Goal: Task Accomplishment & Management: Complete application form

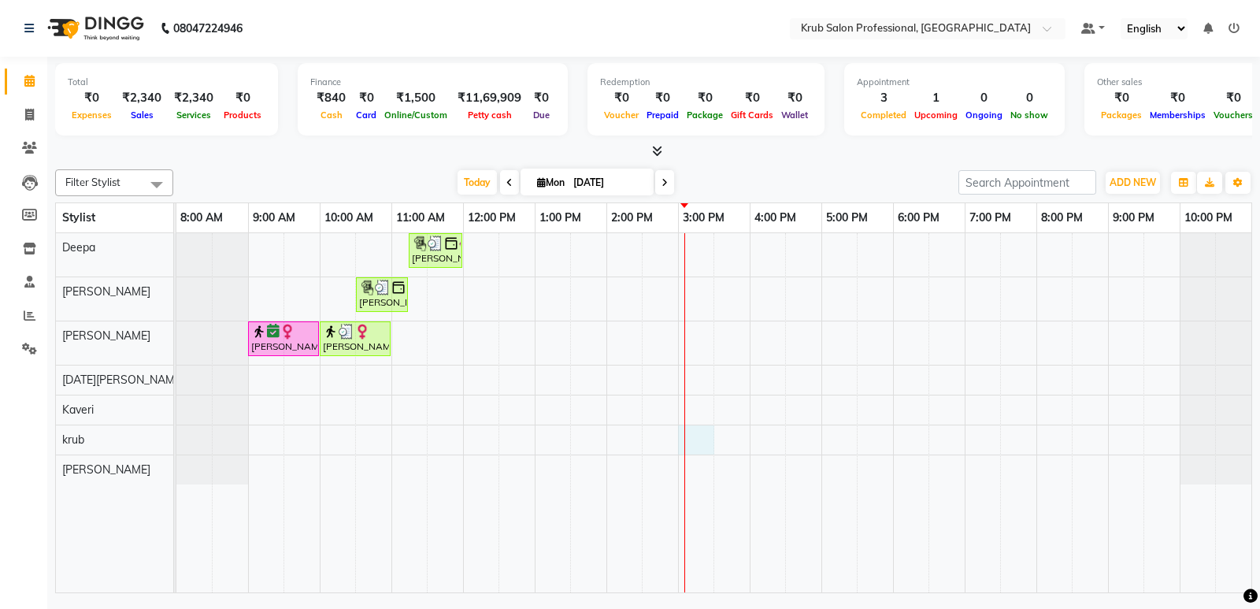
click at [705, 444] on div "Sobha Kumari, TK03, 11:15 AM-12:00 PM, Threading - female Eyebrows,Threading - …" at bounding box center [713, 412] width 1075 height 359
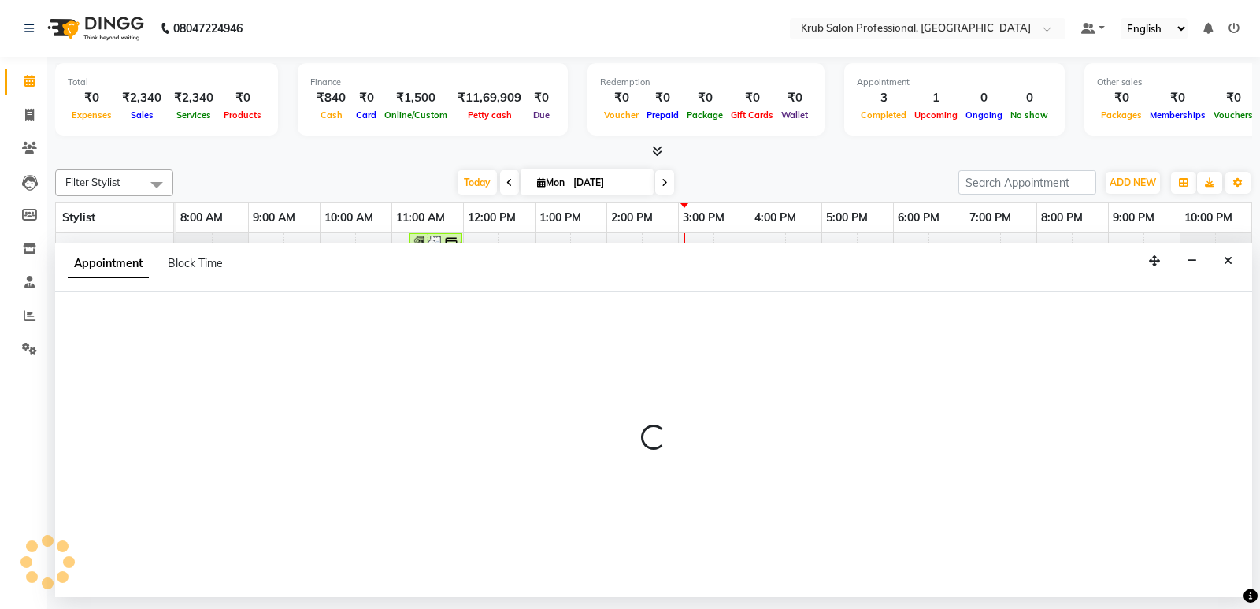
select select "85516"
select select "900"
select select "tentative"
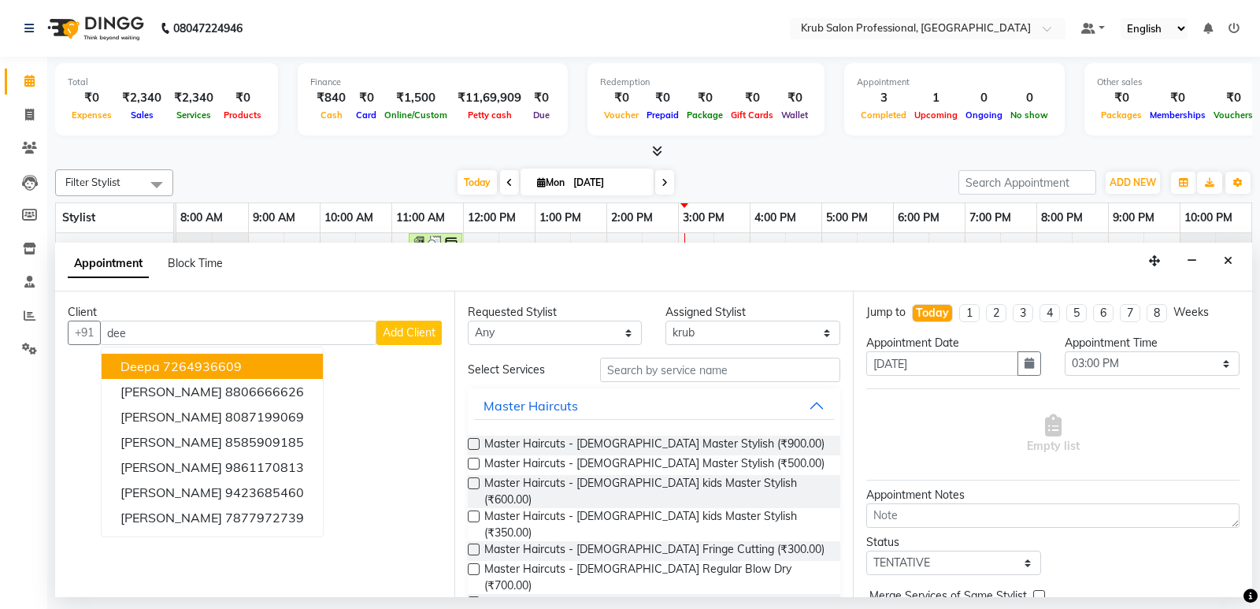
click at [165, 361] on ngb-highlight "7264936609" at bounding box center [202, 366] width 79 height 16
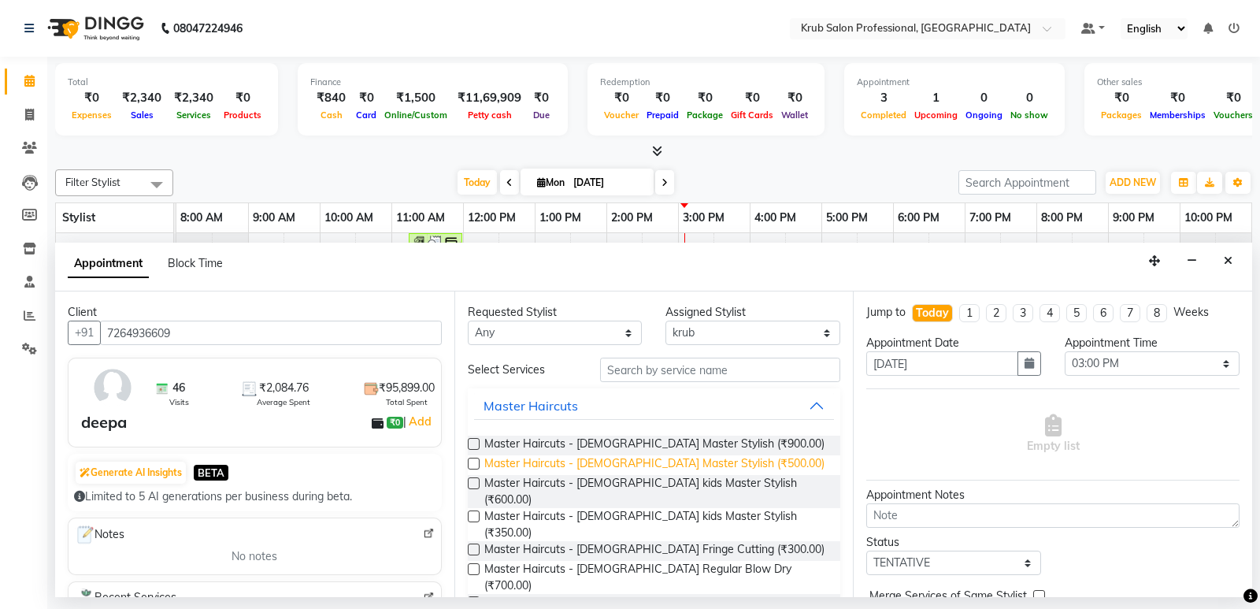
type input "7264936609"
click at [669, 457] on span "Master Haircuts - [DEMOGRAPHIC_DATA] Master Stylish (₹500.00)" at bounding box center [654, 465] width 340 height 20
checkbox input "false"
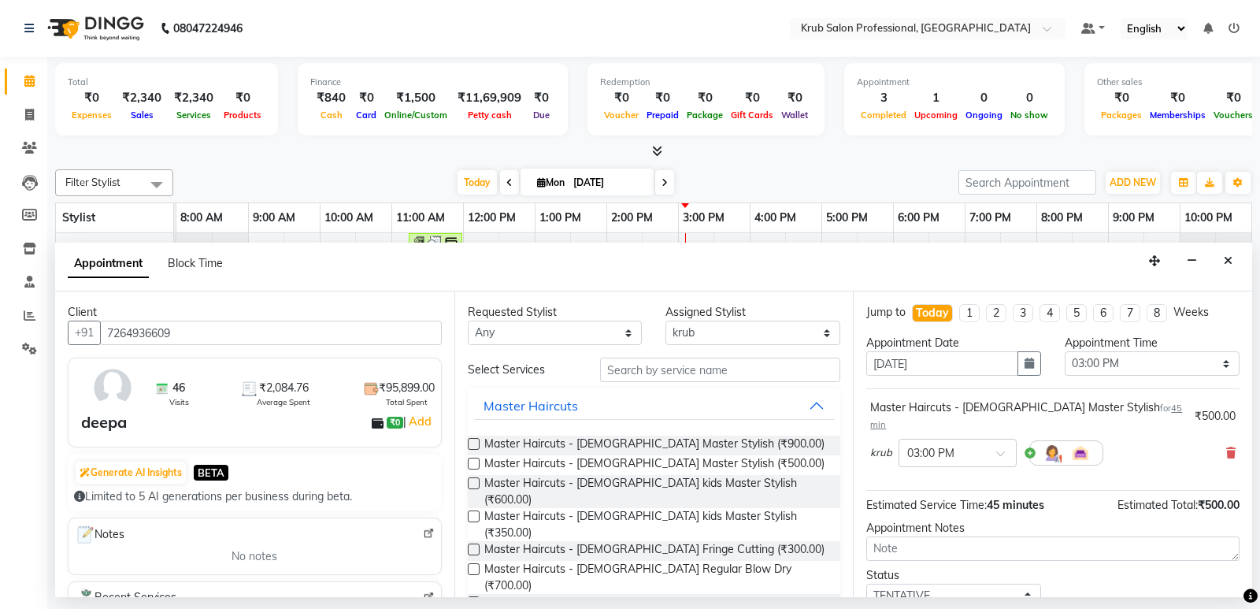
scroll to position [94, 0]
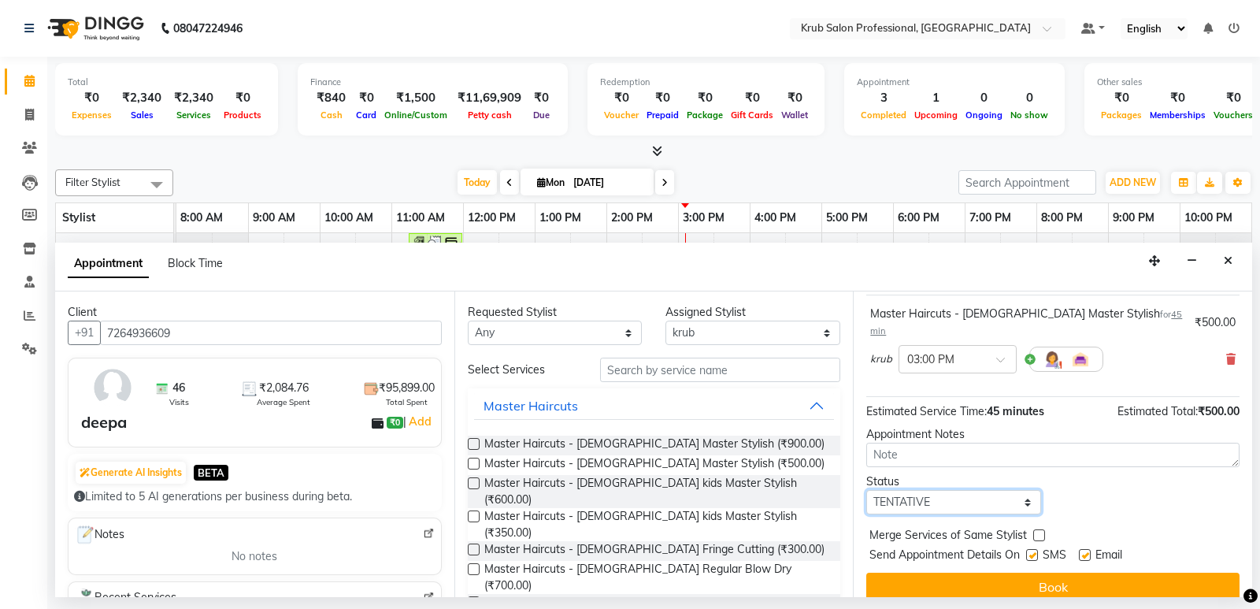
click at [937, 490] on select "Select TENTATIVE CONFIRM CHECK-IN UPCOMING" at bounding box center [953, 502] width 175 height 24
select select "check-in"
click at [866, 490] on select "Select TENTATIVE CONFIRM CHECK-IN UPCOMING" at bounding box center [953, 502] width 175 height 24
drag, startPoint x: 1088, startPoint y: 539, endPoint x: 1061, endPoint y: 539, distance: 26.8
click at [1088, 549] on label at bounding box center [1085, 555] width 12 height 12
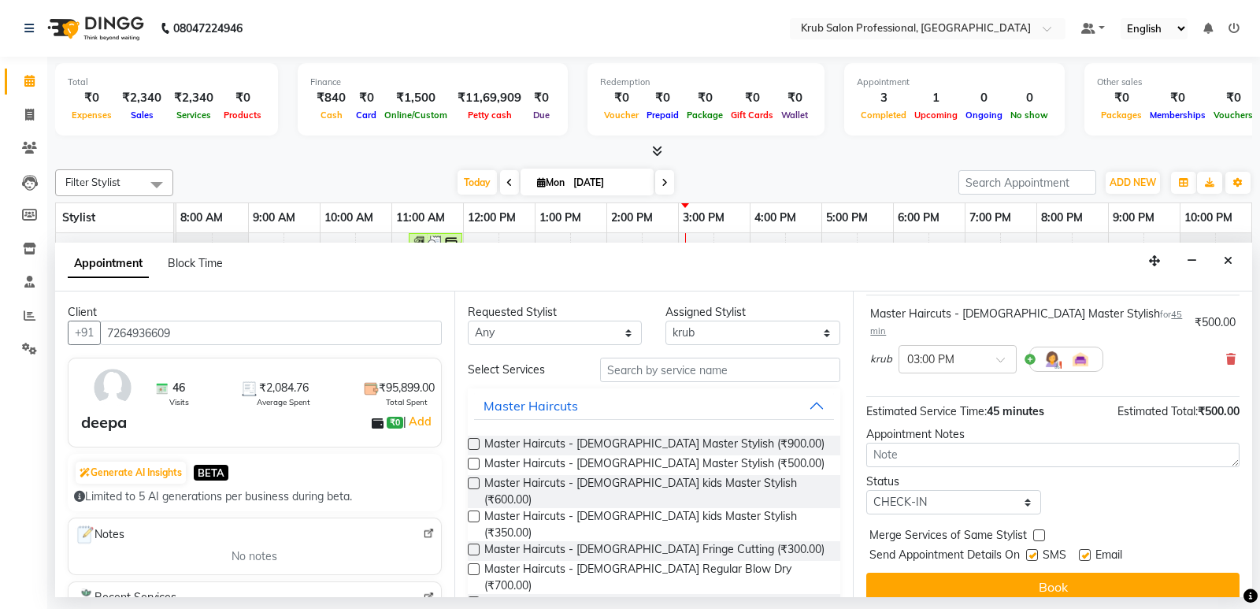
click at [1088, 551] on input "checkbox" at bounding box center [1084, 556] width 10 height 10
checkbox input "false"
click at [1034, 549] on label at bounding box center [1032, 555] width 12 height 12
click at [1034, 551] on input "checkbox" at bounding box center [1031, 556] width 10 height 10
checkbox input "false"
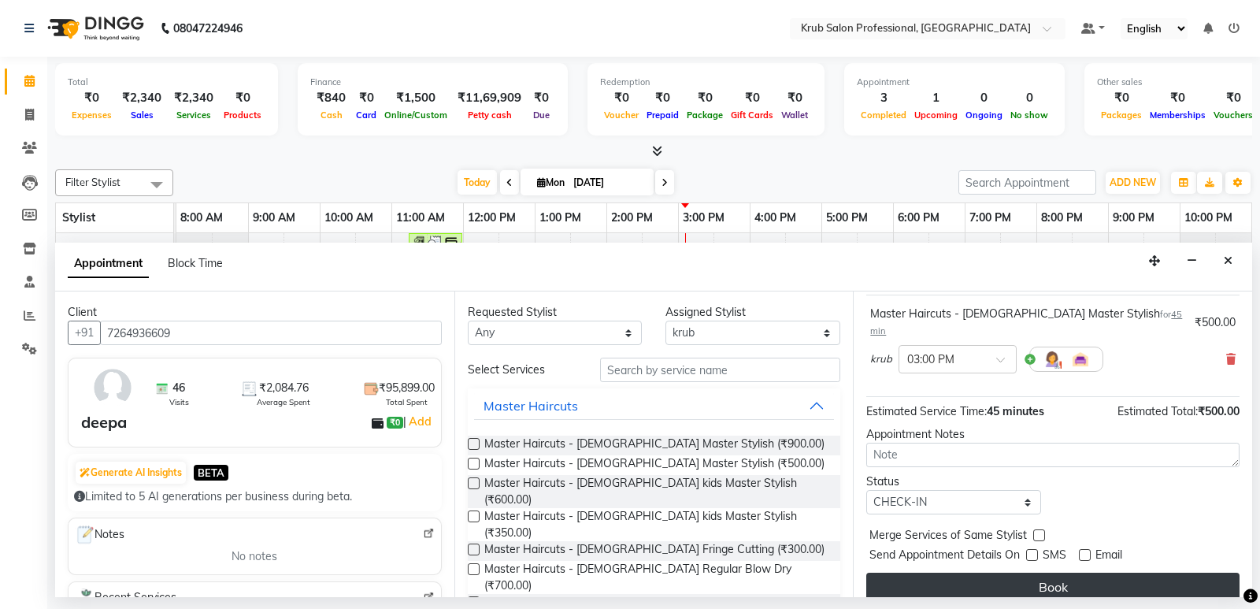
click at [1030, 573] on button "Book" at bounding box center [1052, 587] width 373 height 28
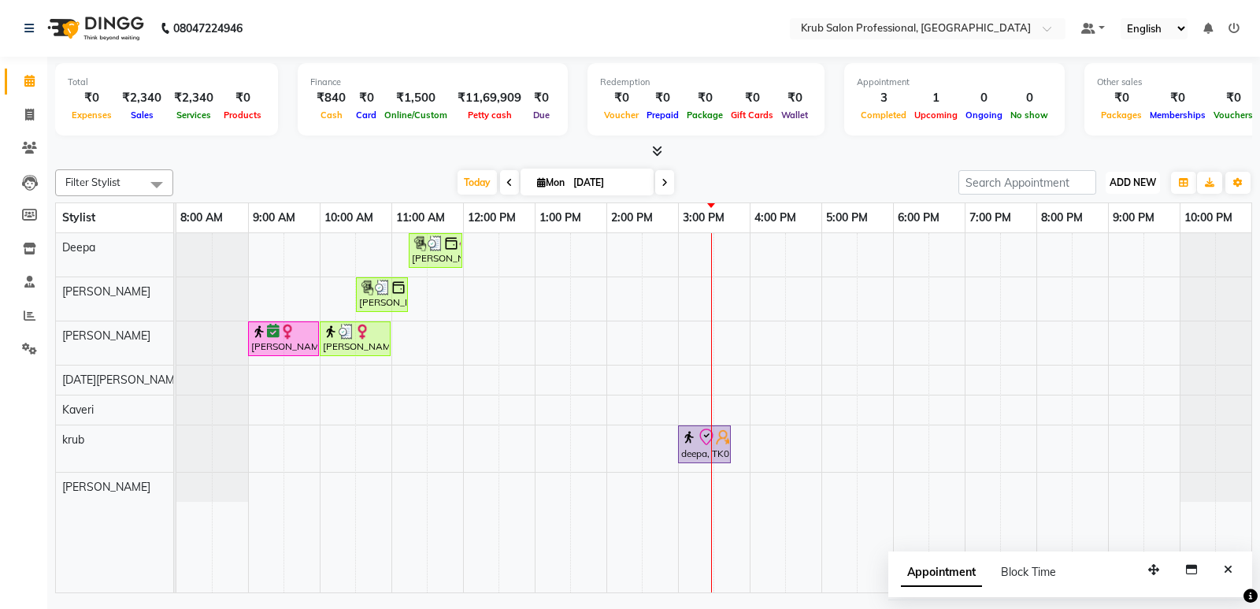
click at [1124, 180] on span "ADD NEW" at bounding box center [1133, 182] width 46 height 12
click at [1080, 250] on link "Add Expense" at bounding box center [1097, 253] width 124 height 20
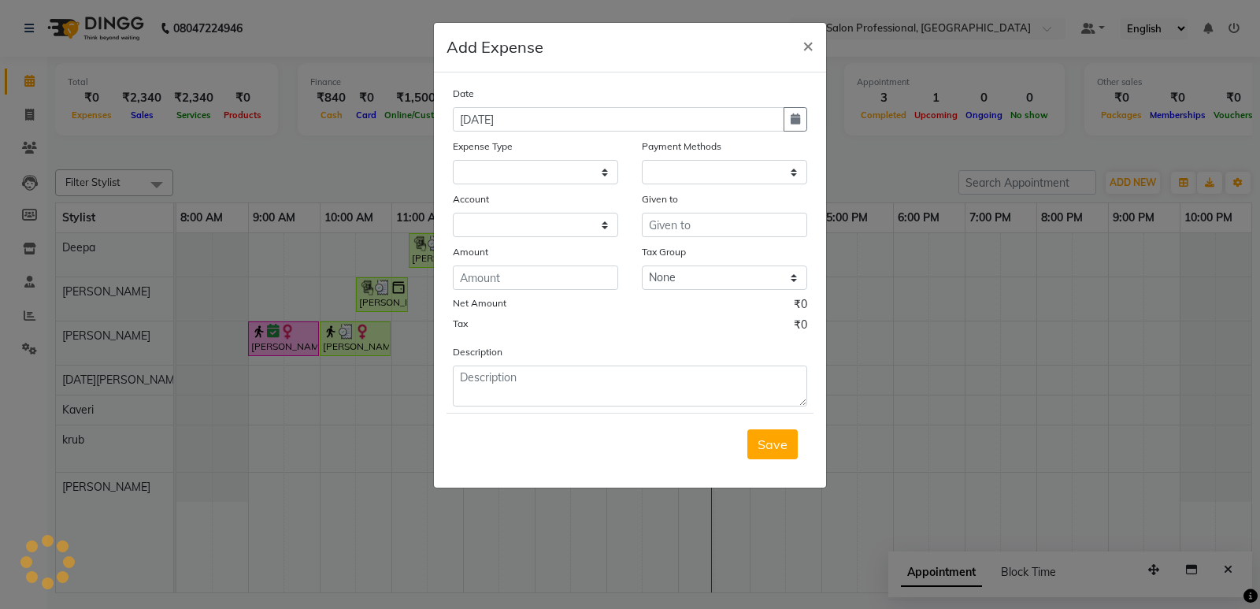
select select "1"
select select "6603"
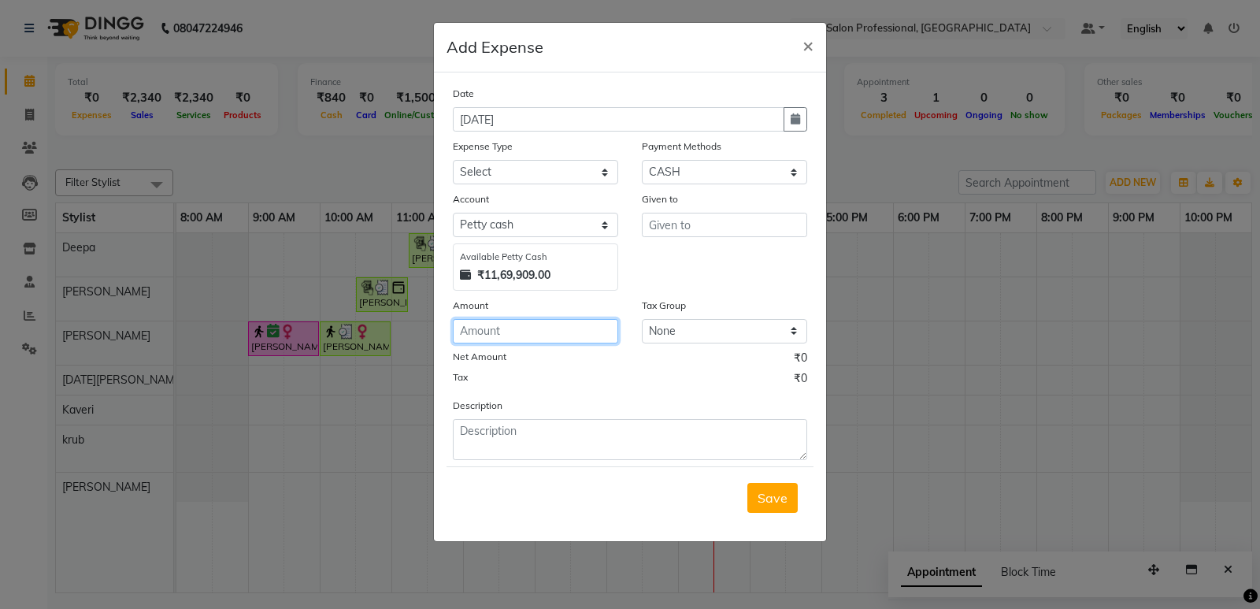
click at [472, 331] on input "number" at bounding box center [535, 331] width 165 height 24
type input "12"
click at [669, 228] on input "text" at bounding box center [724, 225] width 165 height 24
type input "12"
click at [511, 169] on select "Select Advance Salary Client Snacks Maintenance Product Salary Staff Snacks" at bounding box center [535, 172] width 165 height 24
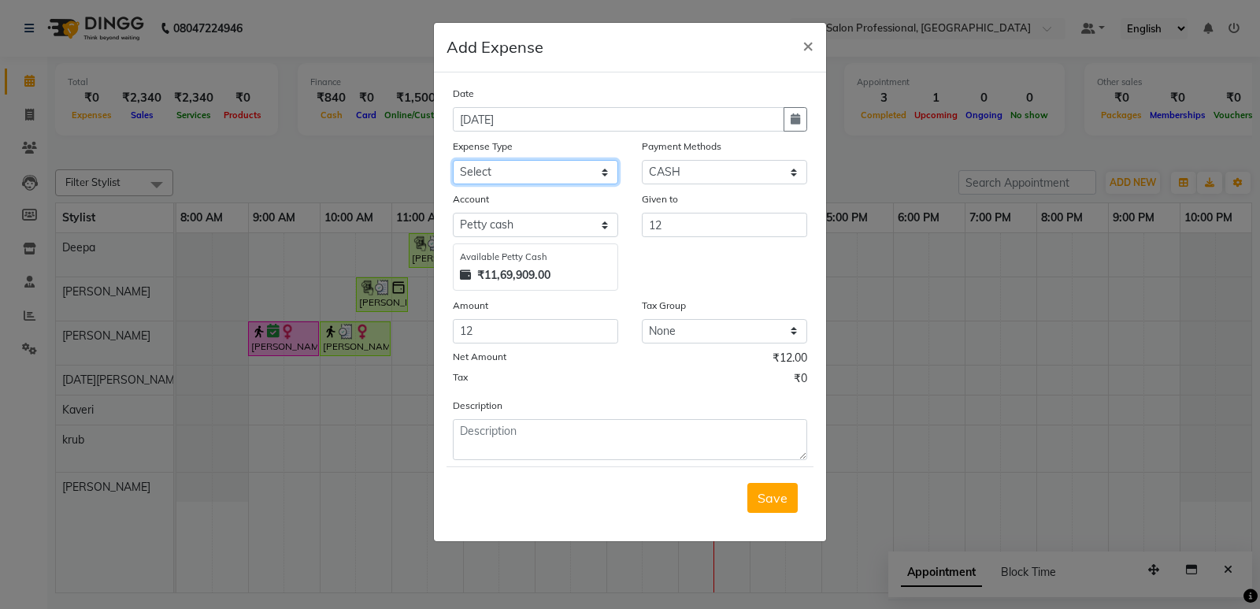
select select "7632"
click at [453, 160] on select "Select Advance Salary Client Snacks Maintenance Product Salary Staff Snacks" at bounding box center [535, 172] width 165 height 24
click at [480, 327] on input "12" at bounding box center [535, 331] width 165 height 24
type input "120"
click at [672, 220] on input "12" at bounding box center [724, 225] width 165 height 24
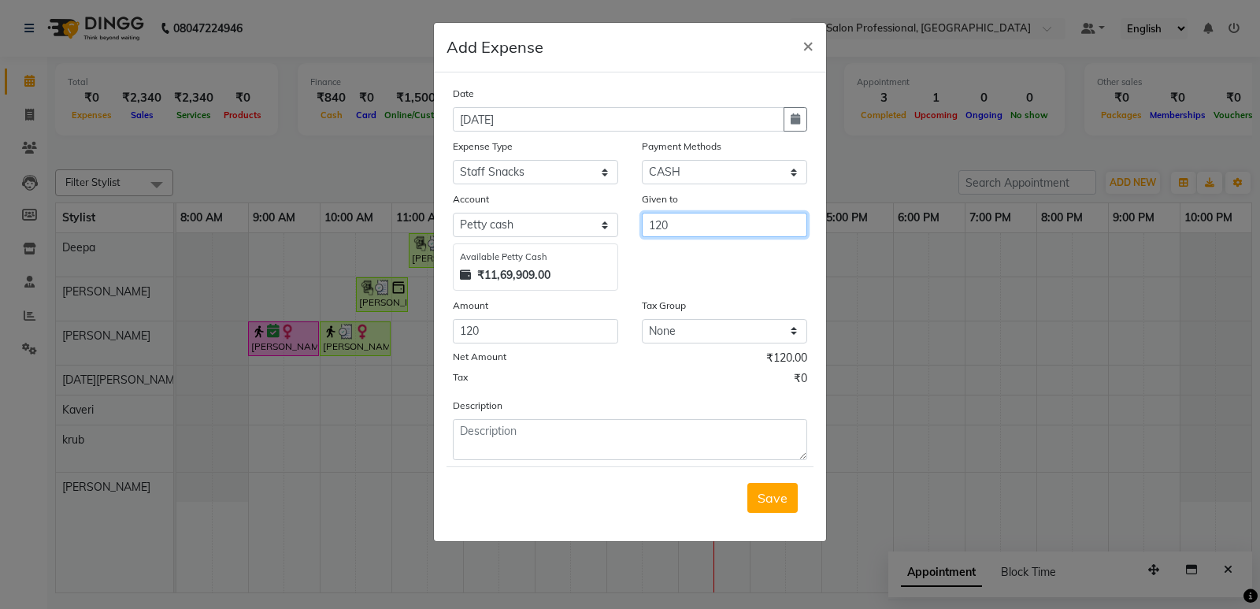
type input "120"
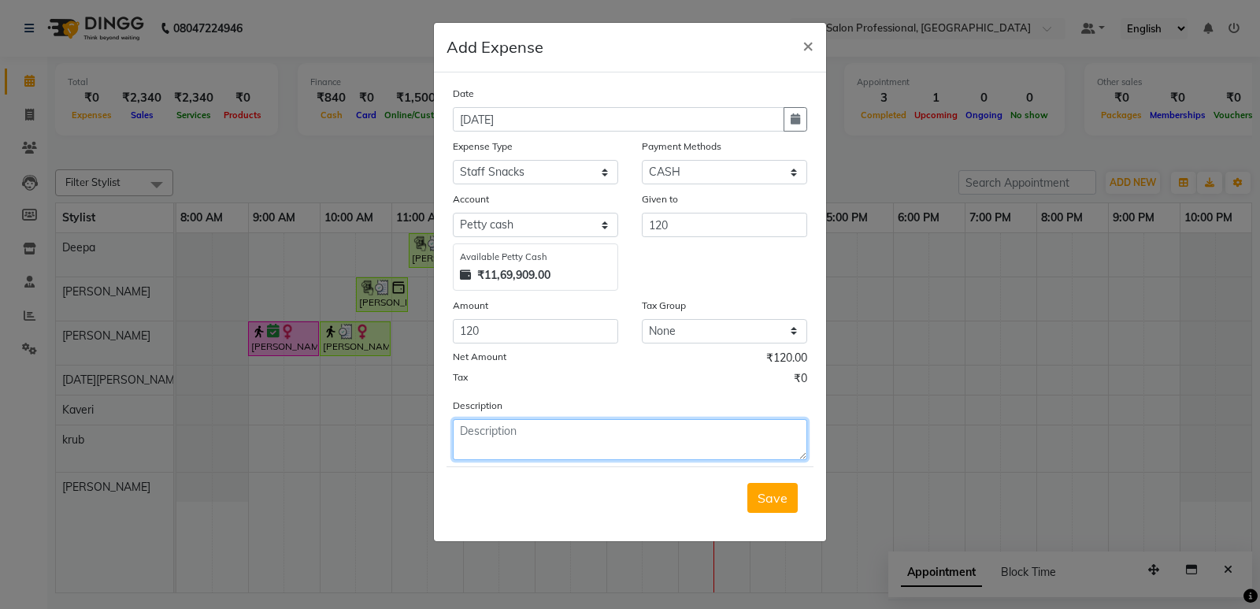
click at [476, 426] on textarea at bounding box center [630, 439] width 354 height 41
click at [483, 432] on textarea at bounding box center [630, 439] width 354 height 41
type textarea "milk"
click at [773, 497] on span "Save" at bounding box center [773, 498] width 30 height 16
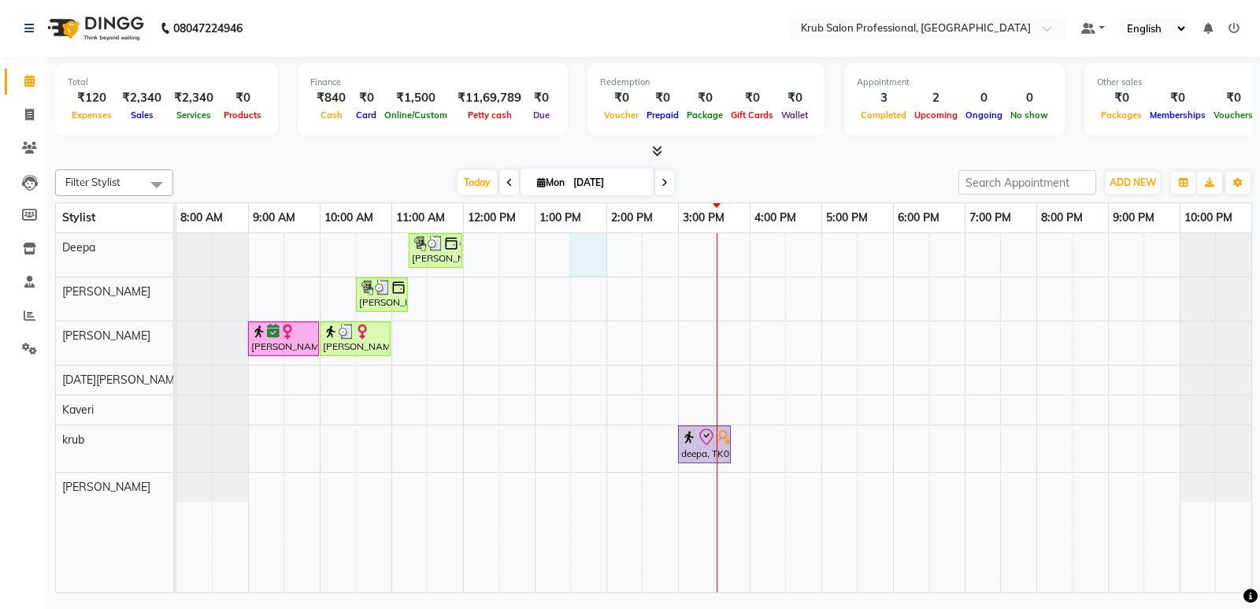
click at [580, 244] on div "[PERSON_NAME], TK03, 11:15 AM-12:00 PM, Threading - [DEMOGRAPHIC_DATA] Eyebrows…" at bounding box center [713, 412] width 1075 height 359
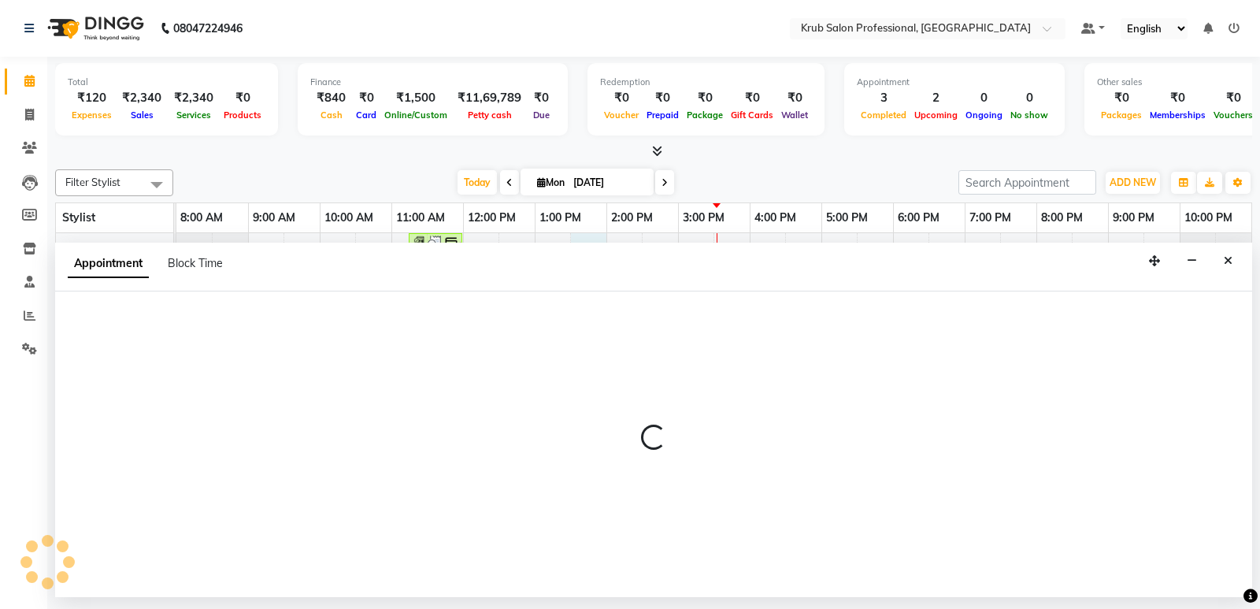
select select "66022"
select select "tentative"
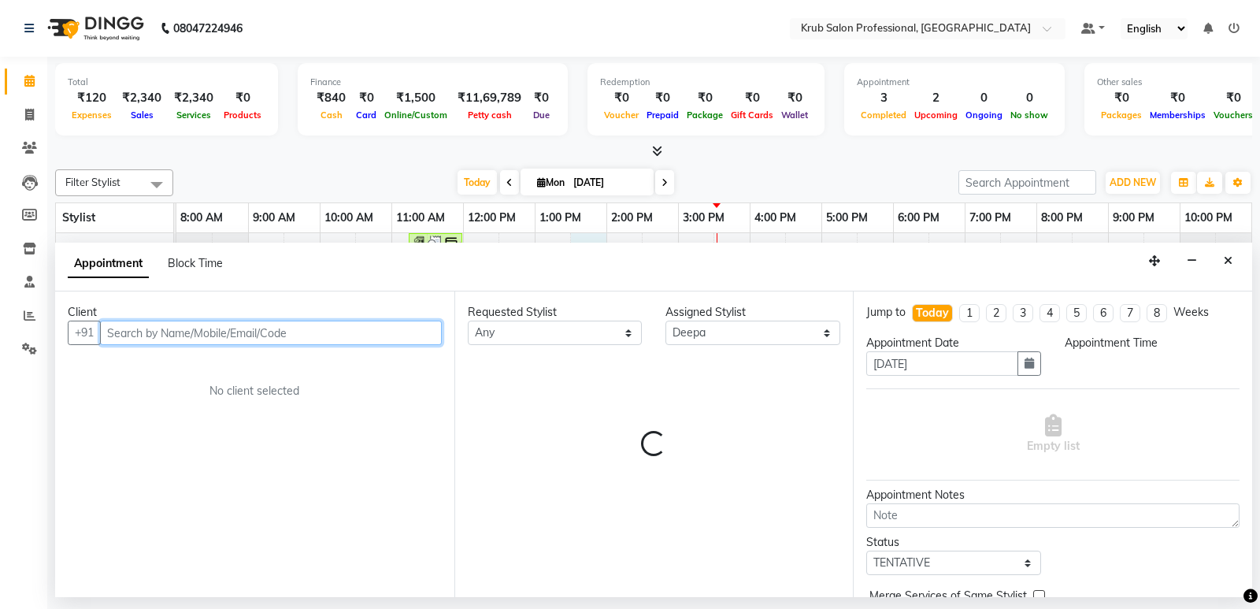
select select "810"
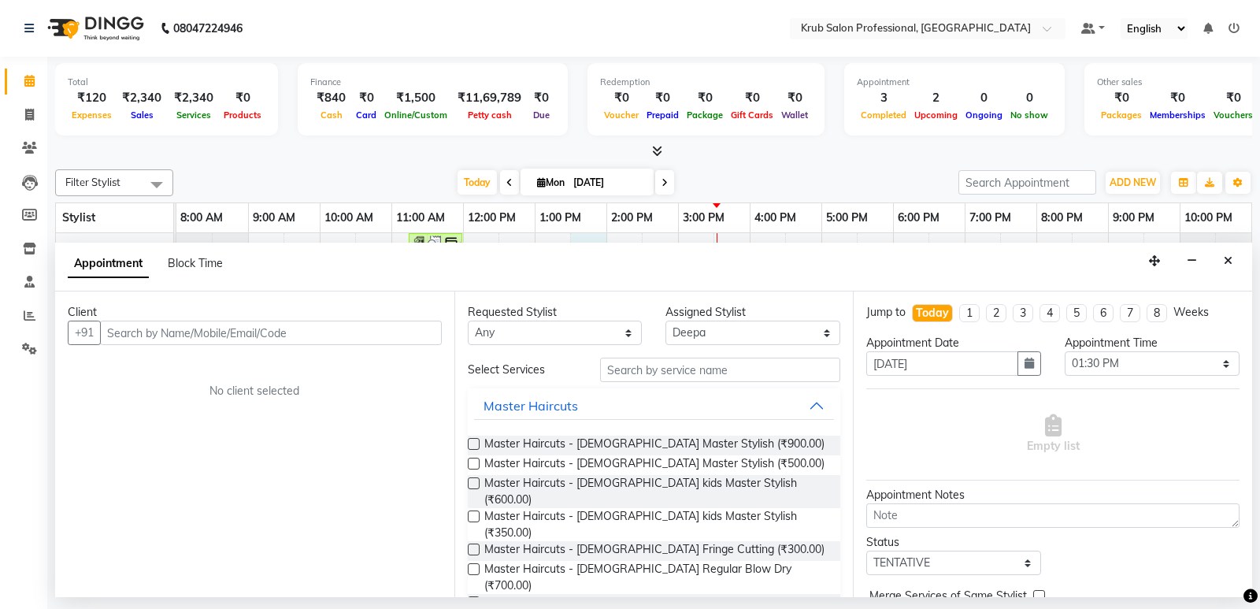
click at [1233, 253] on button "Close" at bounding box center [1228, 261] width 23 height 24
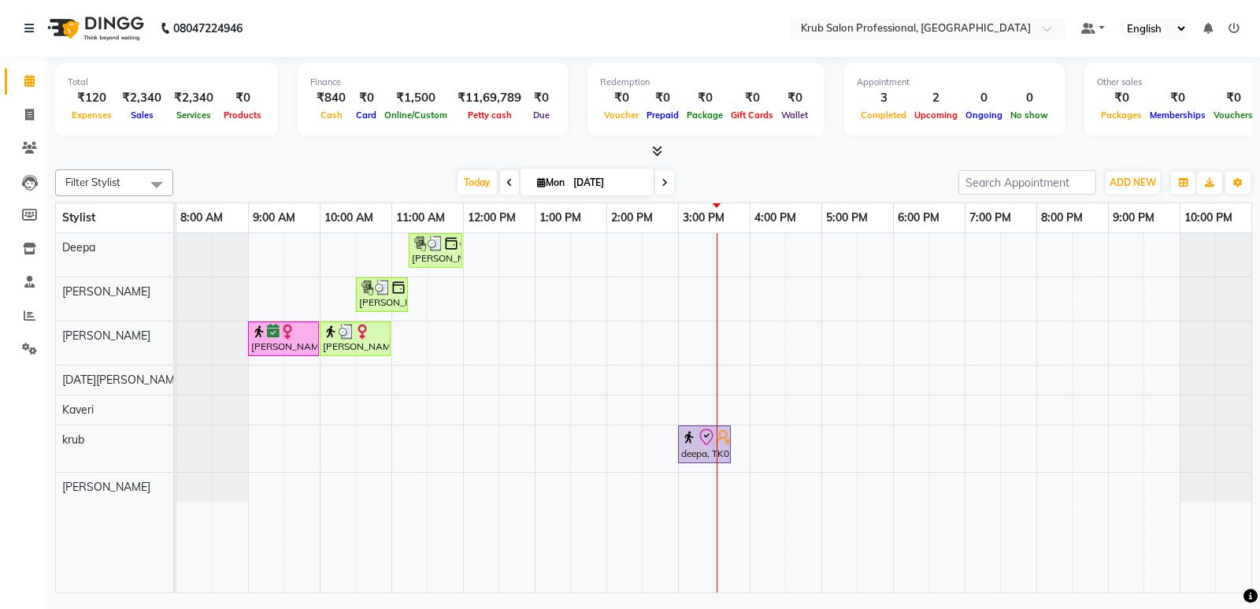
click at [725, 234] on div "[PERSON_NAME], TK03, 11:15 AM-12:00 PM, Threading - [DEMOGRAPHIC_DATA] Eyebrows…" at bounding box center [713, 412] width 1075 height 359
select select "66022"
select select "tentative"
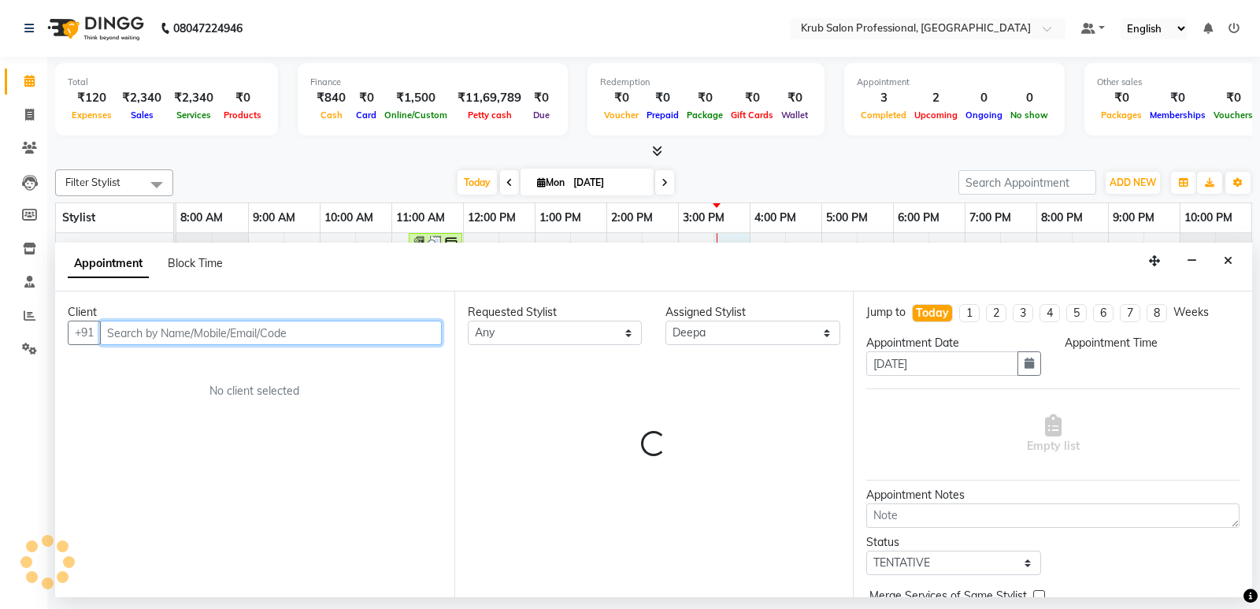
select select "930"
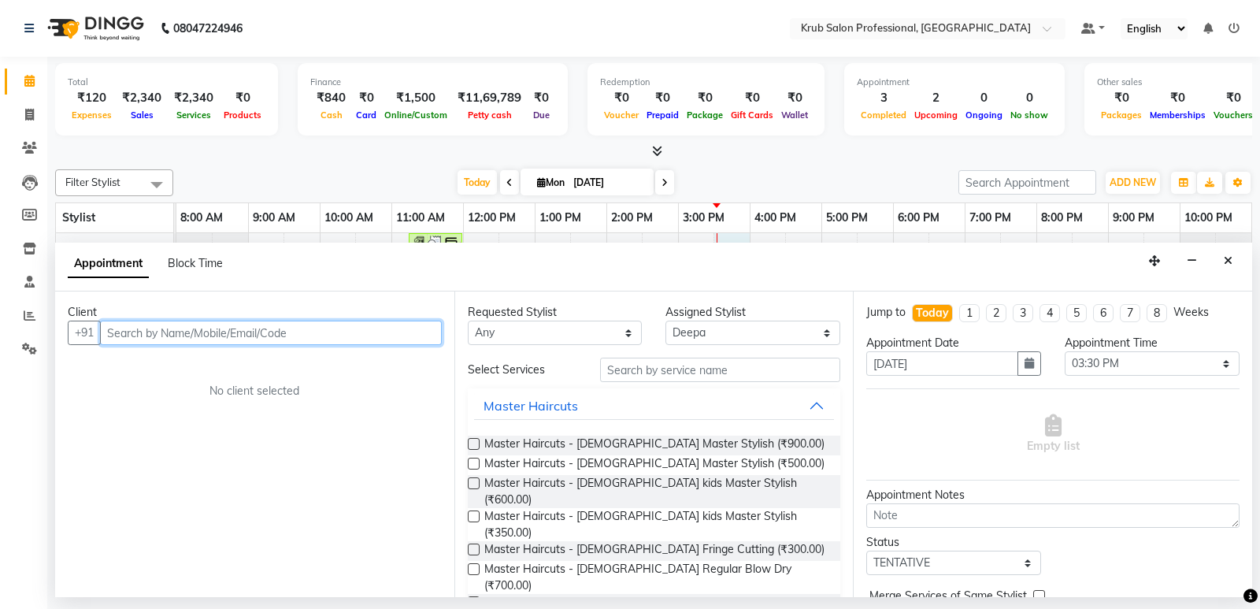
click at [115, 331] on input "text" at bounding box center [271, 333] width 342 height 24
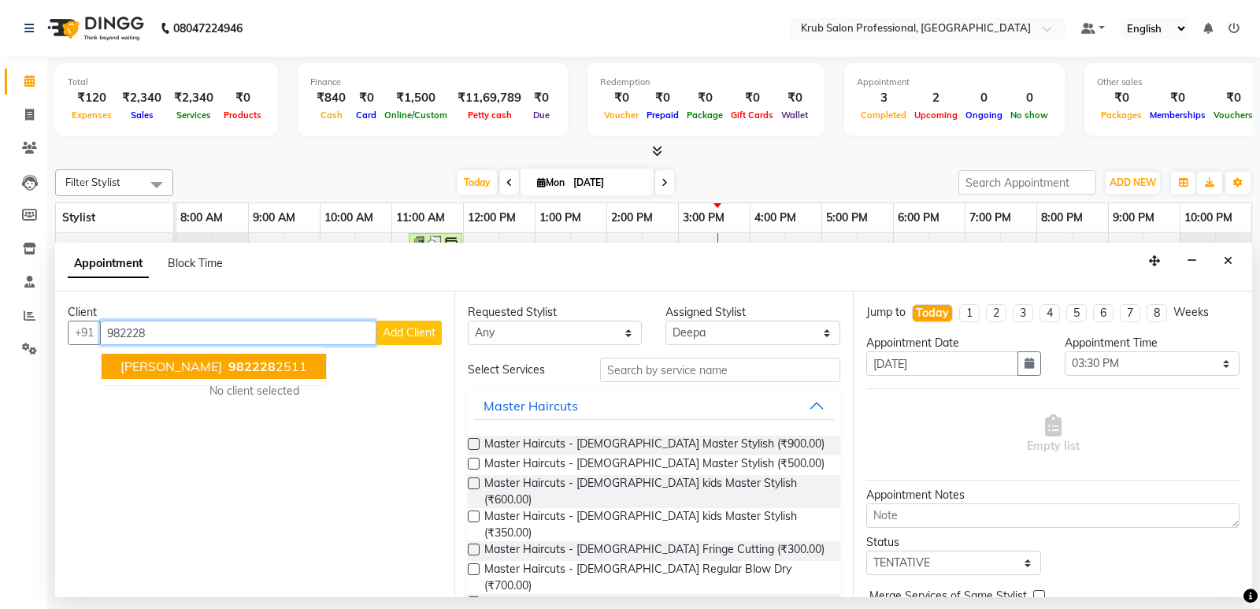
click at [153, 361] on span "[PERSON_NAME]" at bounding box center [171, 366] width 102 height 16
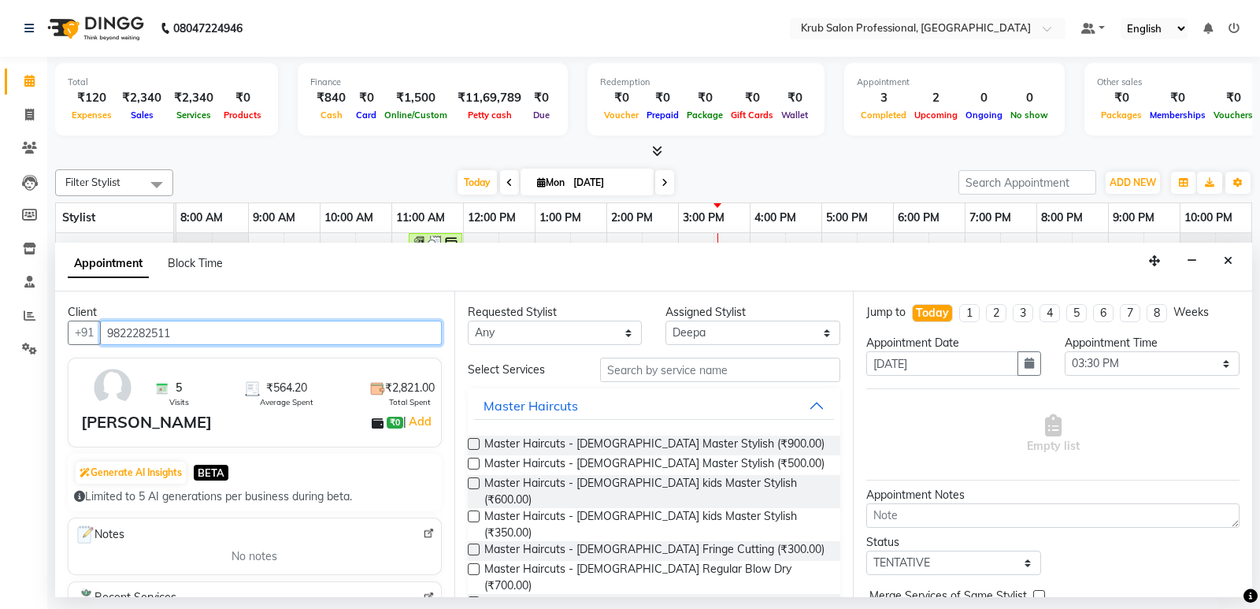
type input "9822282511"
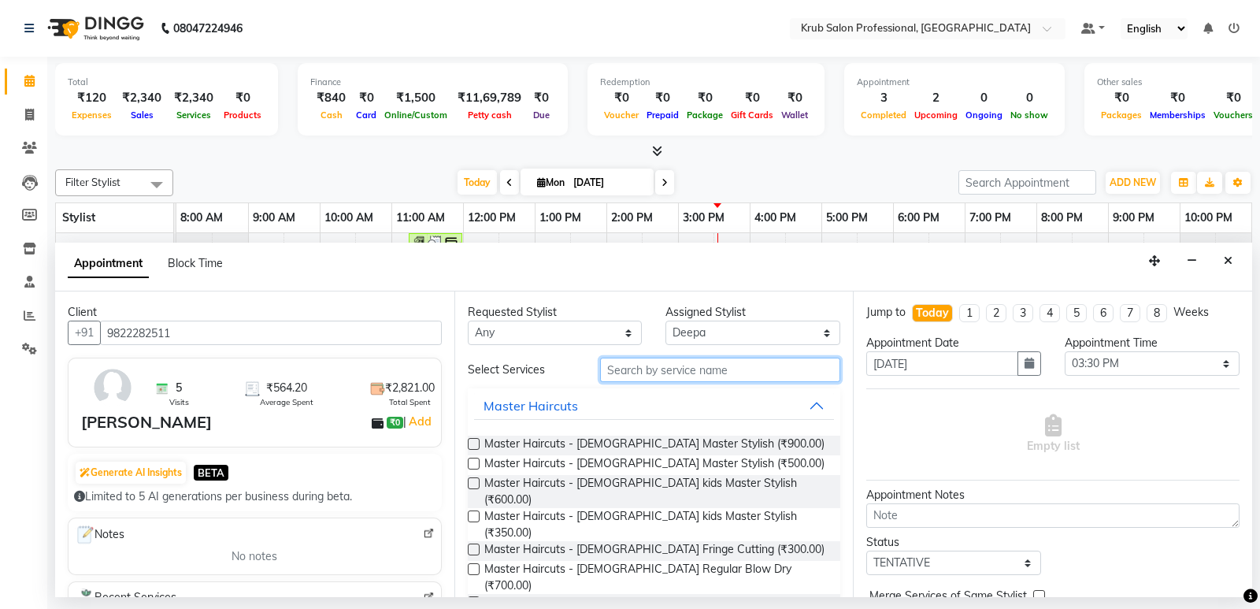
click at [629, 365] on input "text" at bounding box center [720, 370] width 241 height 24
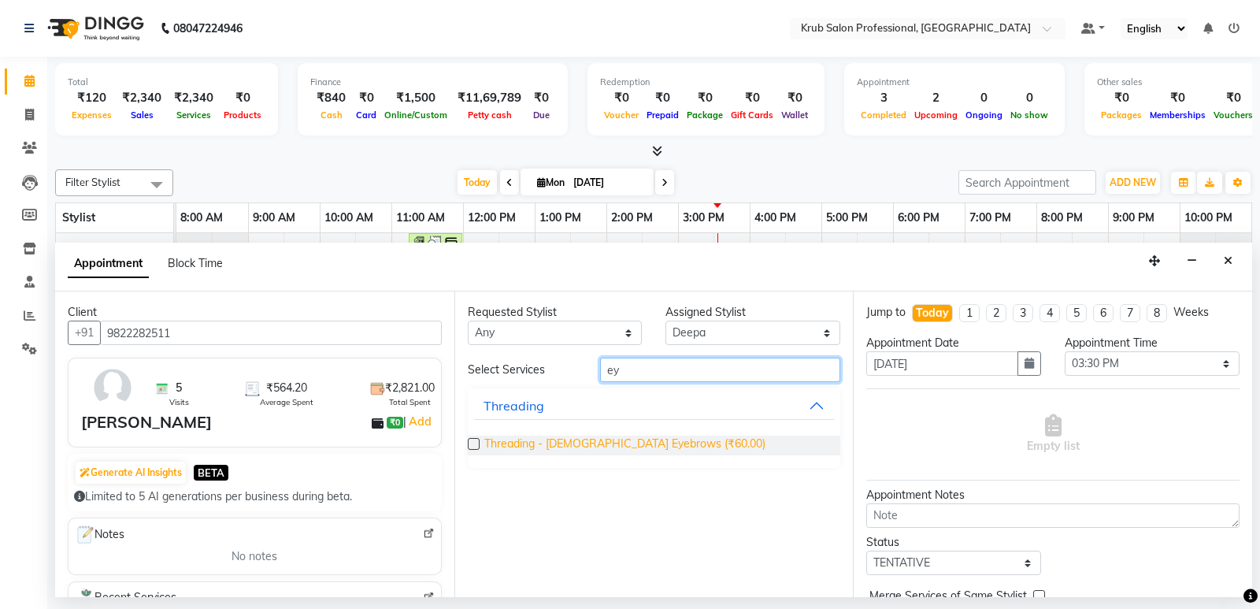
type input "ey"
click at [604, 439] on span "Threading - [DEMOGRAPHIC_DATA] Eyebrows (₹60.00)" at bounding box center [624, 445] width 281 height 20
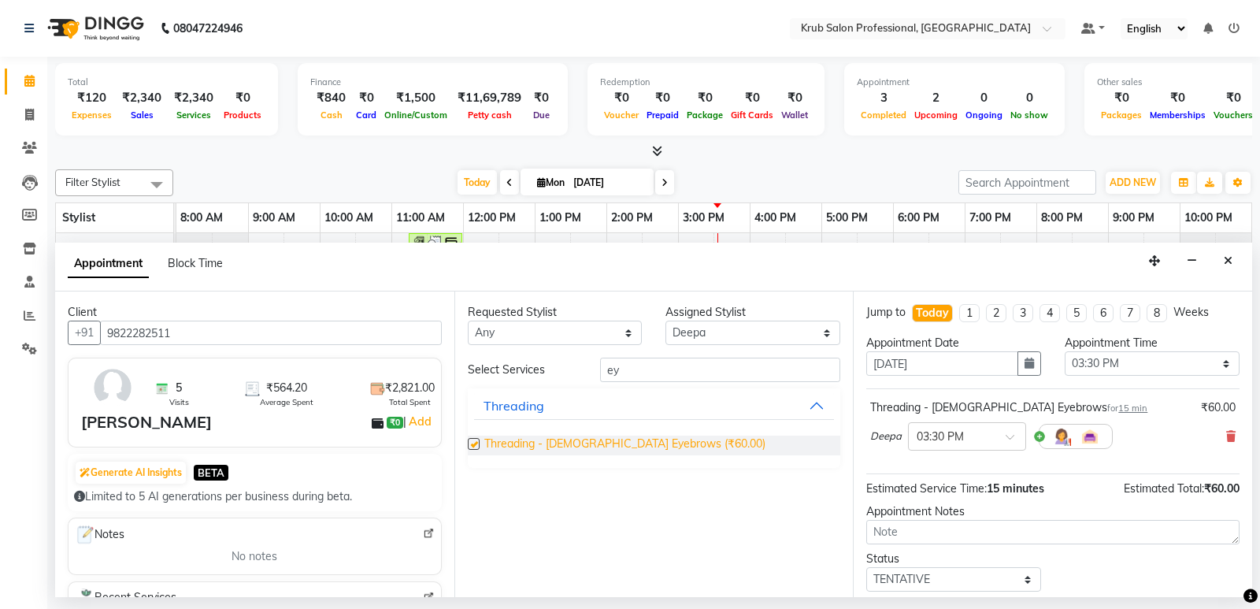
checkbox input "false"
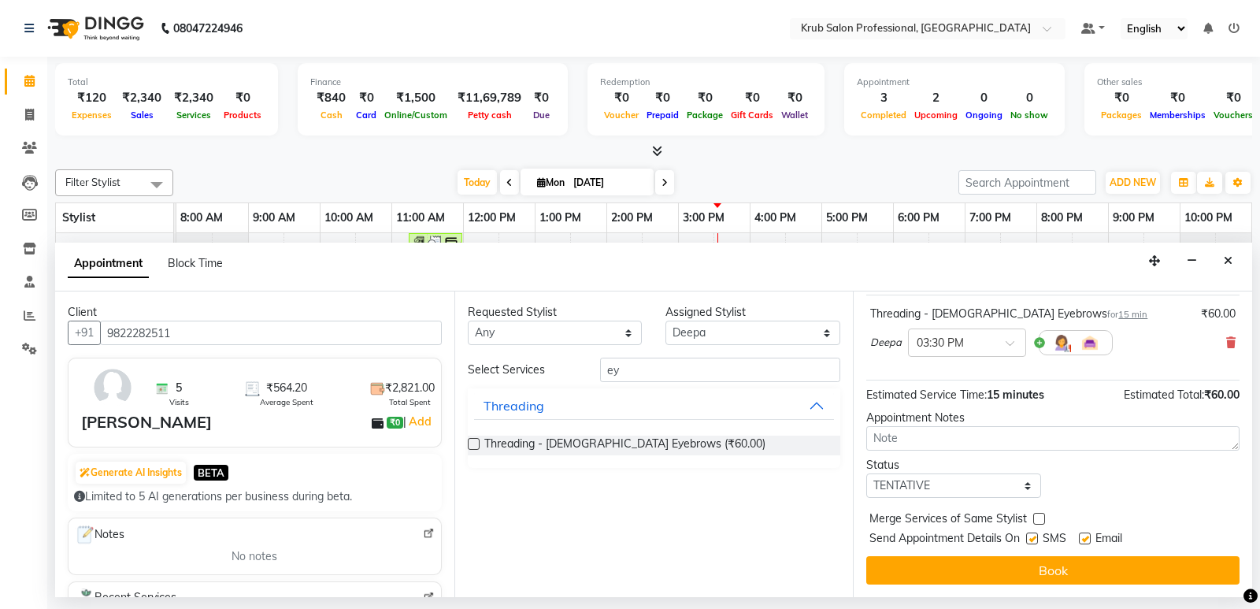
click at [1086, 537] on label at bounding box center [1085, 538] width 12 height 12
click at [1086, 537] on input "checkbox" at bounding box center [1084, 540] width 10 height 10
checkbox input "false"
click at [1030, 536] on label at bounding box center [1032, 538] width 12 height 12
click at [1030, 536] on input "checkbox" at bounding box center [1031, 540] width 10 height 10
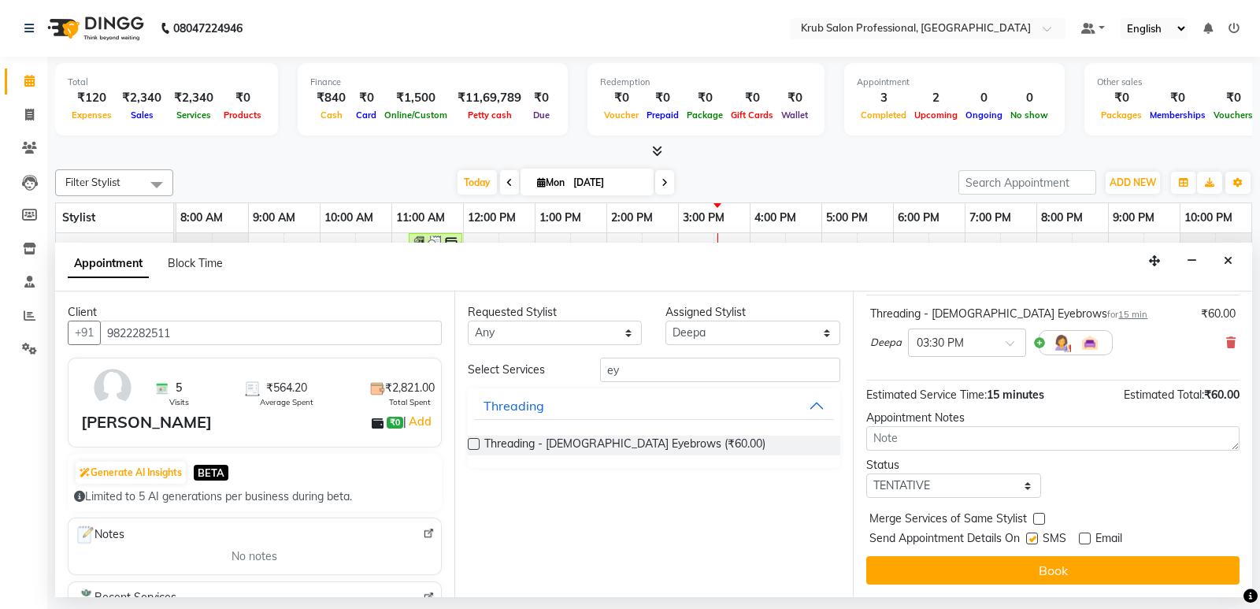
checkbox input "false"
click at [1036, 566] on button "Book" at bounding box center [1052, 570] width 373 height 28
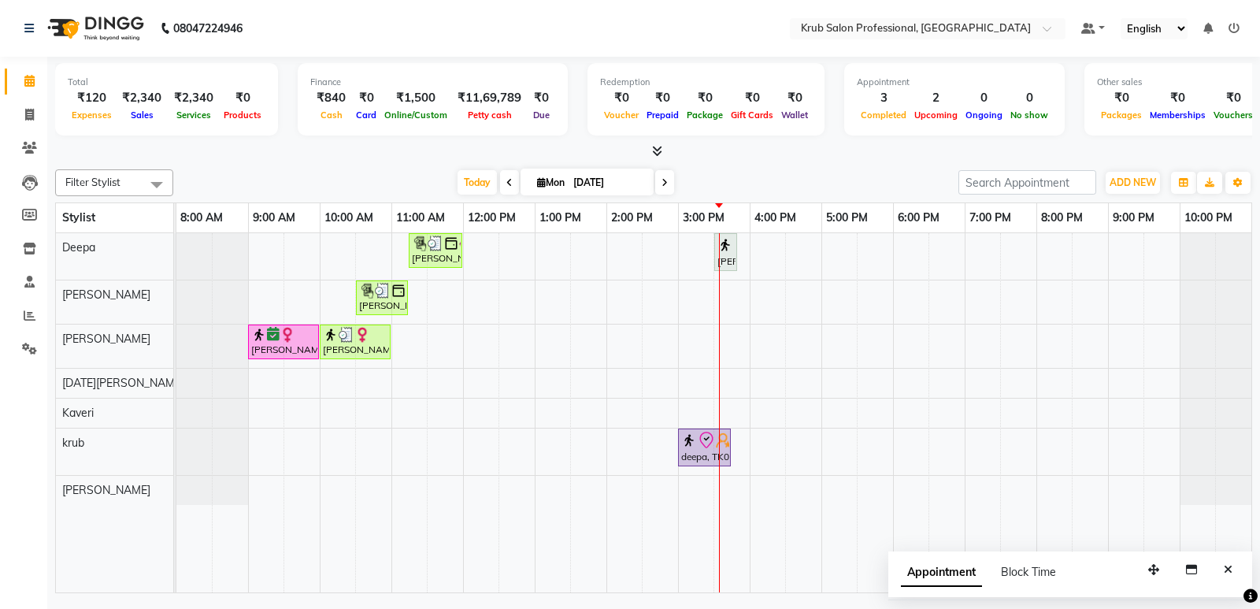
click at [805, 243] on div "[PERSON_NAME], TK03, 11:15 AM-12:00 PM, Threading - [DEMOGRAPHIC_DATA] Eyebrows…" at bounding box center [713, 412] width 1075 height 359
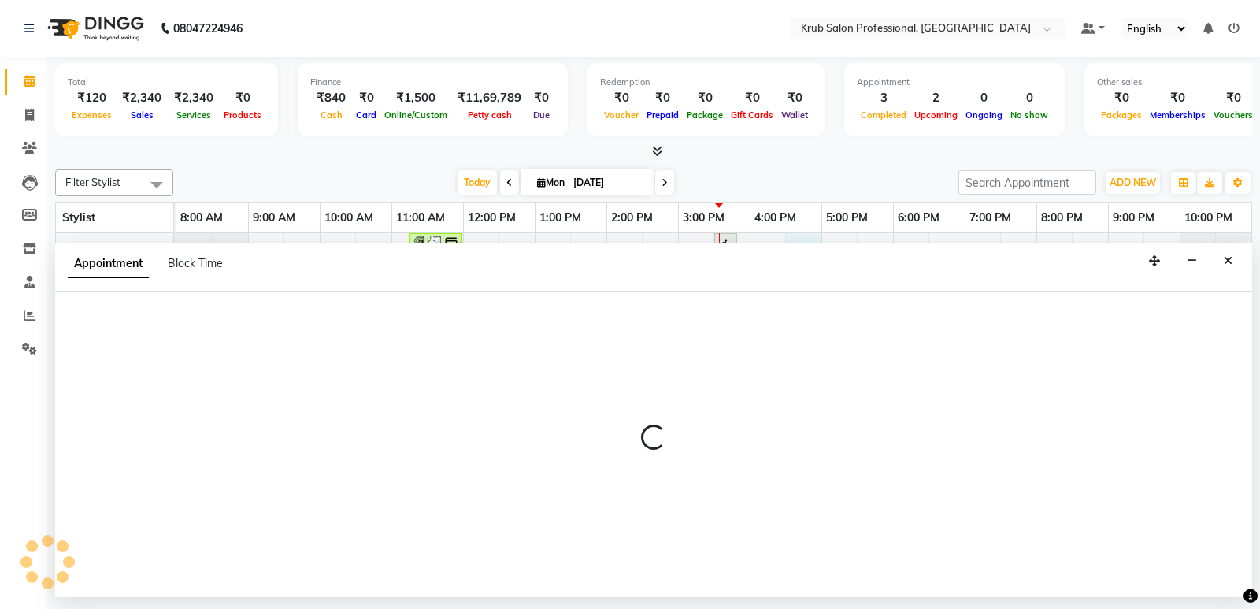
select select "66022"
select select "990"
select select "tentative"
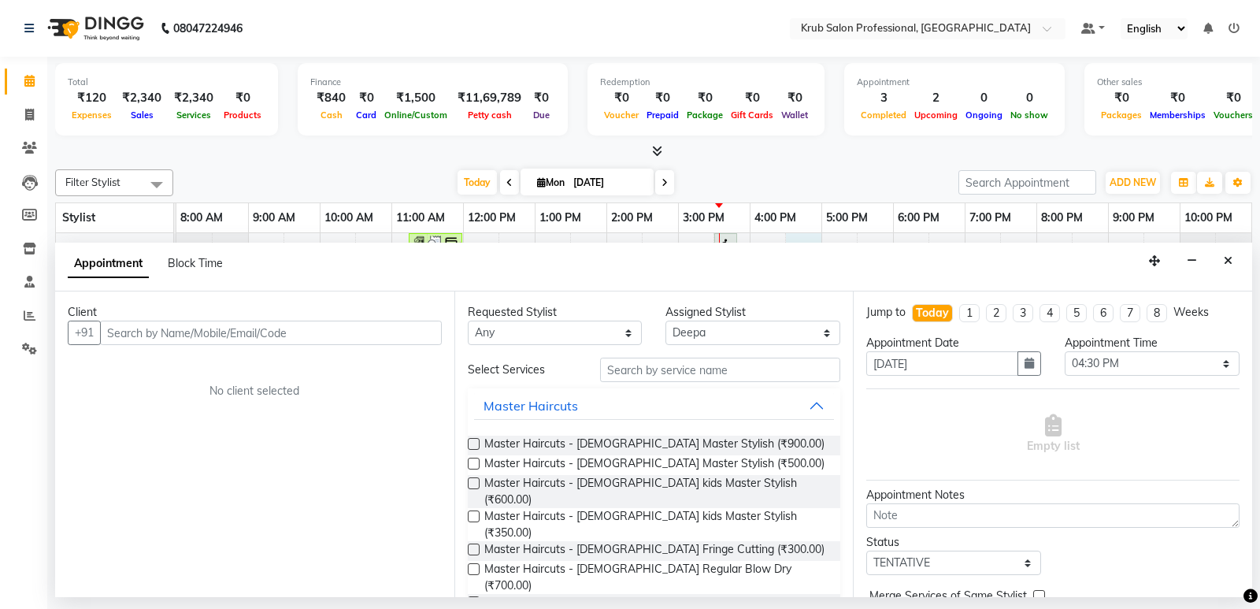
click at [120, 331] on input "text" at bounding box center [271, 333] width 342 height 24
click at [132, 330] on input "text" at bounding box center [271, 333] width 342 height 24
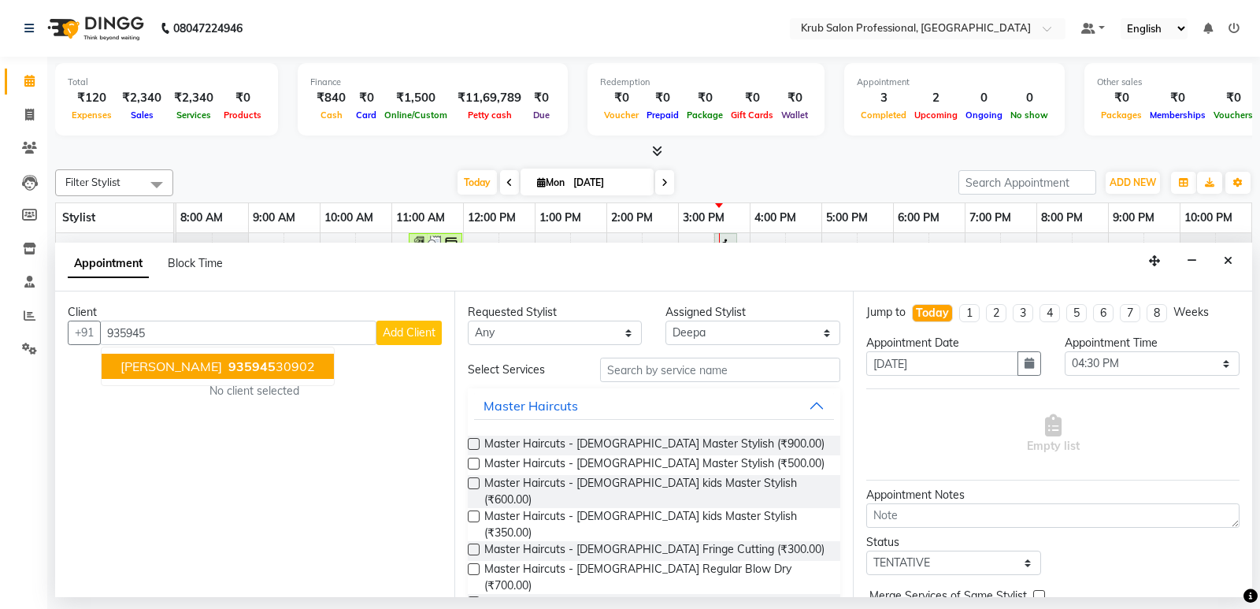
click at [228, 365] on span "935945" at bounding box center [251, 366] width 47 height 16
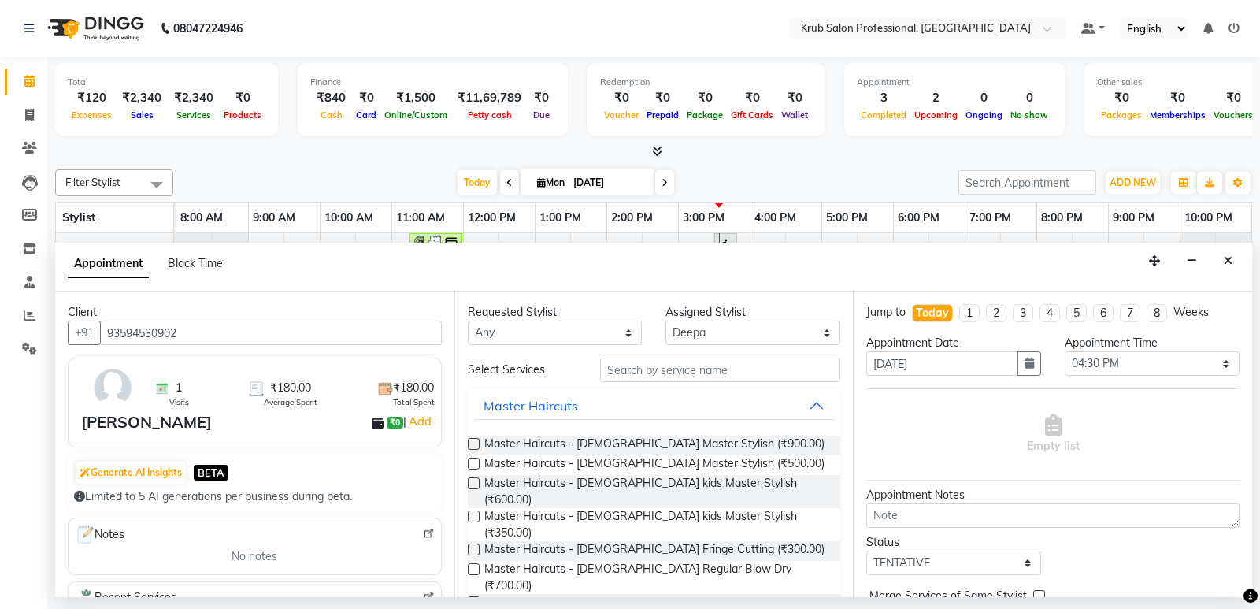
type input "93594530902"
click at [638, 369] on input "text" at bounding box center [720, 370] width 241 height 24
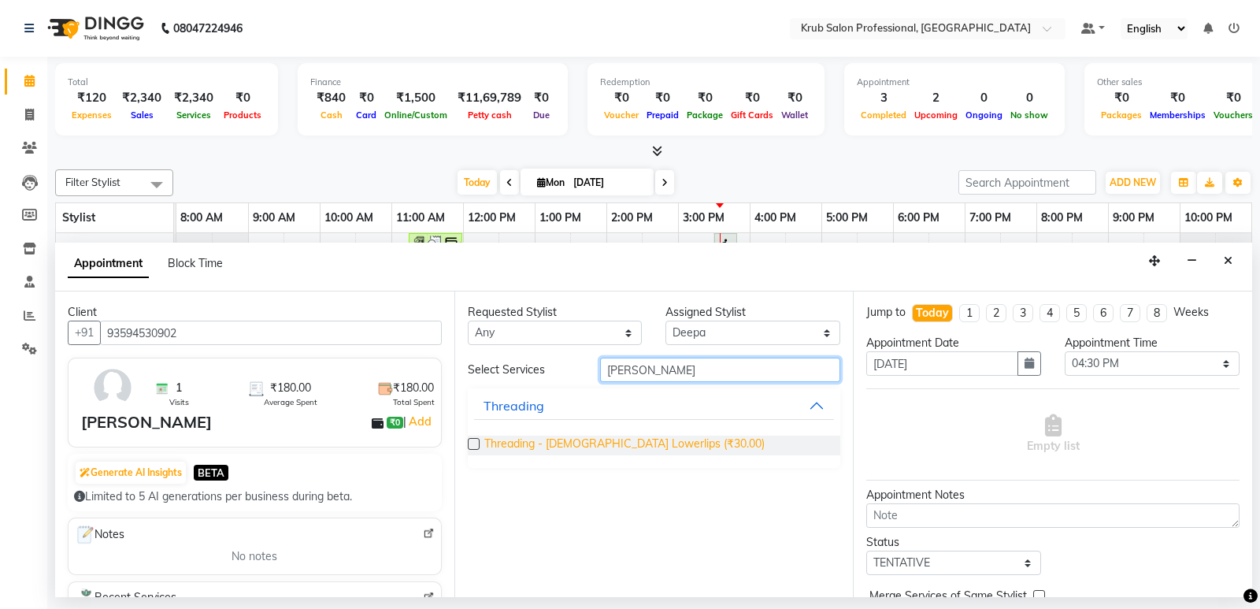
type input "[PERSON_NAME]"
click at [618, 437] on span "Threading - [DEMOGRAPHIC_DATA] Lowerlips (₹30.00)" at bounding box center [624, 445] width 280 height 20
checkbox input "false"
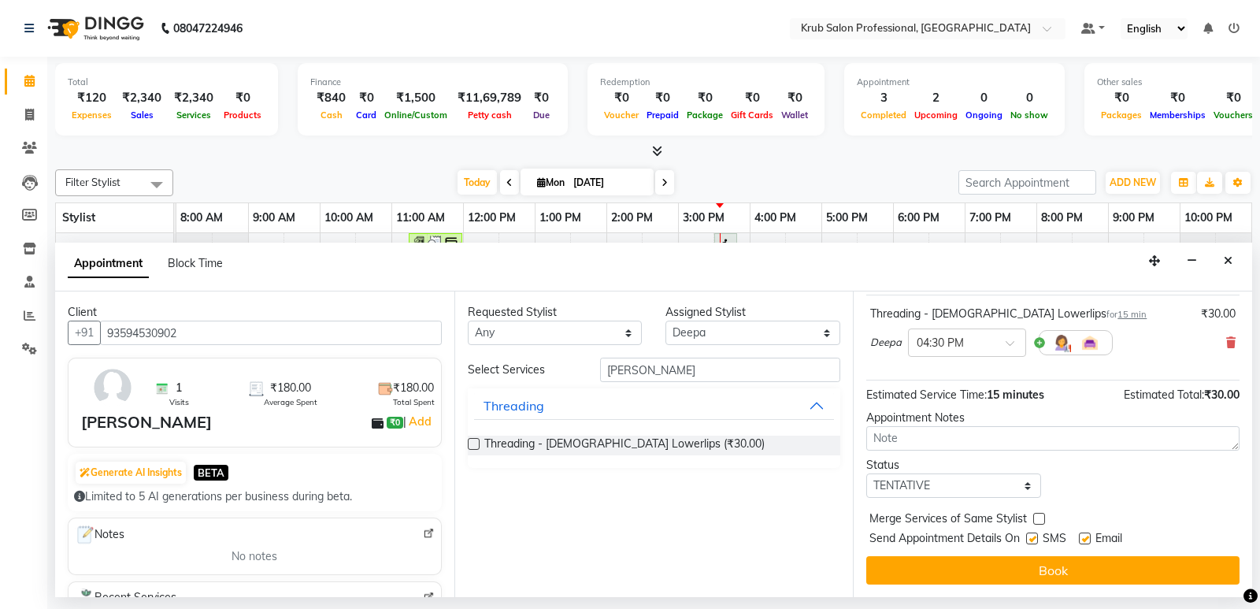
click at [1085, 539] on label at bounding box center [1085, 538] width 12 height 12
click at [1085, 539] on input "checkbox" at bounding box center [1084, 540] width 10 height 10
checkbox input "false"
click at [1034, 539] on label at bounding box center [1032, 538] width 12 height 12
click at [1034, 539] on input "checkbox" at bounding box center [1031, 540] width 10 height 10
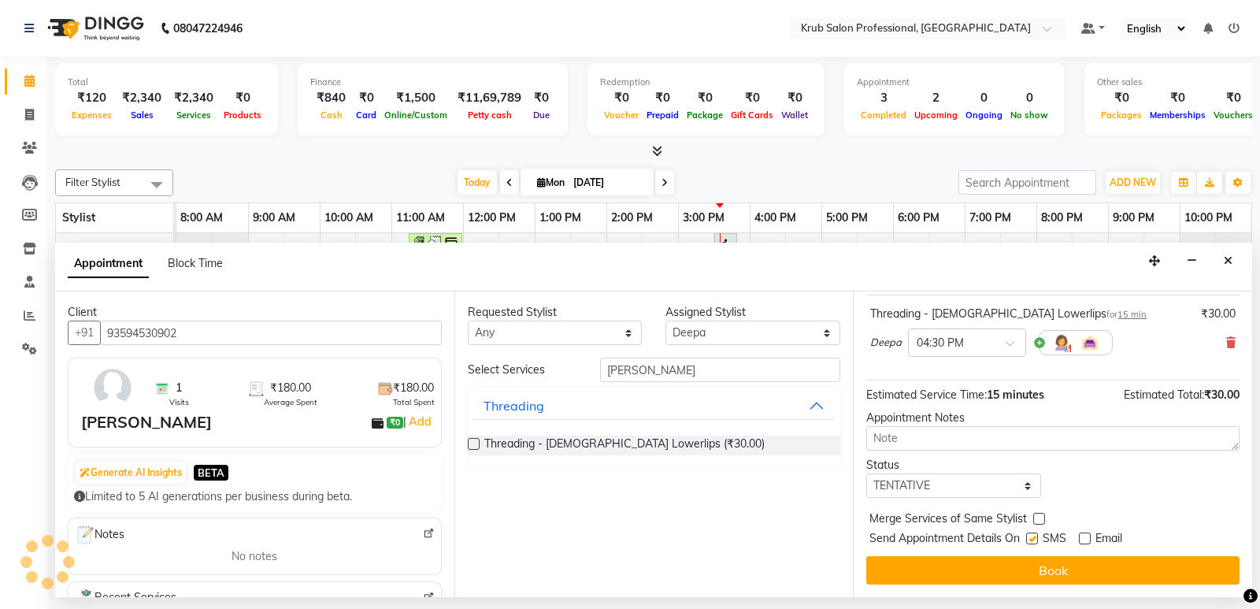
checkbox input "false"
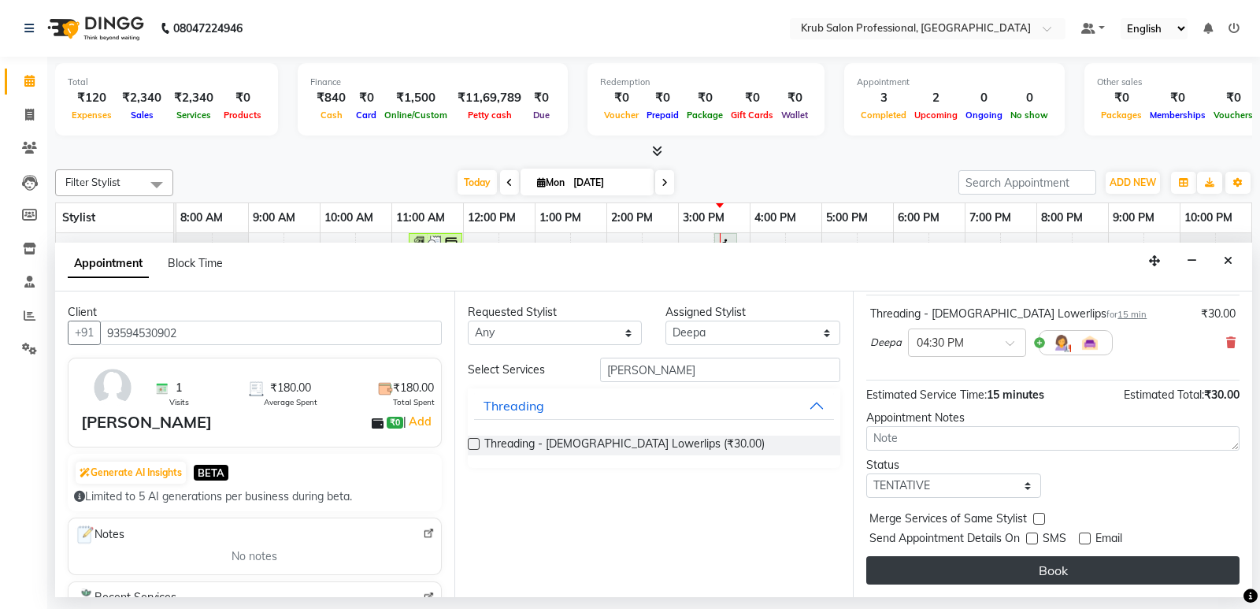
click at [1054, 576] on button "Book" at bounding box center [1052, 570] width 373 height 28
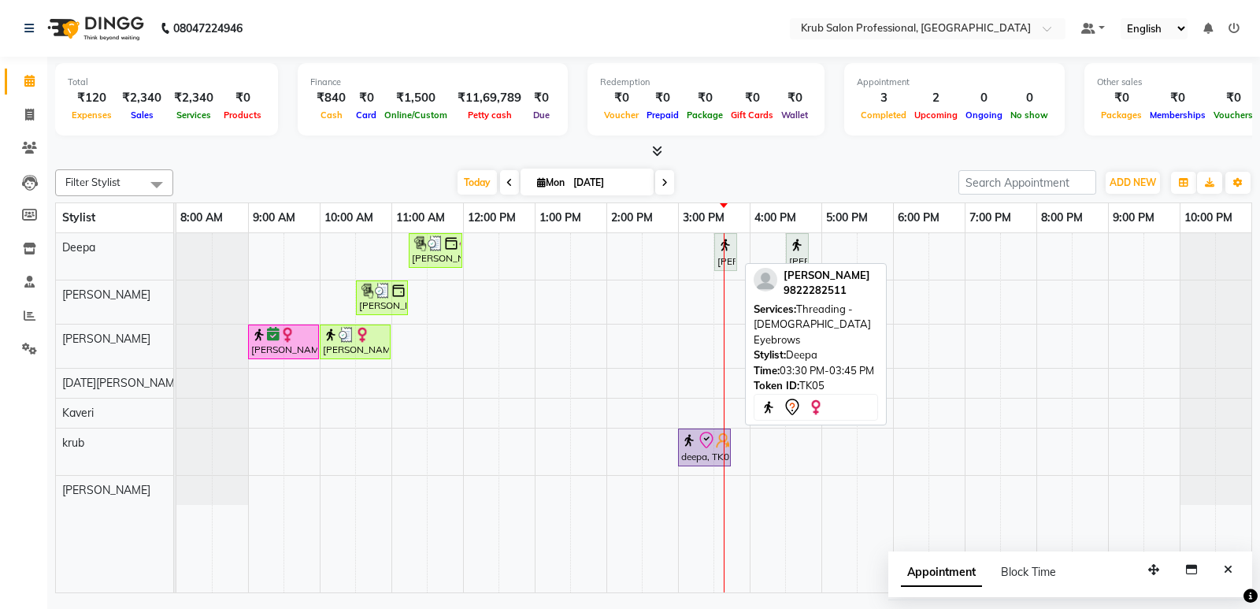
click at [721, 253] on div at bounding box center [725, 244] width 17 height 19
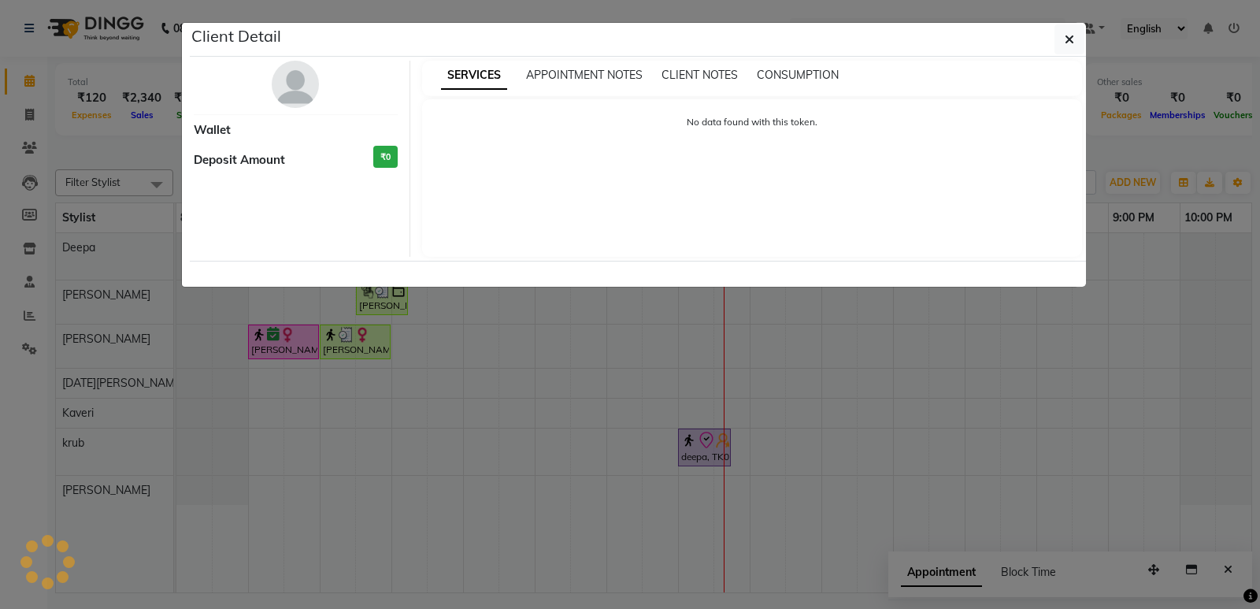
select select "7"
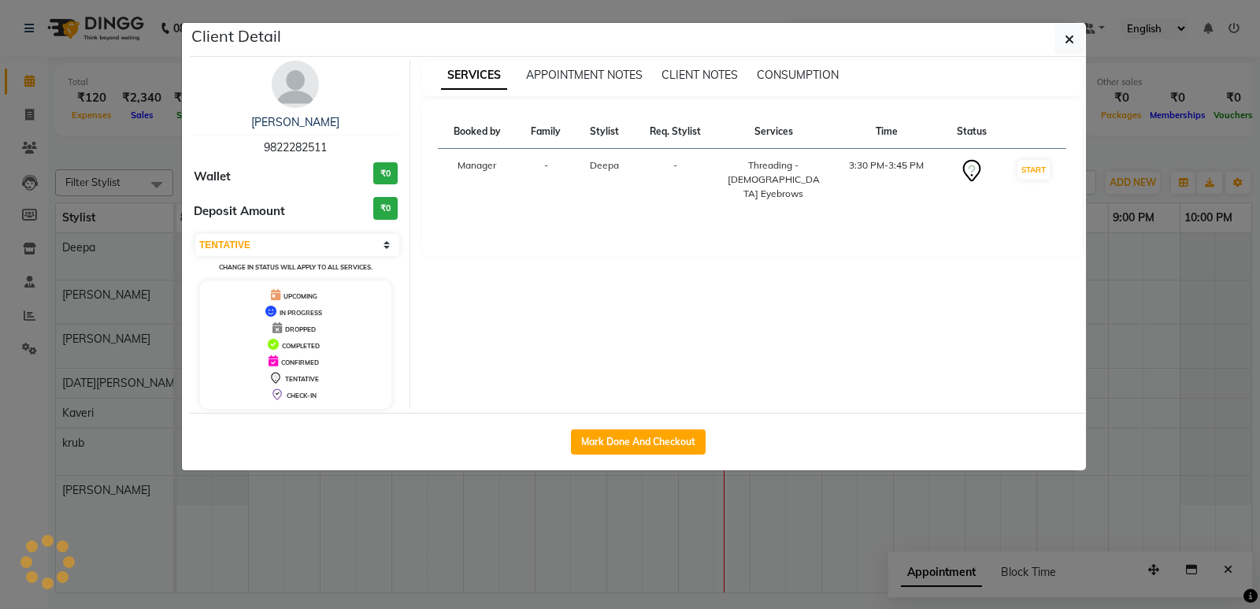
click at [623, 435] on button "Mark Done And Checkout" at bounding box center [638, 441] width 135 height 25
select select "service"
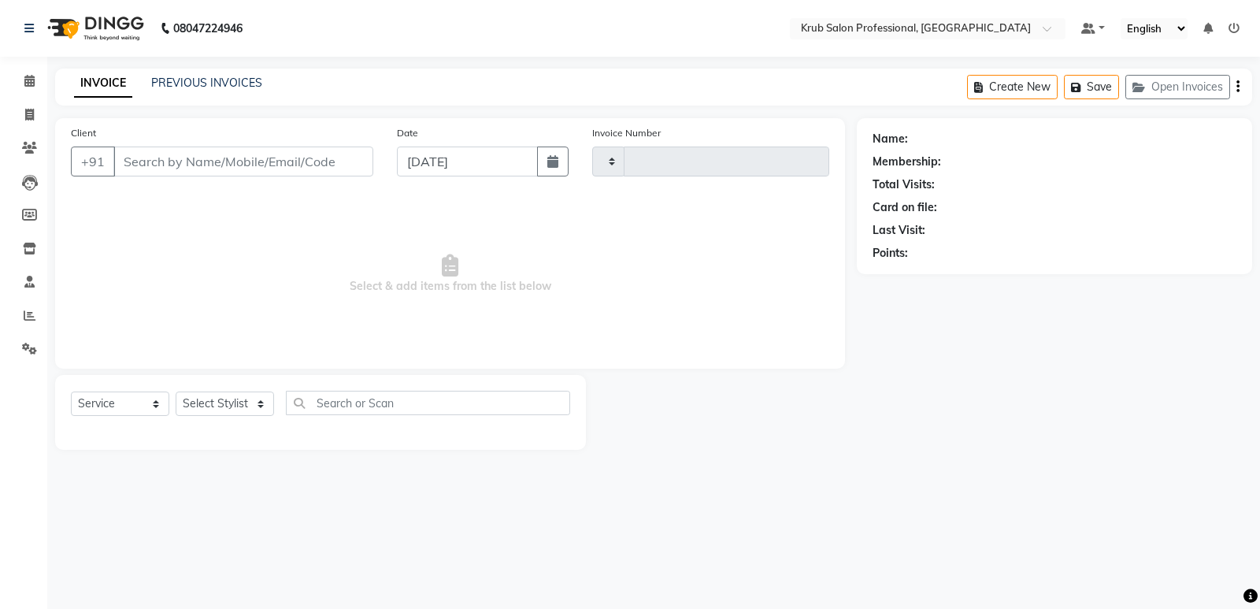
type input "1160"
select select "7490"
type input "9822282511"
select select "66022"
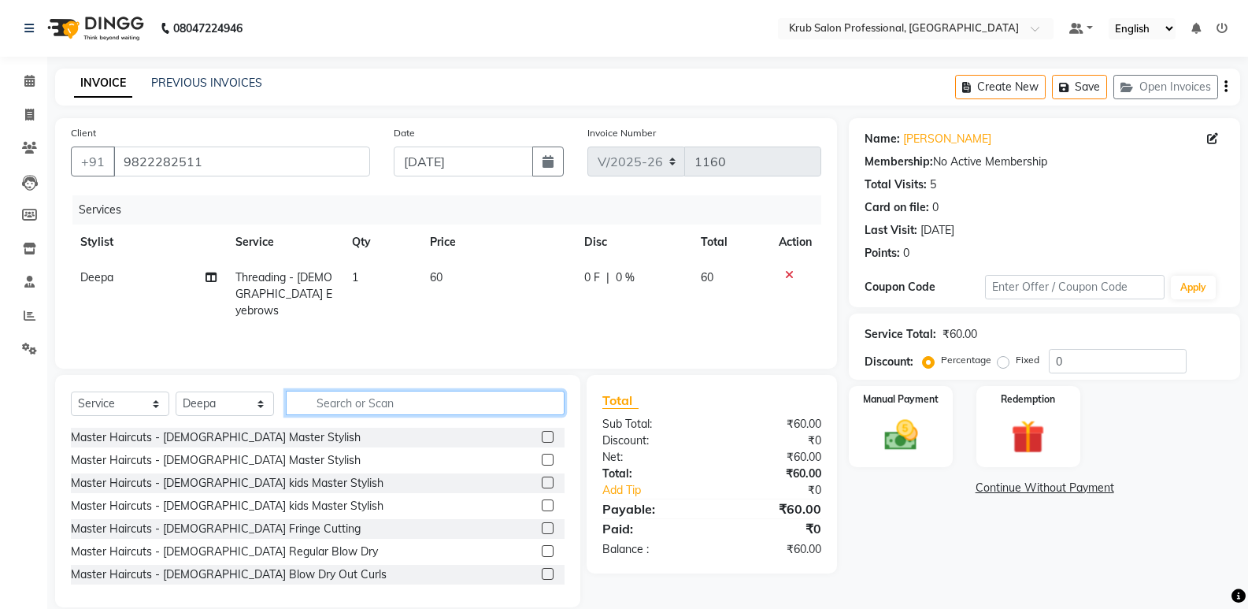
click at [340, 404] on input "text" at bounding box center [425, 403] width 279 height 24
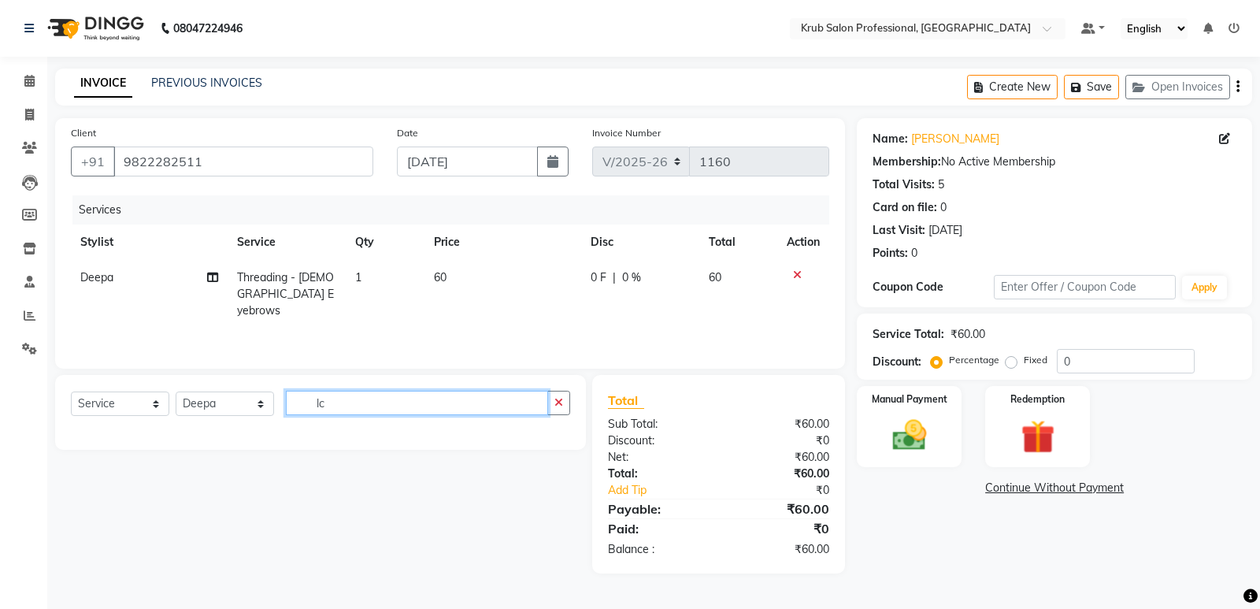
type input "l"
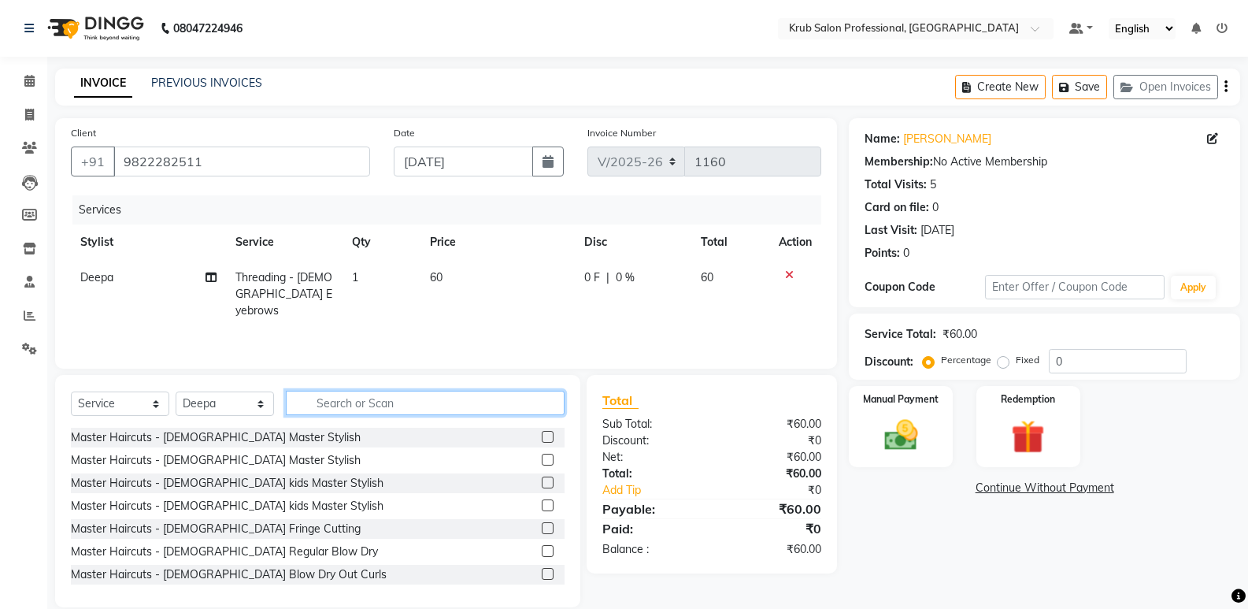
click at [336, 405] on input "text" at bounding box center [425, 403] width 279 height 24
click at [325, 403] on input "text" at bounding box center [425, 403] width 279 height 24
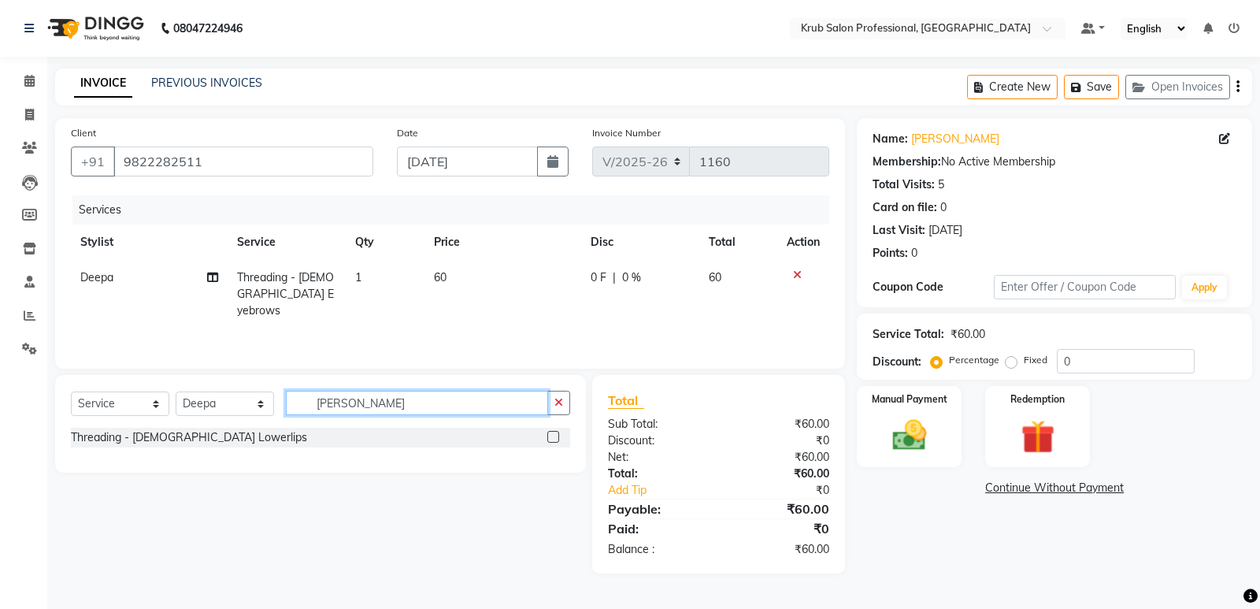
type input "[PERSON_NAME]"
click at [254, 431] on div "Threading - [DEMOGRAPHIC_DATA] Lowerlips" at bounding box center [320, 438] width 499 height 20
click at [224, 438] on div "Threading - [DEMOGRAPHIC_DATA] Lowerlips" at bounding box center [320, 438] width 499 height 20
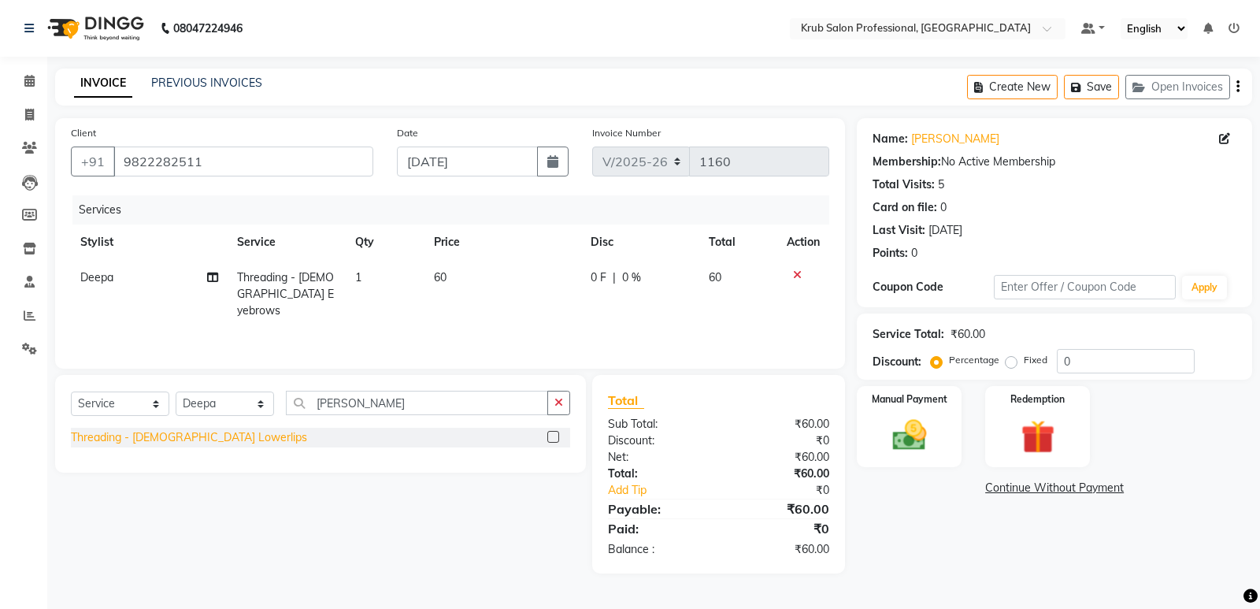
click at [180, 439] on div "Threading - [DEMOGRAPHIC_DATA] Lowerlips" at bounding box center [189, 437] width 236 height 17
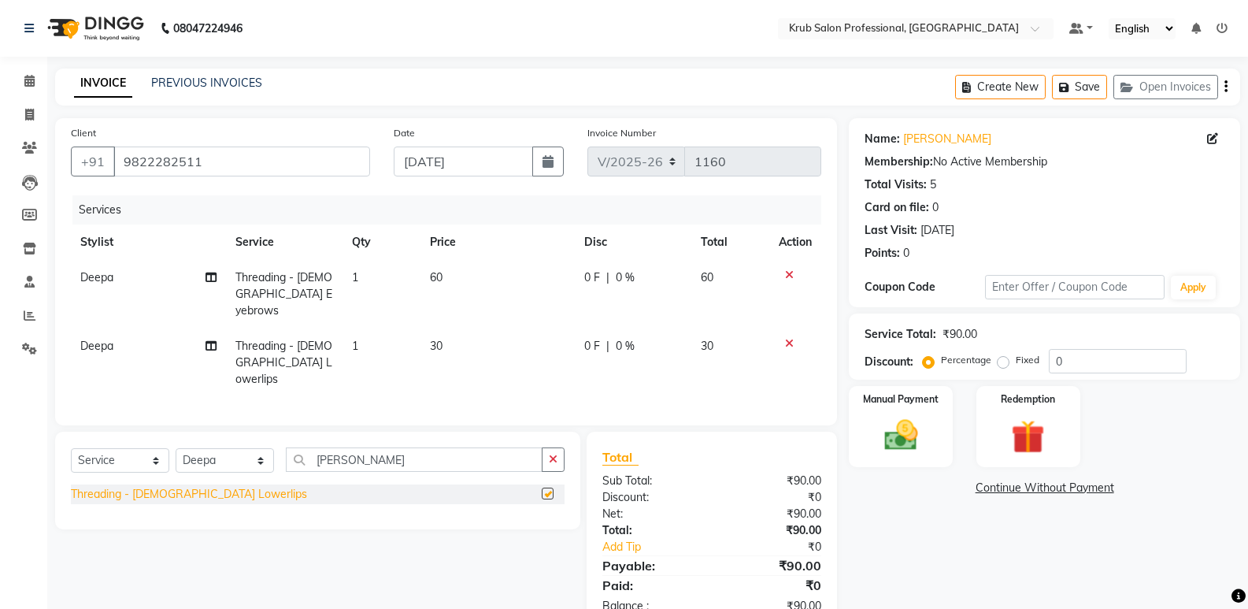
checkbox input "false"
click at [911, 400] on label "Manual Payment" at bounding box center [901, 398] width 79 height 15
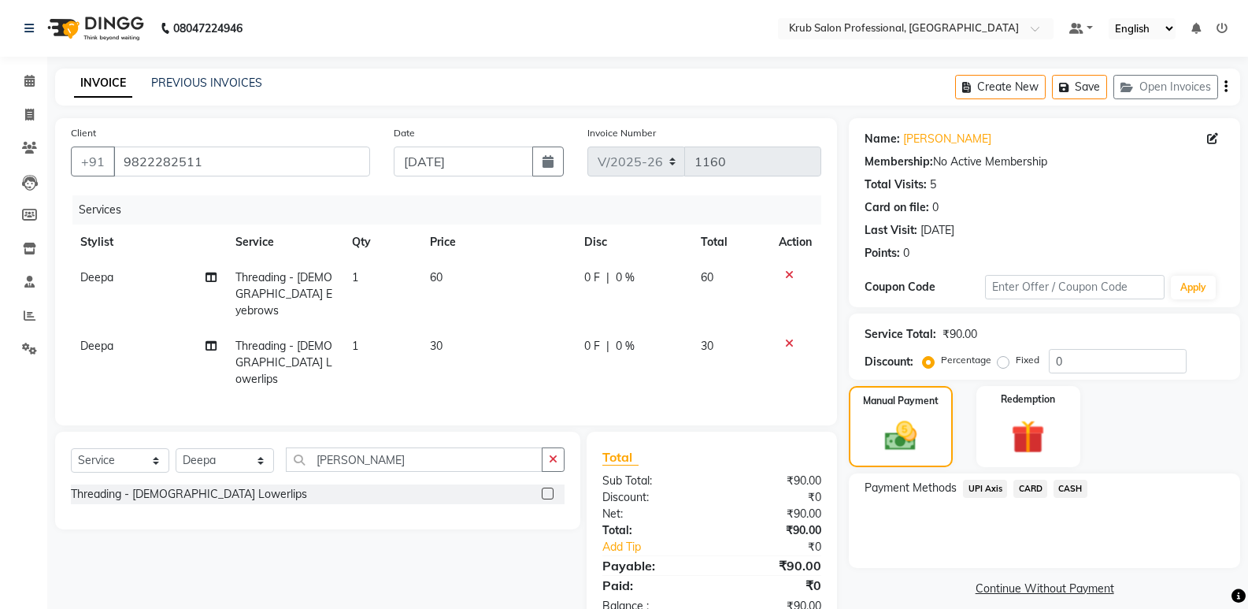
click at [1073, 486] on span "CASH" at bounding box center [1071, 489] width 34 height 18
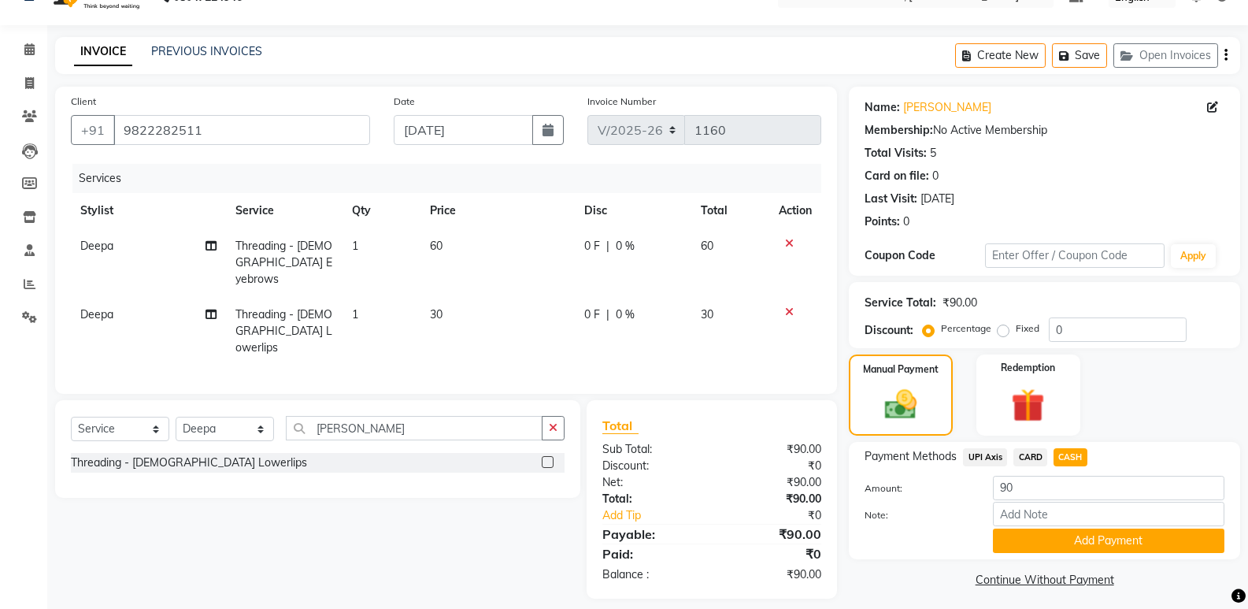
scroll to position [38, 0]
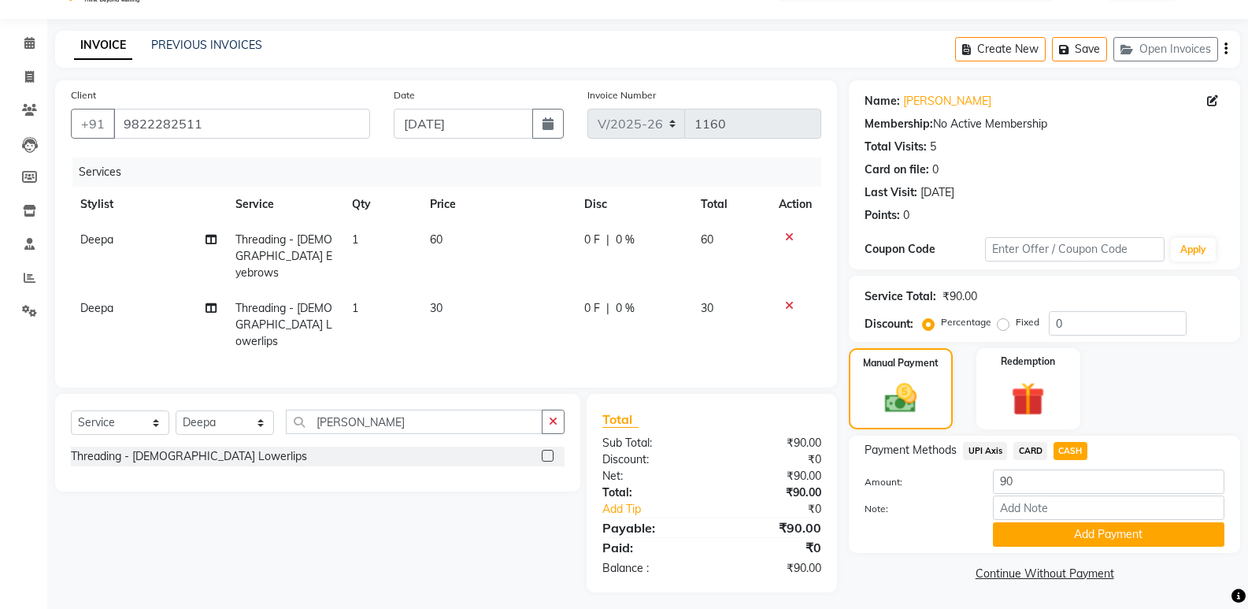
click at [1100, 528] on button "Add Payment" at bounding box center [1109, 534] width 232 height 24
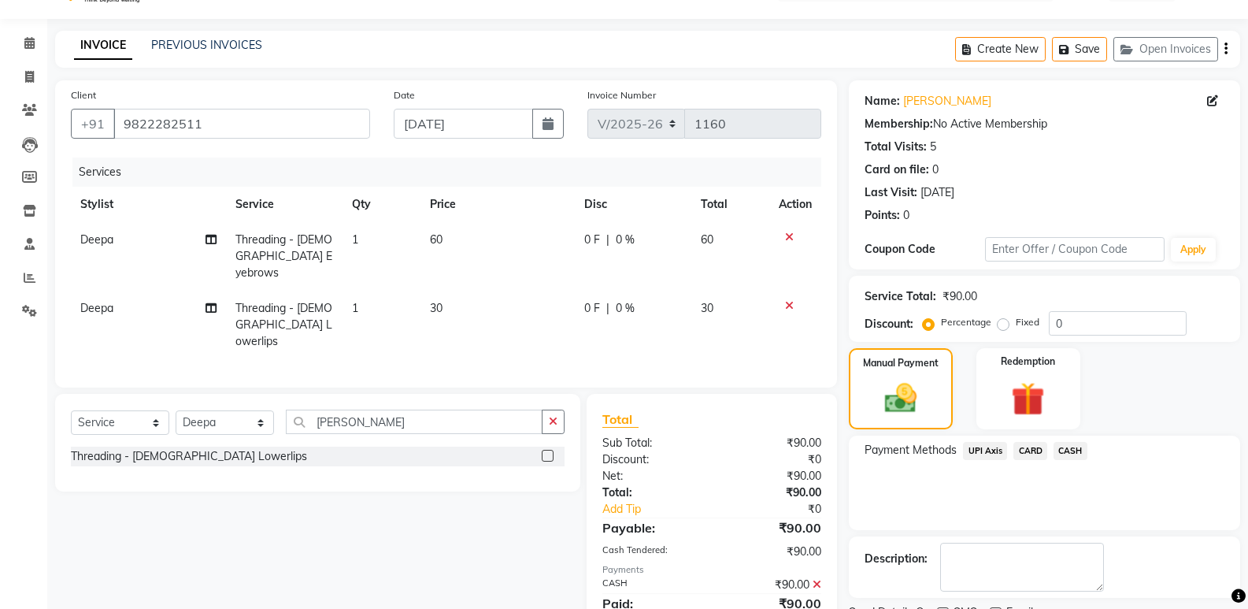
scroll to position [104, 0]
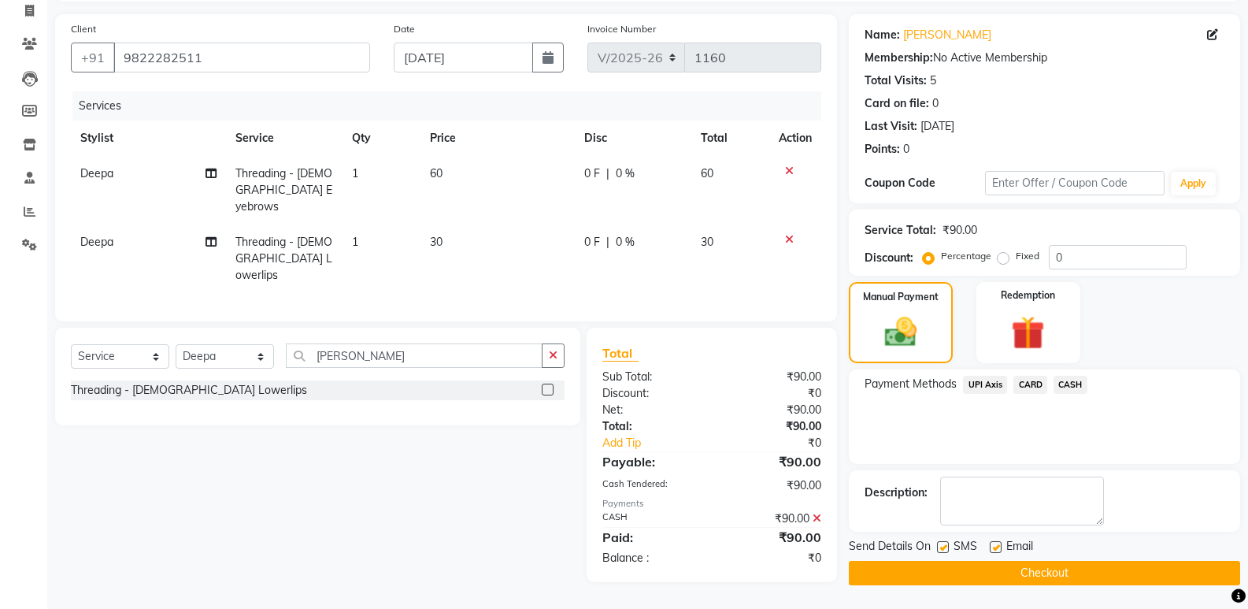
click at [995, 547] on label at bounding box center [996, 547] width 12 height 12
click at [995, 547] on input "checkbox" at bounding box center [995, 548] width 10 height 10
checkbox input "false"
click at [985, 568] on button "Checkout" at bounding box center [1044, 573] width 391 height 24
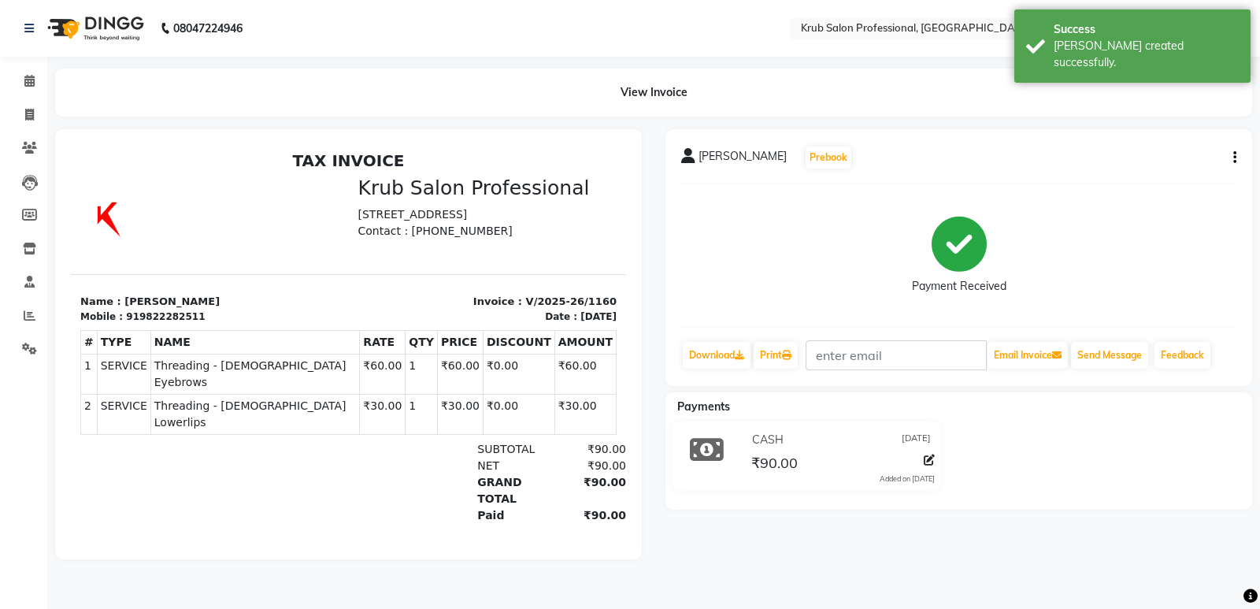
select select "7490"
select select "service"
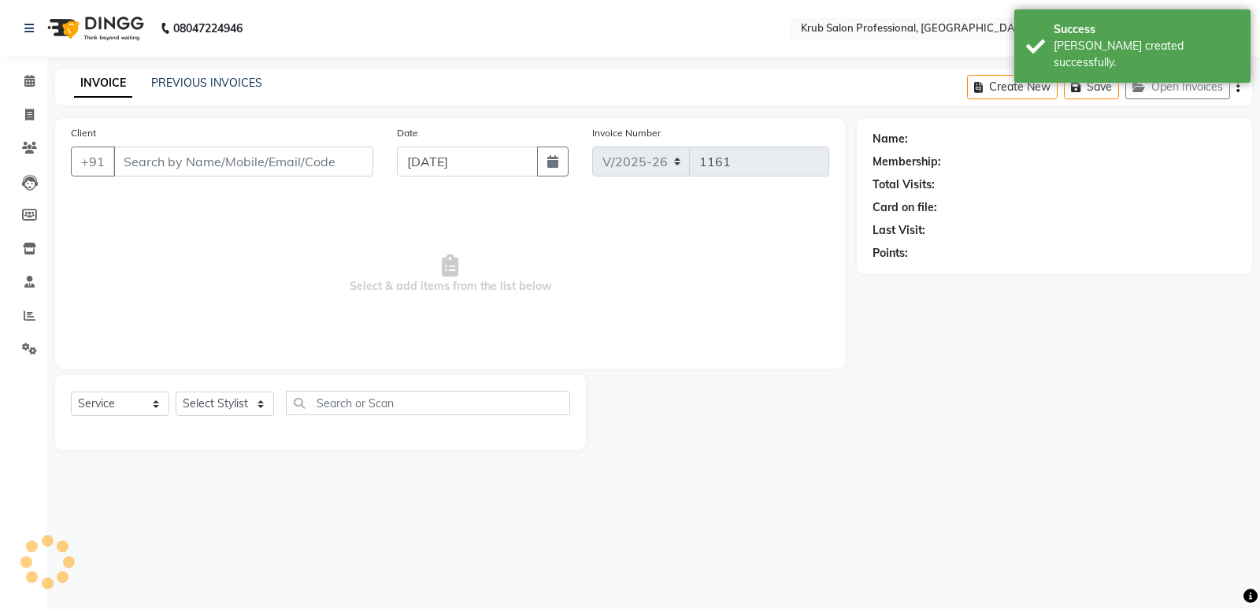
type input "9822282511"
select select "66022"
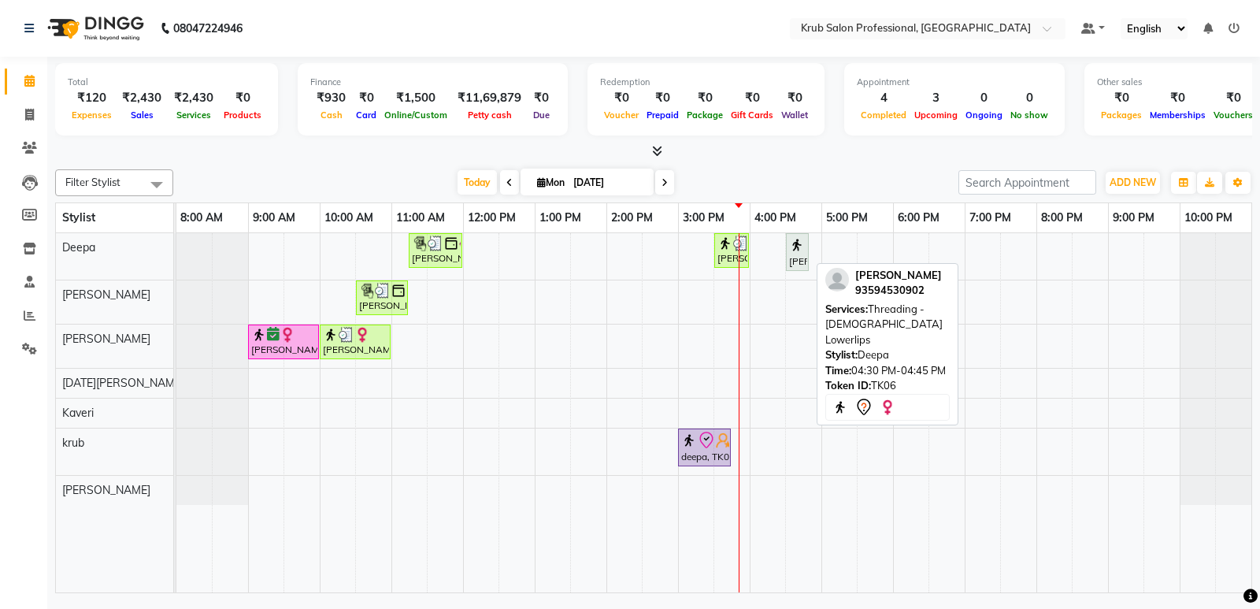
click at [796, 248] on img at bounding box center [797, 245] width 16 height 16
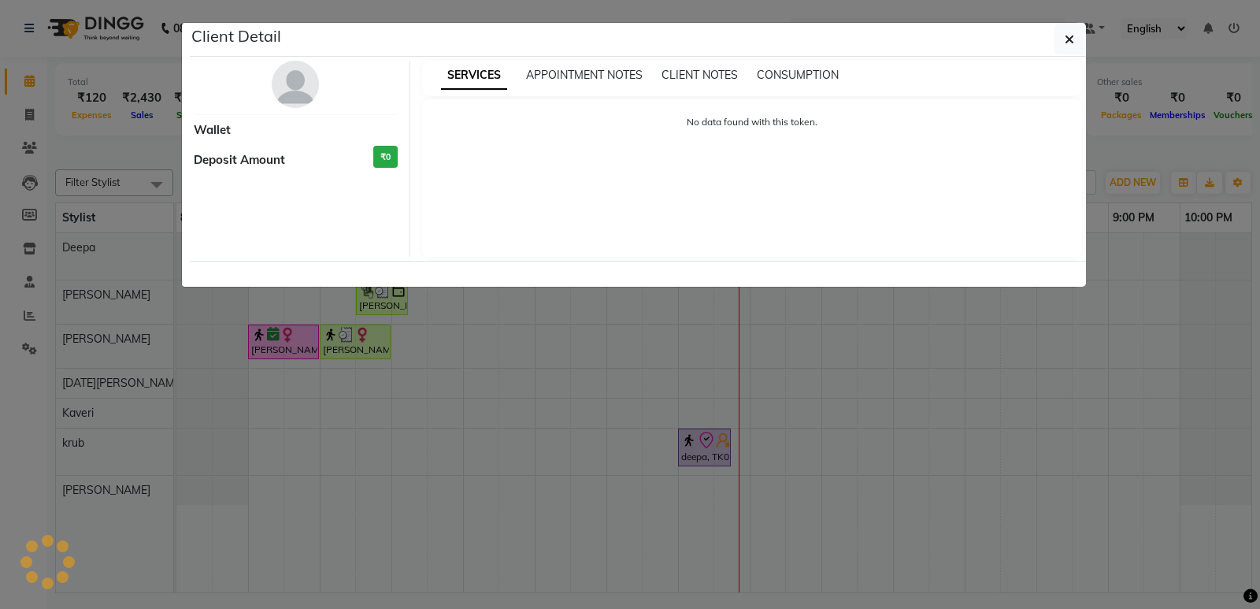
select select "7"
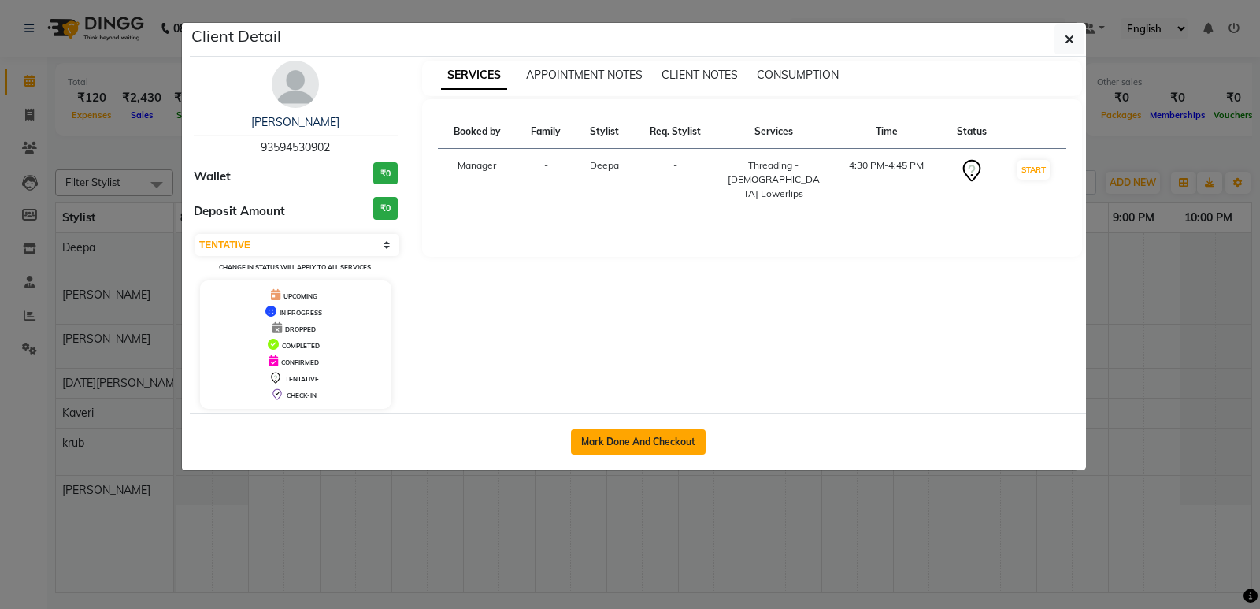
click at [617, 435] on button "Mark Done And Checkout" at bounding box center [638, 441] width 135 height 25
select select "service"
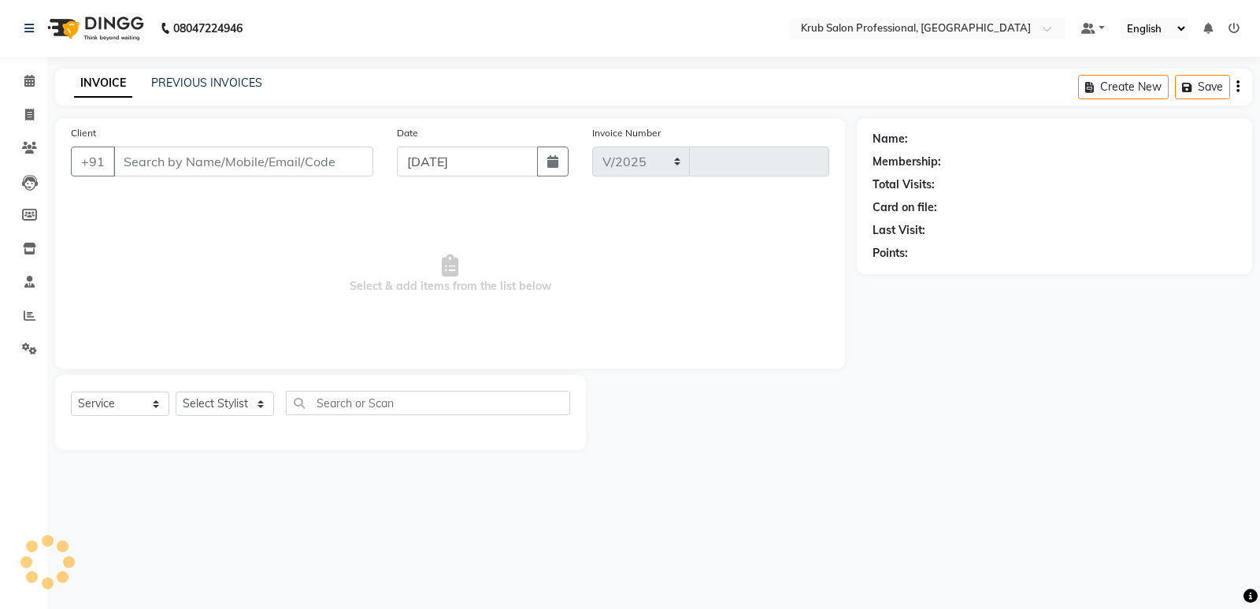
select select "7490"
type input "1161"
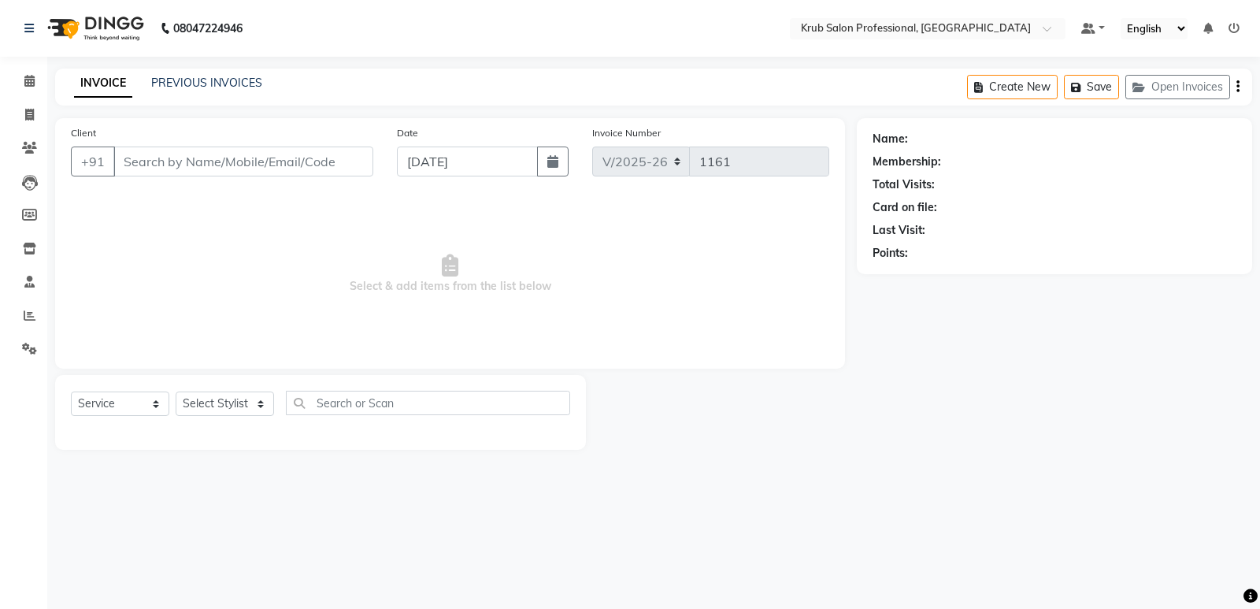
type input "93594530902"
select select "66022"
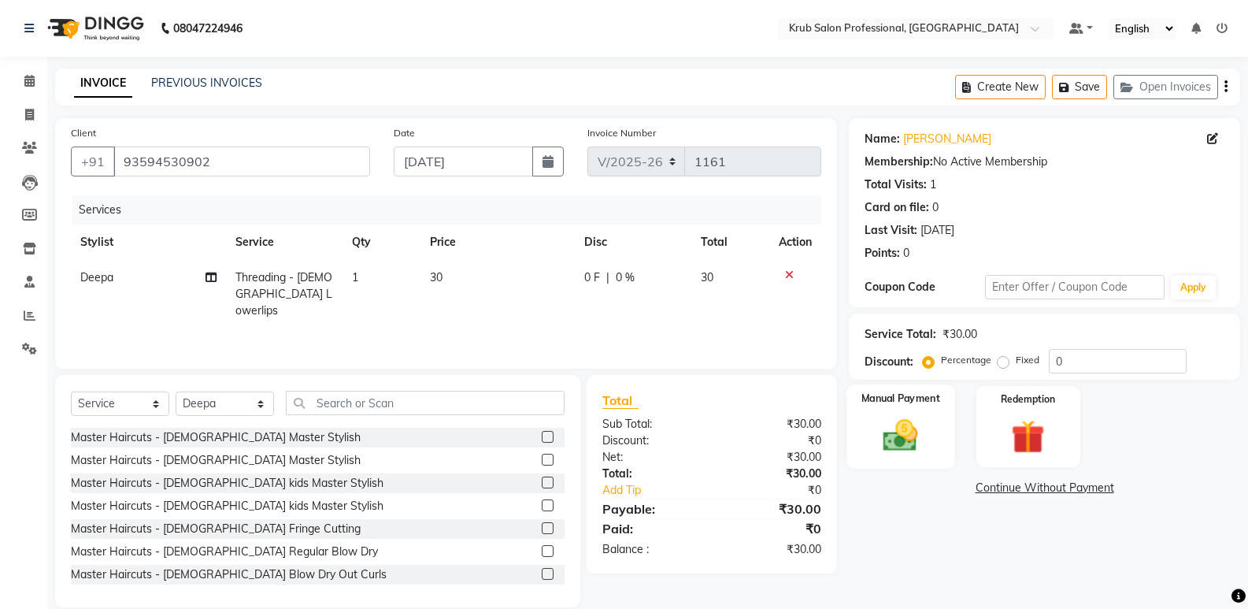
click at [904, 406] on div "Manual Payment" at bounding box center [901, 426] width 108 height 84
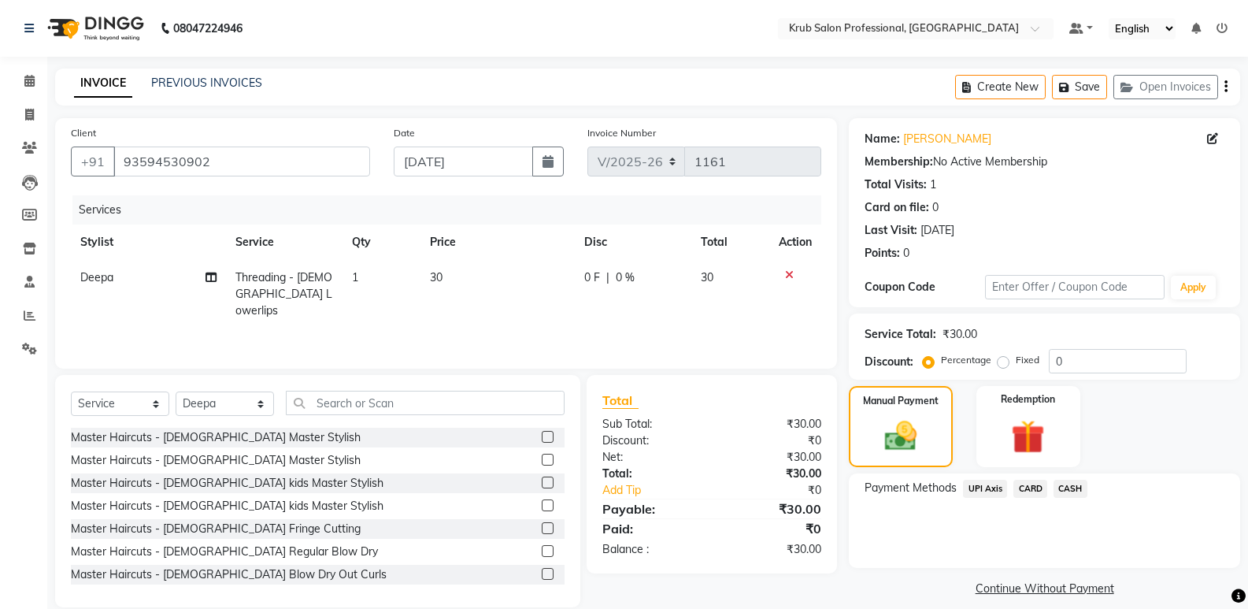
click at [982, 483] on span "UPI Axis" at bounding box center [985, 489] width 44 height 18
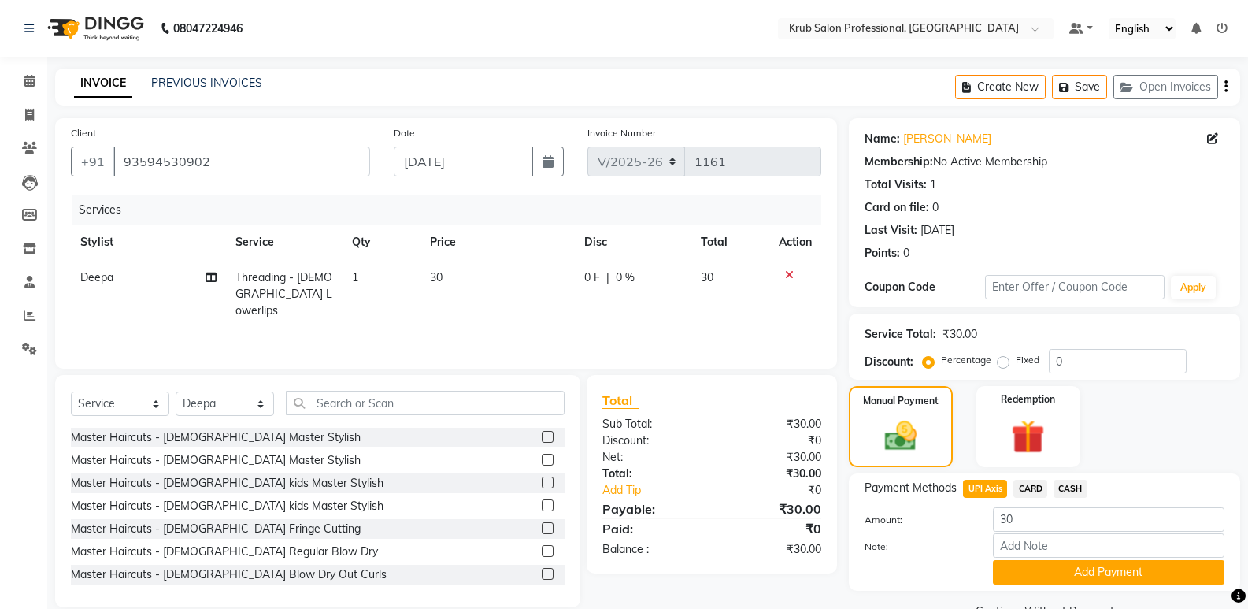
scroll to position [38, 0]
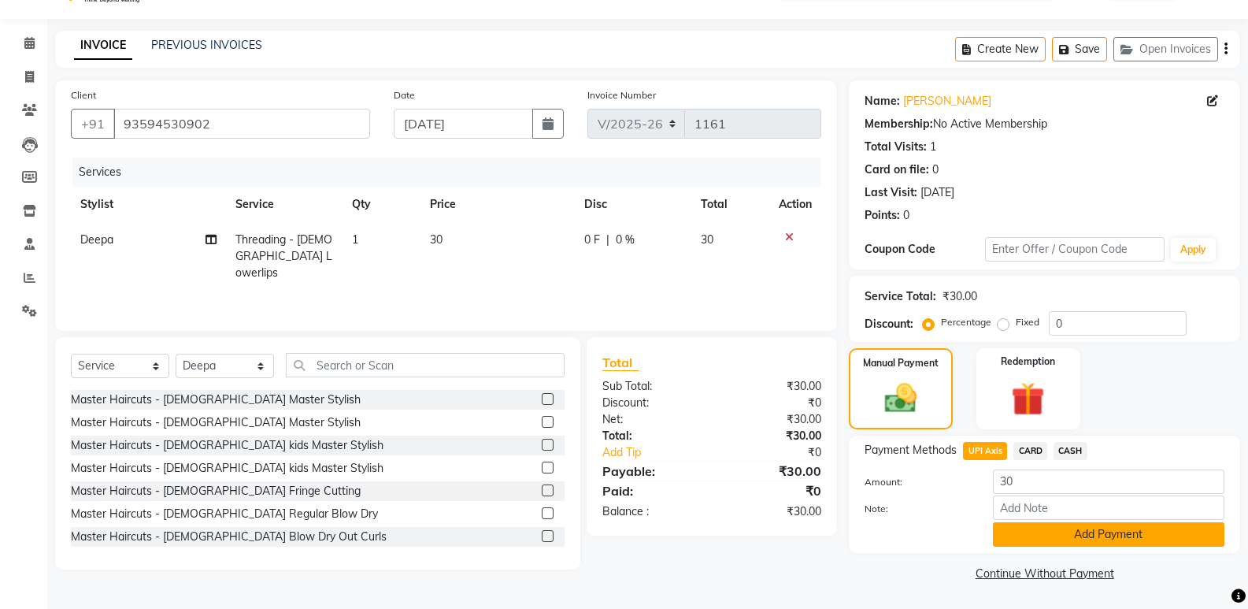
click at [1200, 533] on button "Add Payment" at bounding box center [1109, 534] width 232 height 24
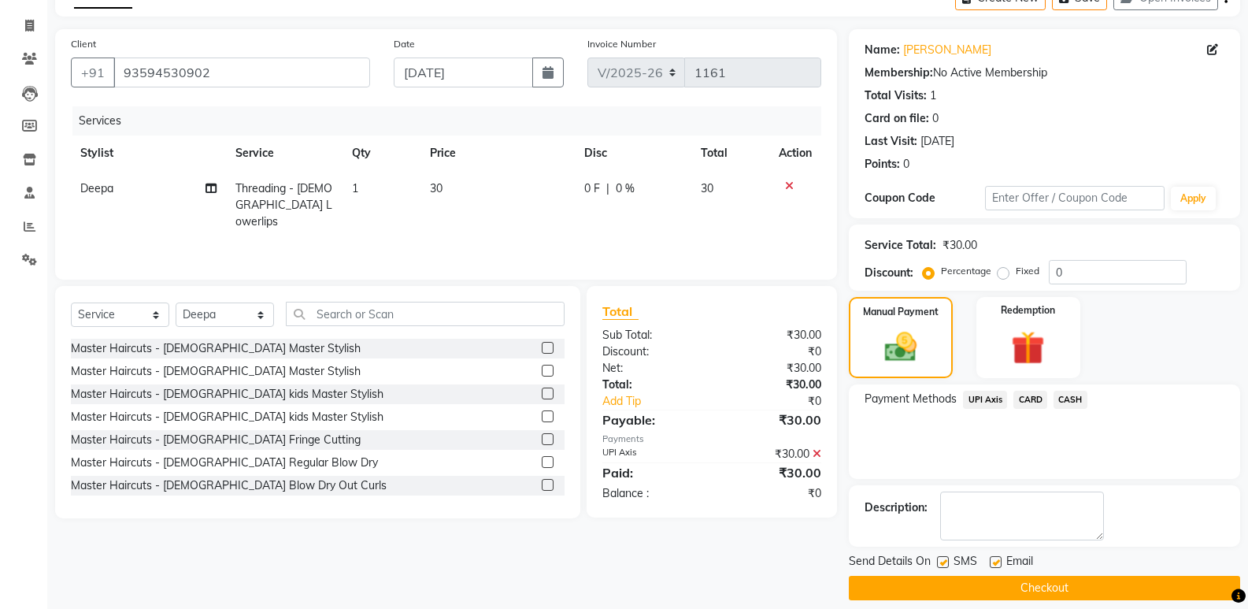
scroll to position [104, 0]
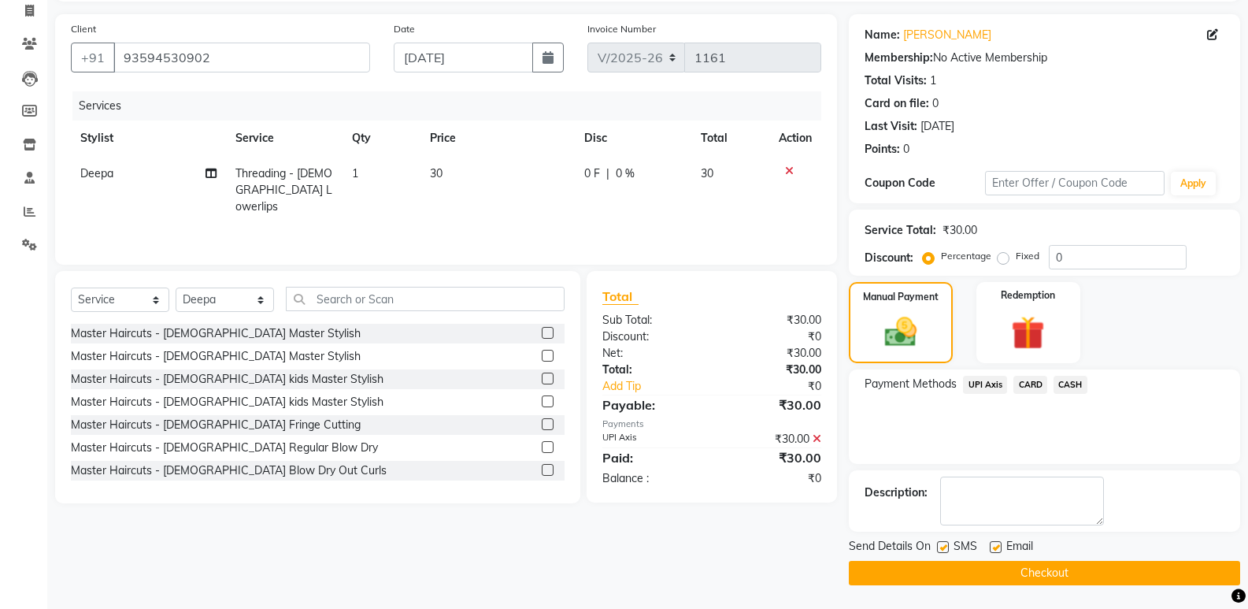
click at [995, 544] on label at bounding box center [996, 547] width 12 height 12
click at [995, 544] on input "checkbox" at bounding box center [995, 548] width 10 height 10
checkbox input "false"
click at [1006, 565] on button "Checkout" at bounding box center [1044, 573] width 391 height 24
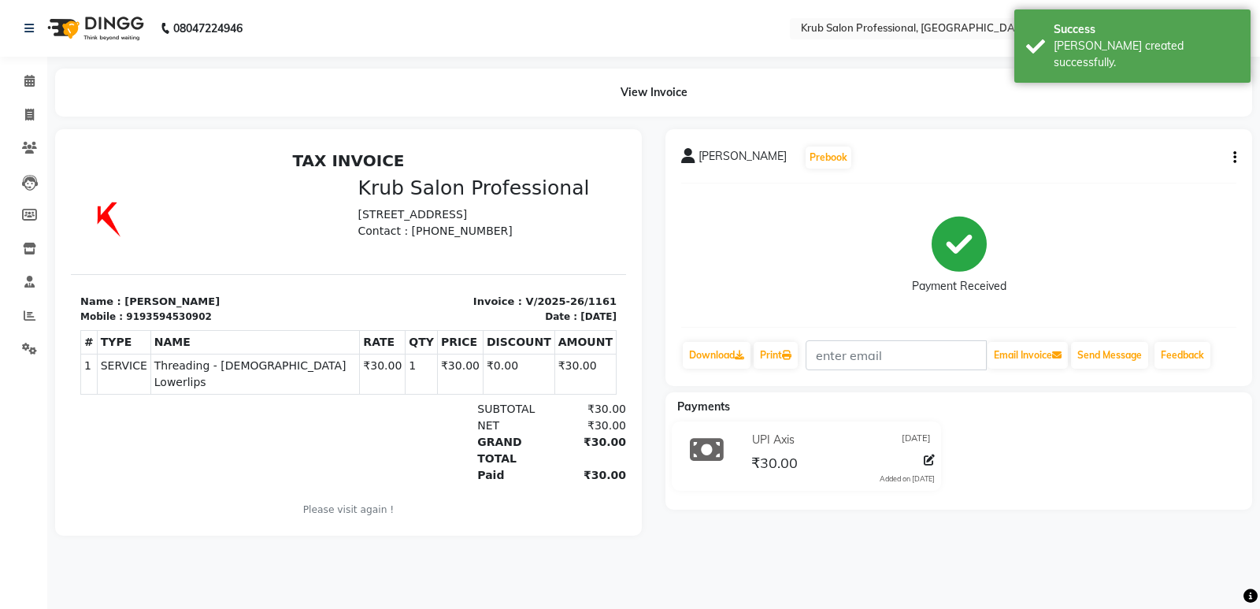
select select "service"
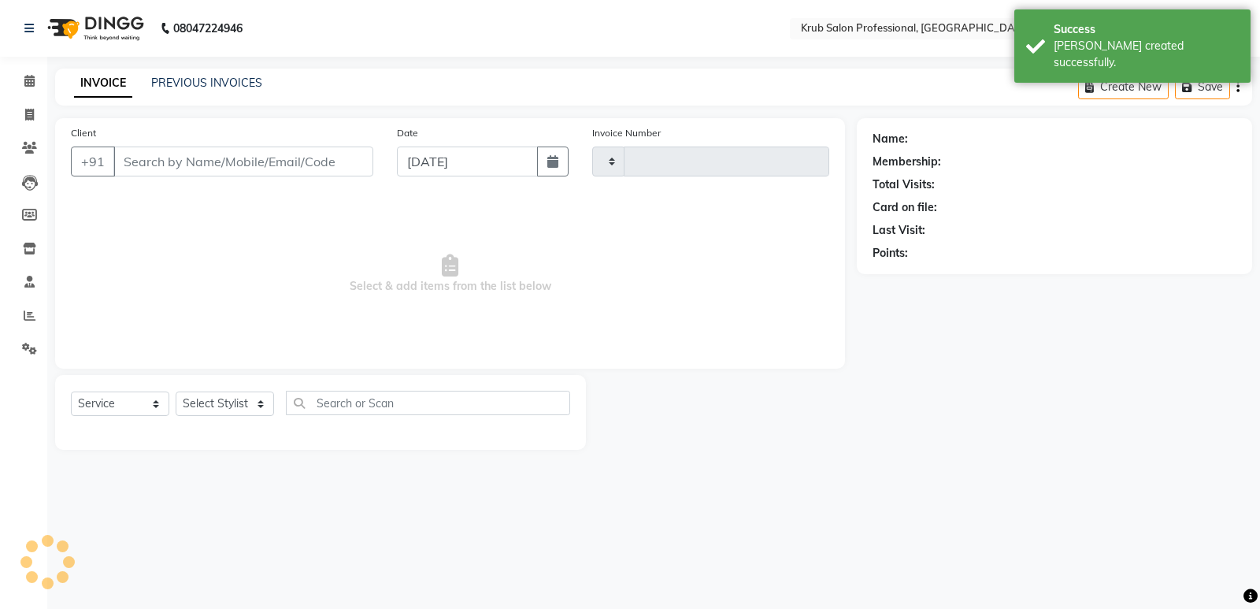
type input "1162"
select select "7490"
type input "93594530902"
select select "66022"
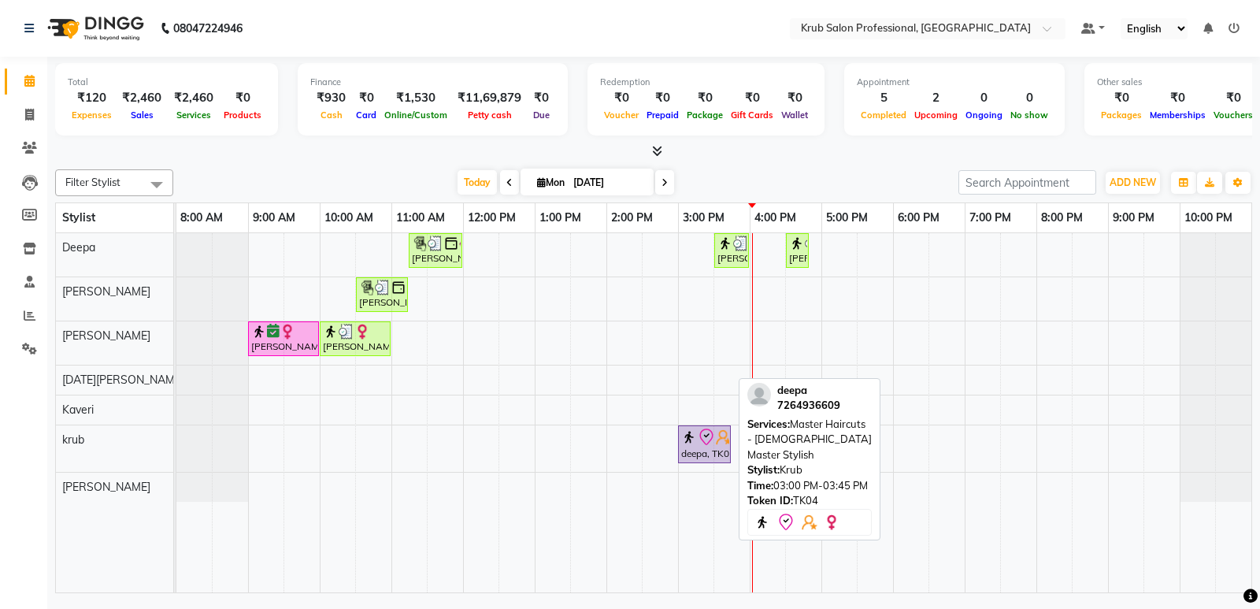
click at [712, 455] on div "deepa, TK04, 03:00 PM-03:45 PM, Master Haircuts - [DEMOGRAPHIC_DATA] Master Sty…" at bounding box center [705, 444] width 50 height 33
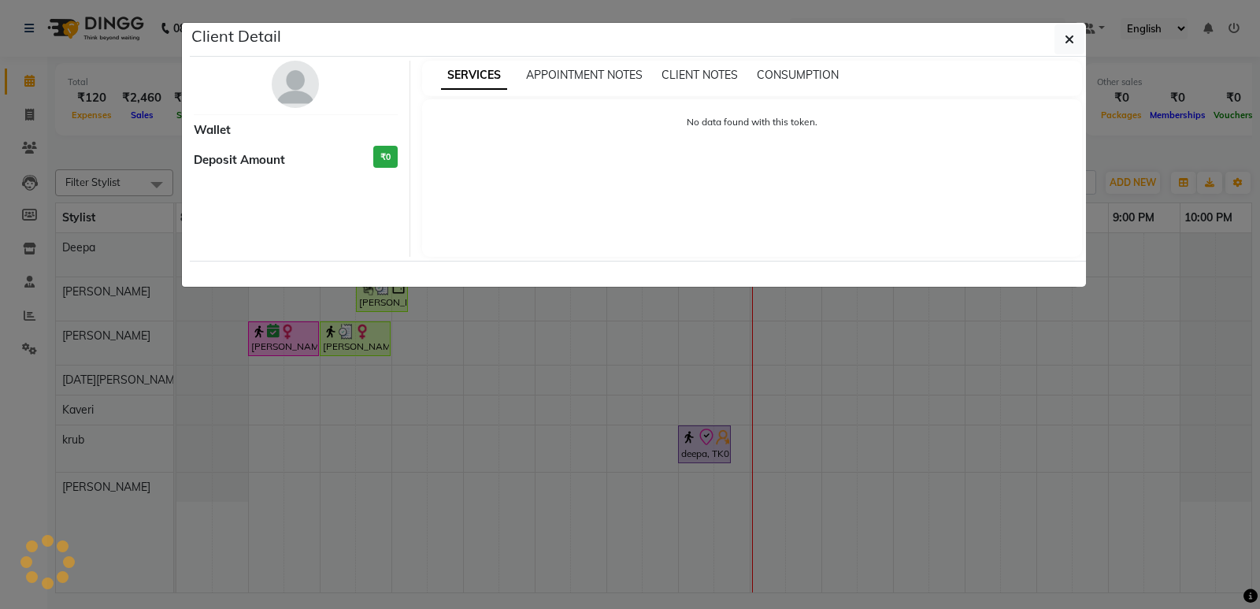
select select "8"
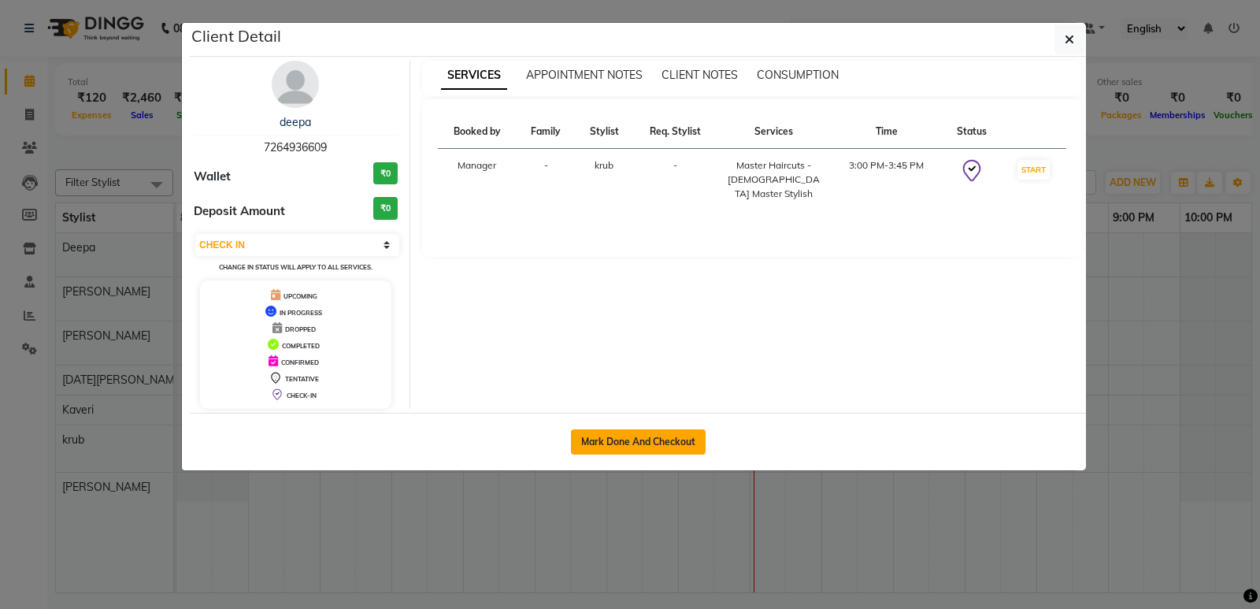
click at [627, 435] on button "Mark Done And Checkout" at bounding box center [638, 441] width 135 height 25
select select "service"
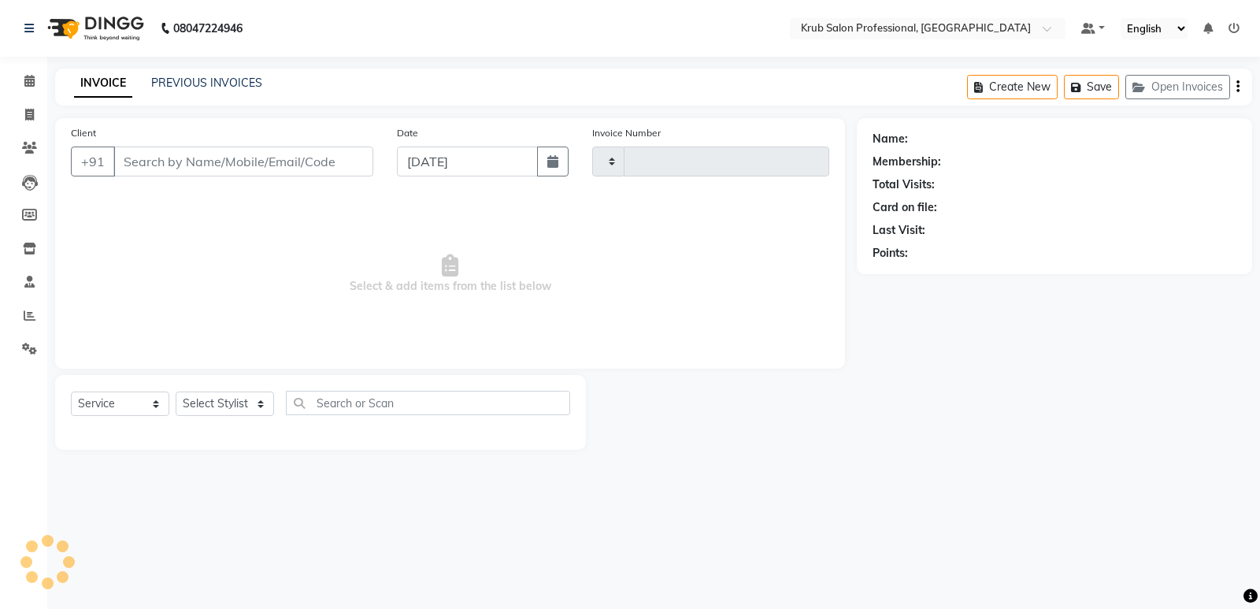
type input "1162"
select select "7490"
type input "7264936609"
select select "85516"
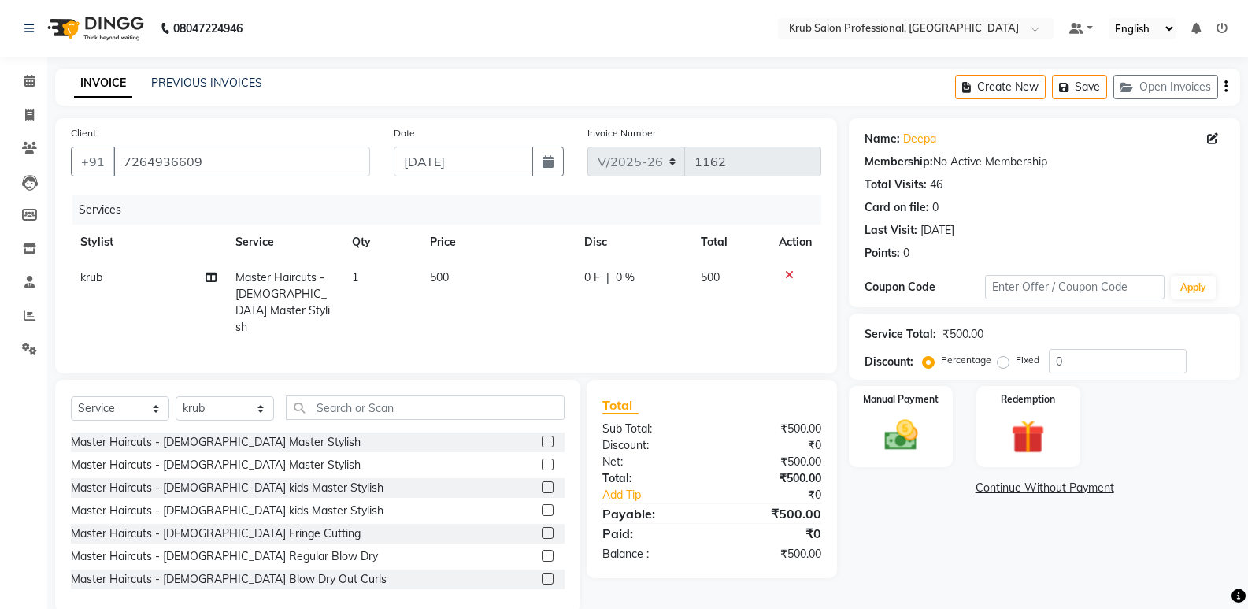
click at [449, 276] on span "500" at bounding box center [439, 277] width 19 height 14
select select "85516"
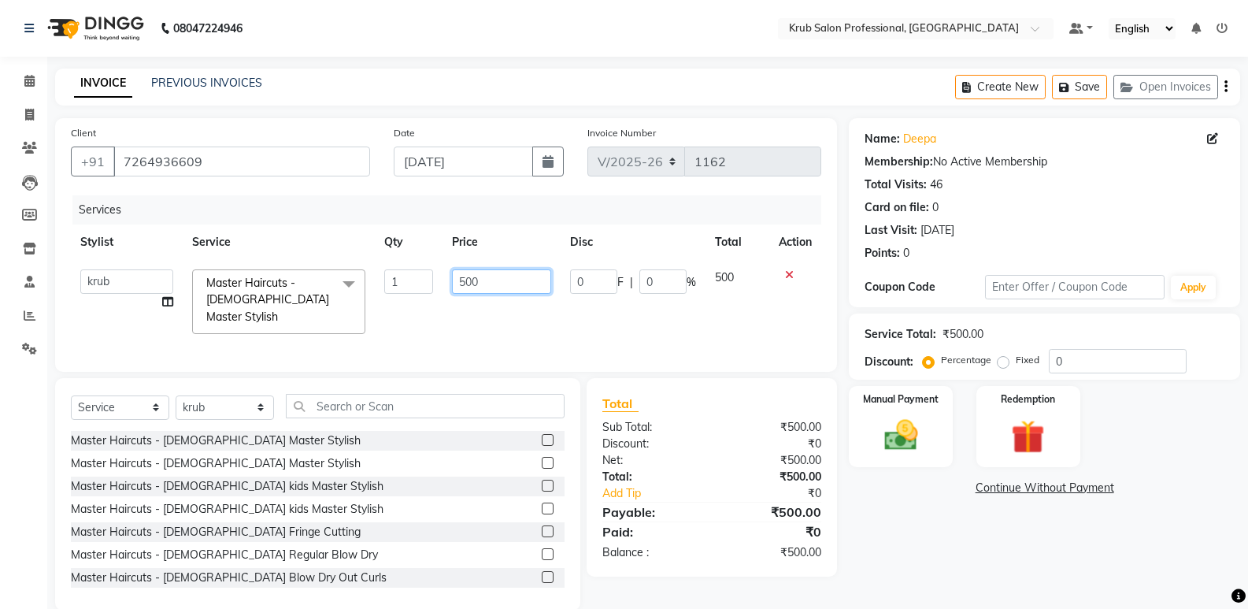
click at [484, 280] on input "500" at bounding box center [501, 281] width 98 height 24
type input "5"
type input "600"
click at [966, 553] on div "Name: Deepa Membership: No Active Membership Total Visits: 46 Card on file: 0 L…" at bounding box center [1050, 364] width 403 height 492
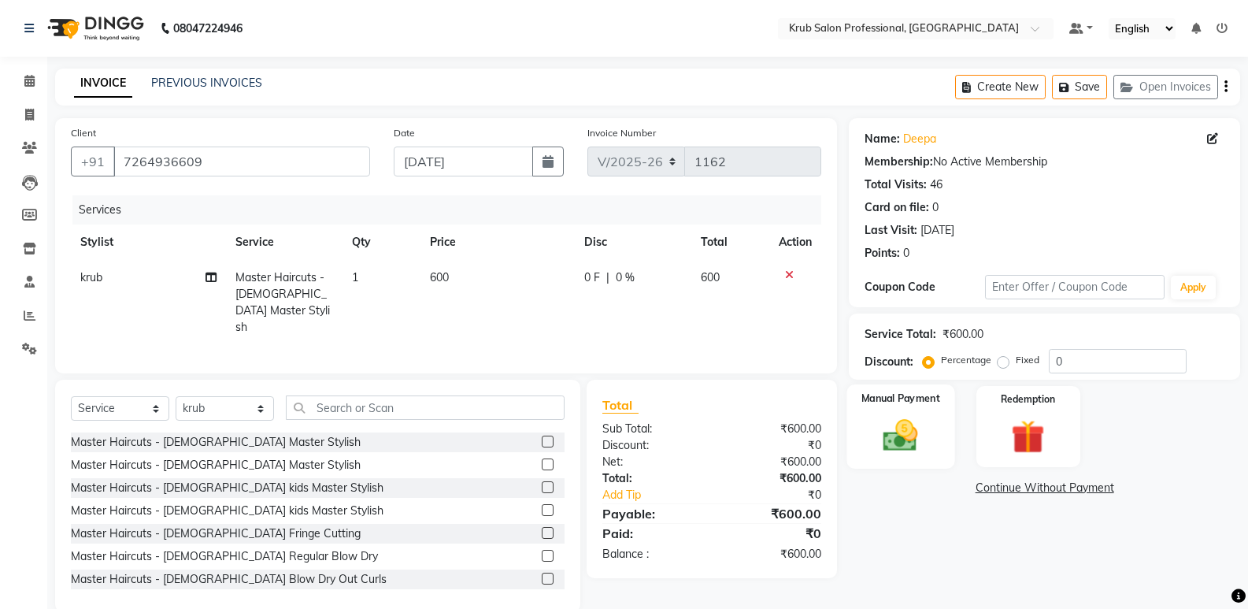
click at [909, 399] on label "Manual Payment" at bounding box center [901, 398] width 79 height 15
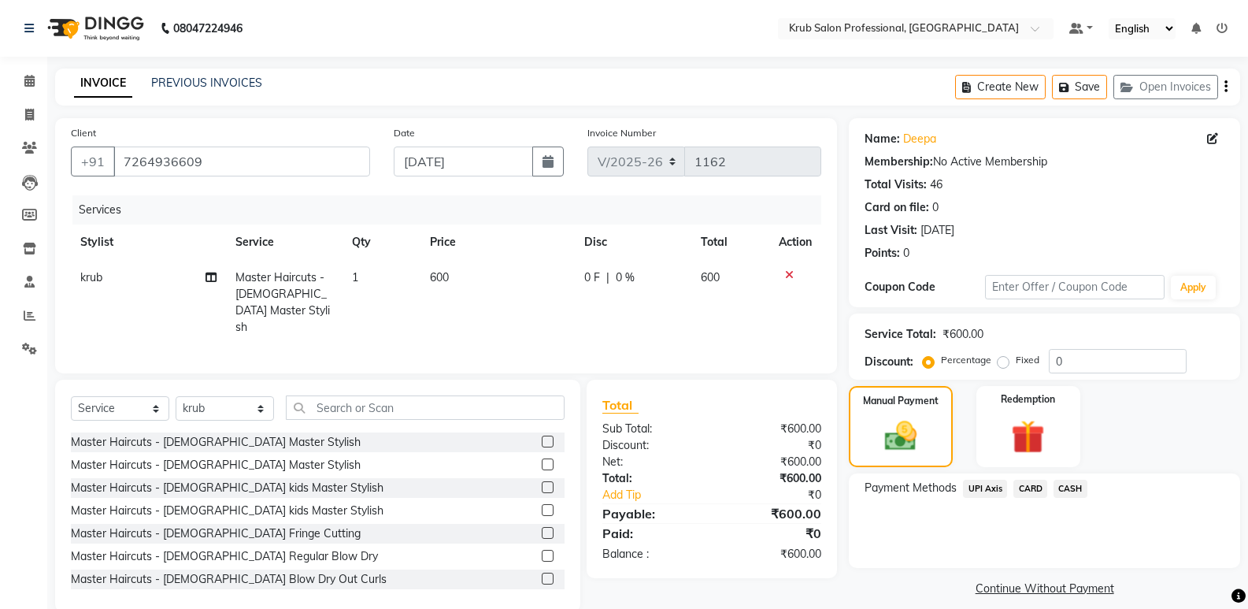
click at [1073, 486] on span "CASH" at bounding box center [1071, 489] width 34 height 18
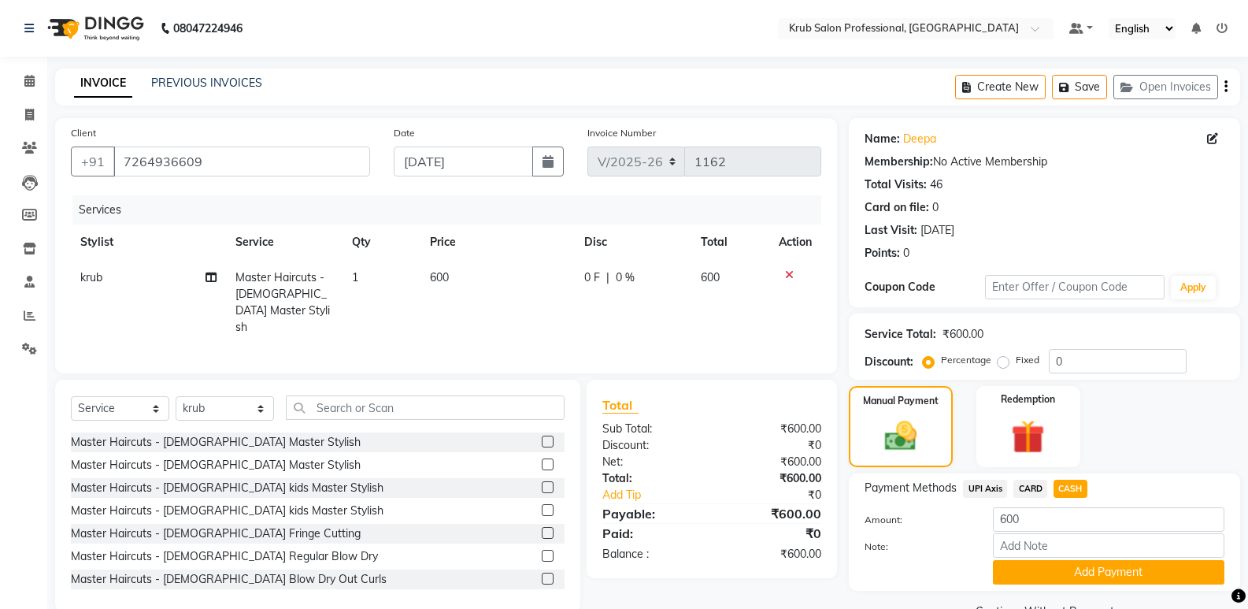
scroll to position [38, 0]
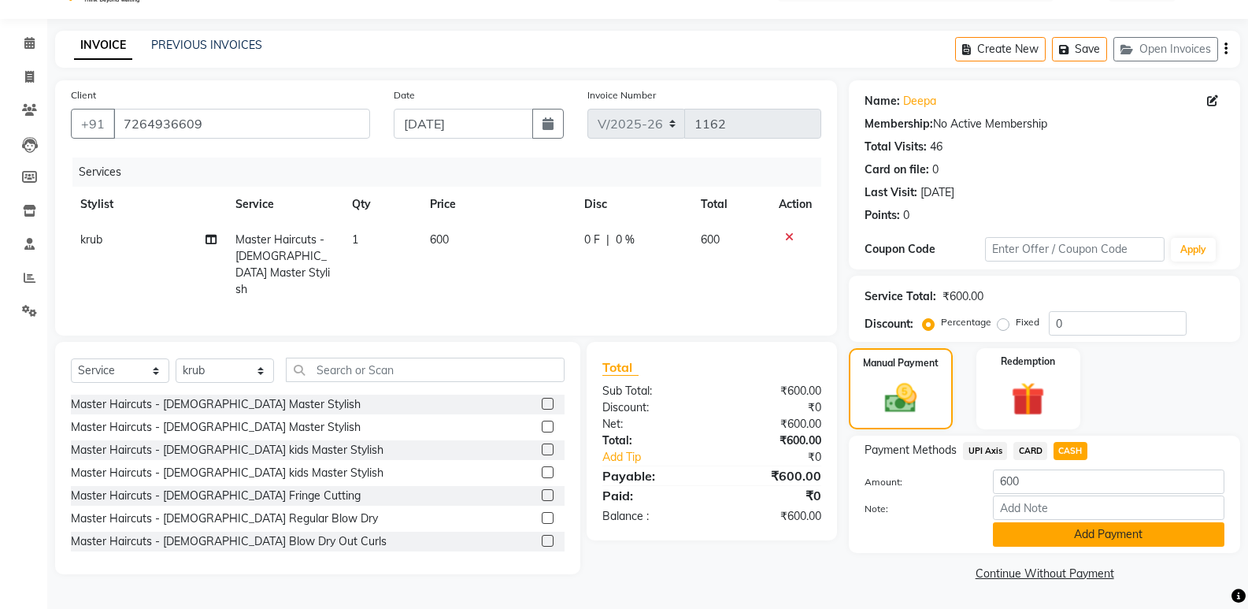
click at [1128, 534] on button "Add Payment" at bounding box center [1109, 534] width 232 height 24
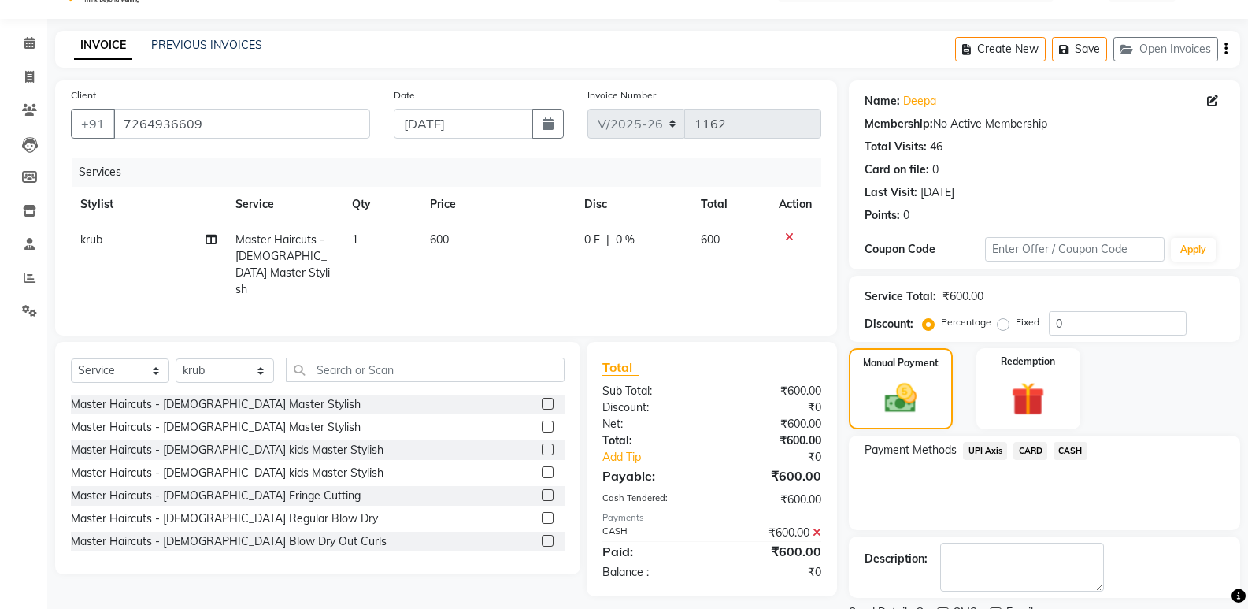
scroll to position [104, 0]
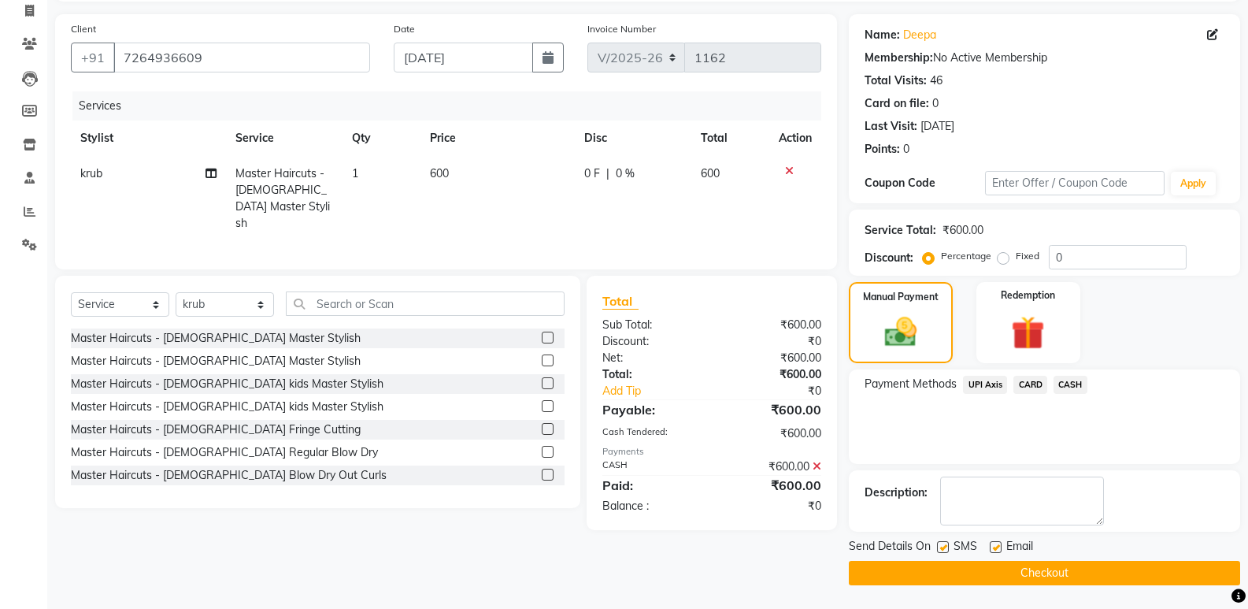
click at [993, 543] on label at bounding box center [996, 547] width 12 height 12
click at [993, 543] on input "checkbox" at bounding box center [995, 548] width 10 height 10
checkbox input "false"
click at [947, 547] on label at bounding box center [943, 547] width 12 height 12
click at [947, 547] on input "checkbox" at bounding box center [942, 548] width 10 height 10
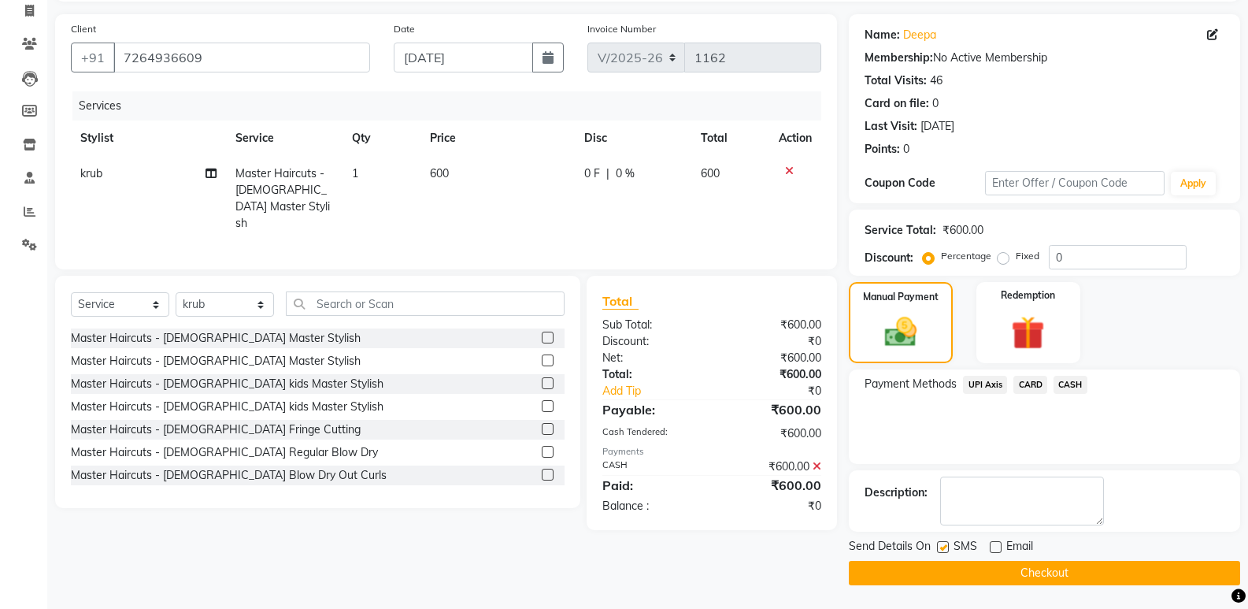
checkbox input "false"
click at [954, 565] on button "Checkout" at bounding box center [1044, 573] width 391 height 24
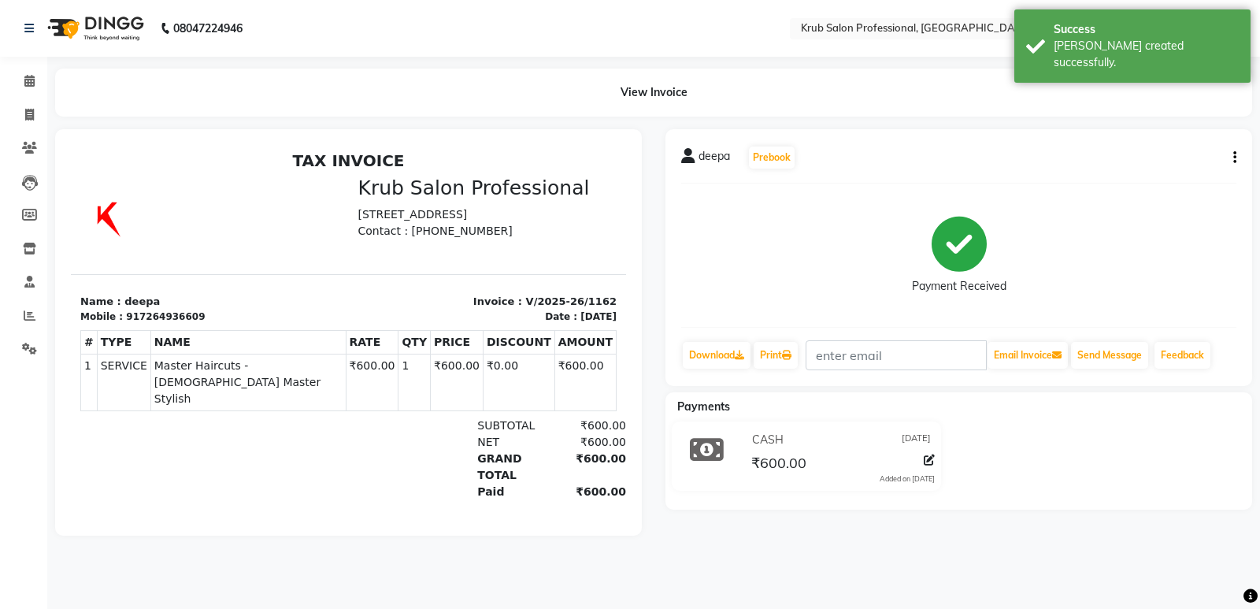
select select "service"
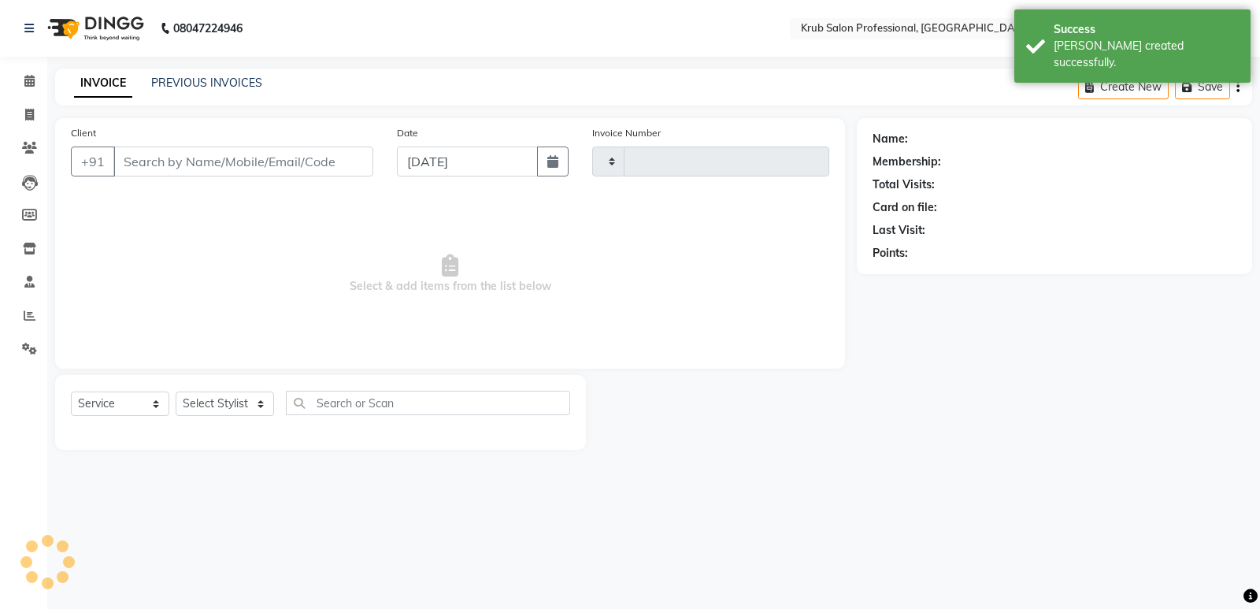
type input "1163"
select select "7490"
type input "7264936609"
select select "85516"
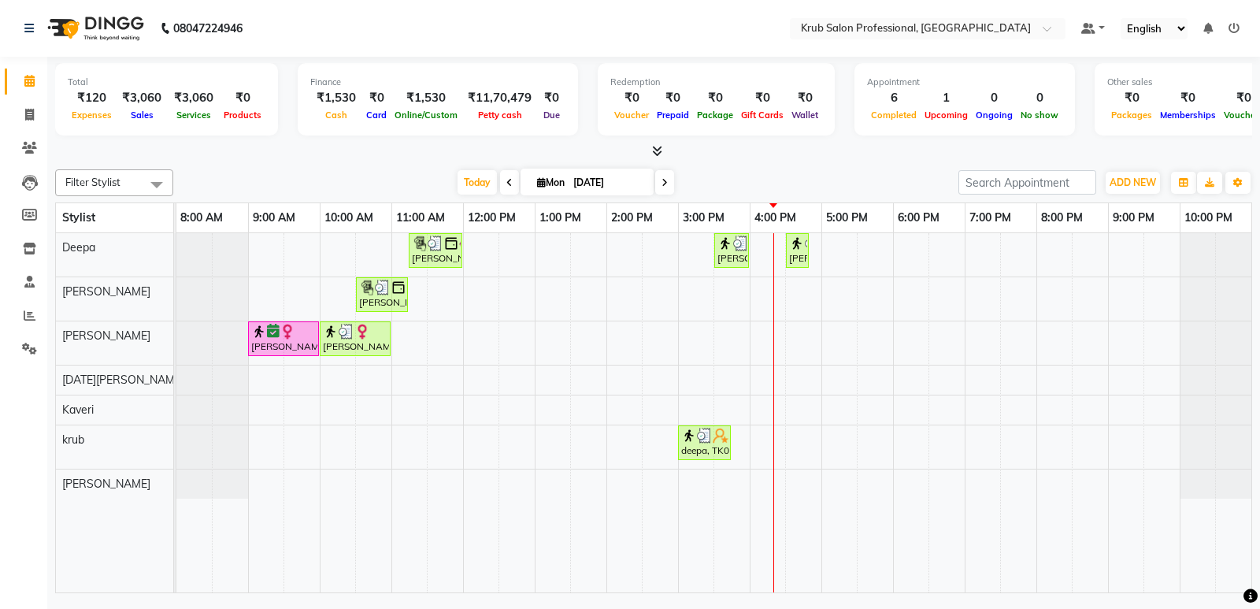
click at [906, 289] on div "Sobha Kumari, TK03, 11:15 AM-12:00 PM, Threading - female Eyebrows,Threading - …" at bounding box center [713, 412] width 1075 height 359
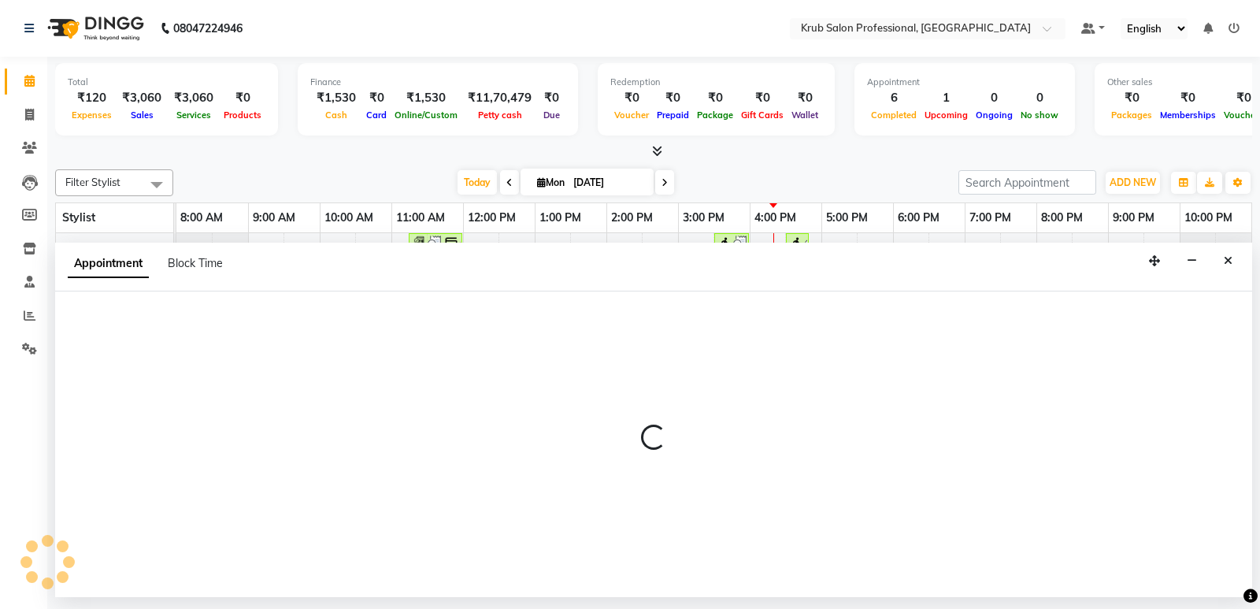
select select "66021"
select select "tentative"
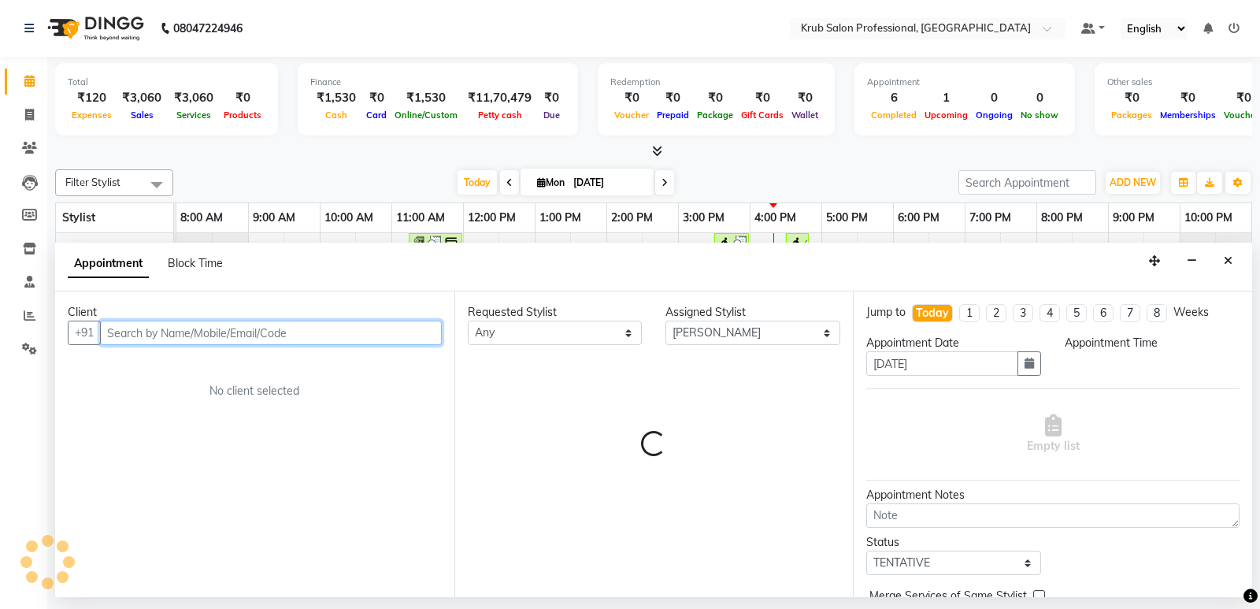
select select "1080"
click at [128, 328] on input "text" at bounding box center [271, 333] width 342 height 24
click at [169, 334] on input "text" at bounding box center [271, 333] width 342 height 24
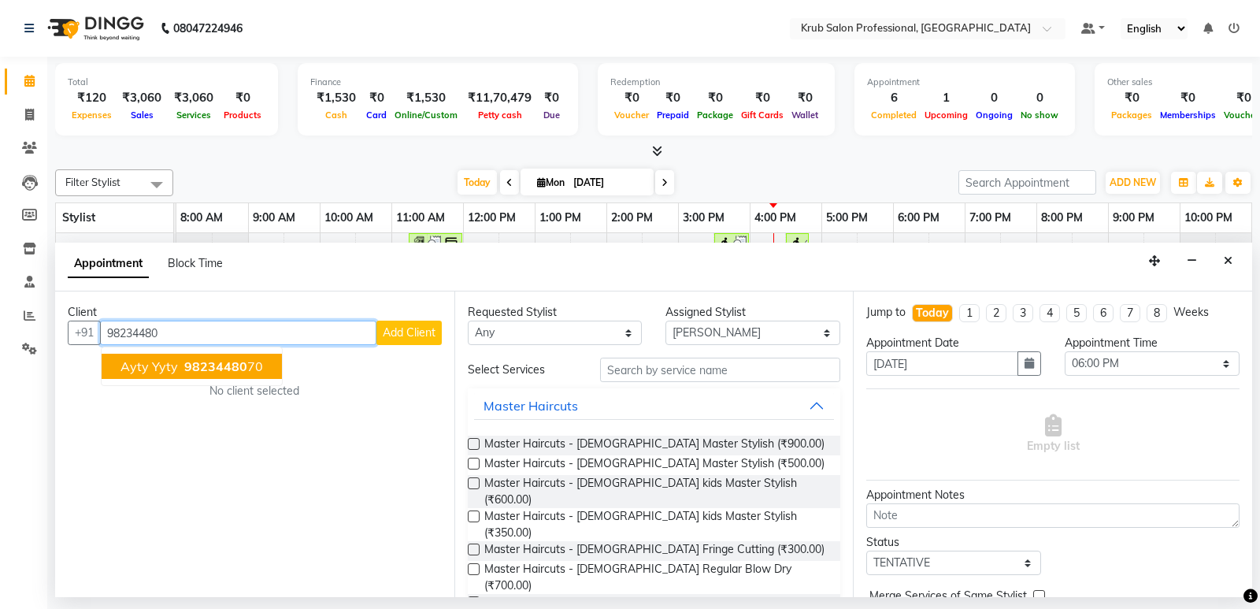
click at [210, 358] on span "98234480" at bounding box center [215, 366] width 63 height 16
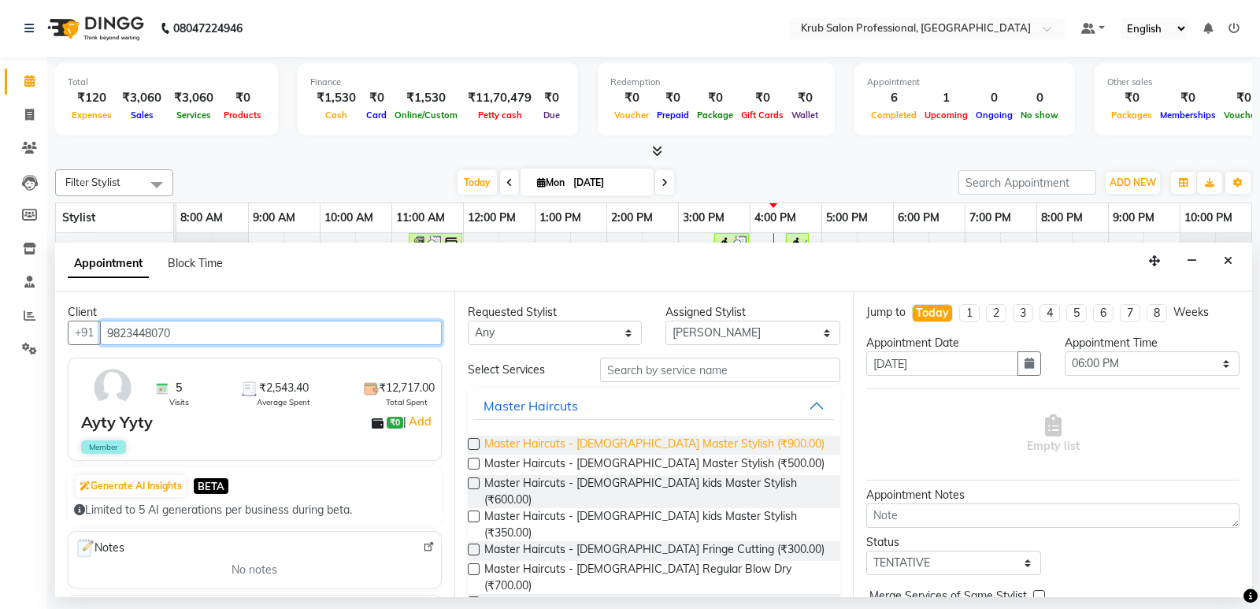
type input "9823448070"
click at [717, 444] on span "Master Haircuts - [DEMOGRAPHIC_DATA] Master Stylish (₹900.00)" at bounding box center [654, 445] width 340 height 20
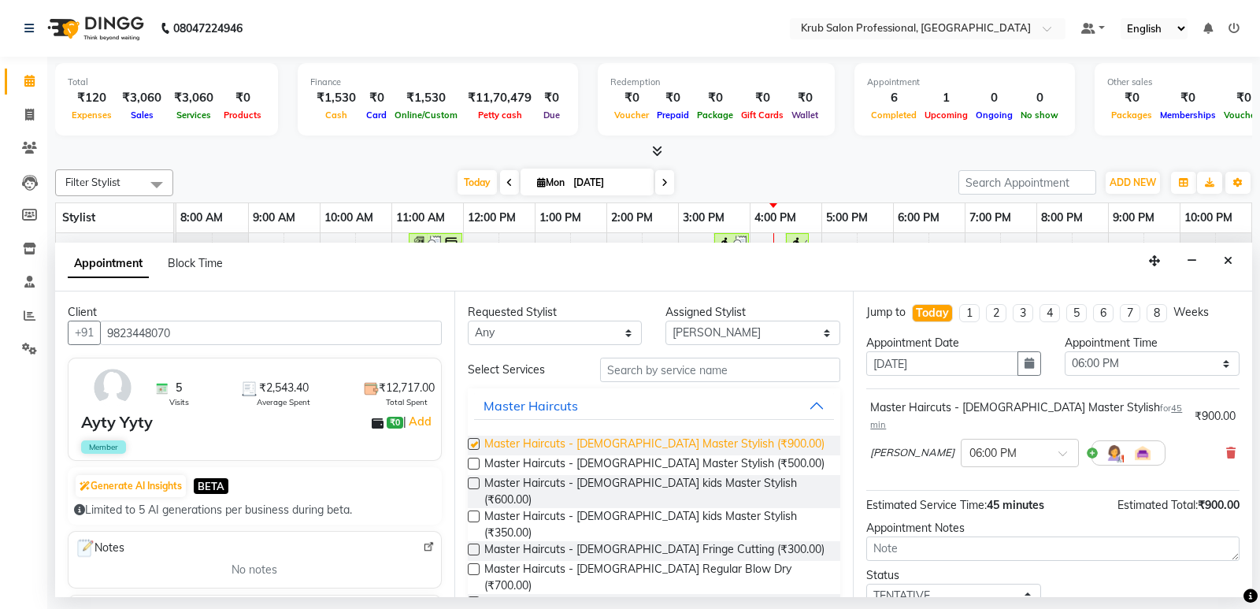
checkbox input "false"
click at [816, 329] on select "Select Deepa Kartik Wanjari Kaveri krub Raj shahnawaz Vijay Shende" at bounding box center [752, 333] width 175 height 24
select select "66022"
click at [665, 321] on select "Select Deepa Kartik Wanjari Kaveri krub Raj shahnawaz Vijay Shende" at bounding box center [752, 333] width 175 height 24
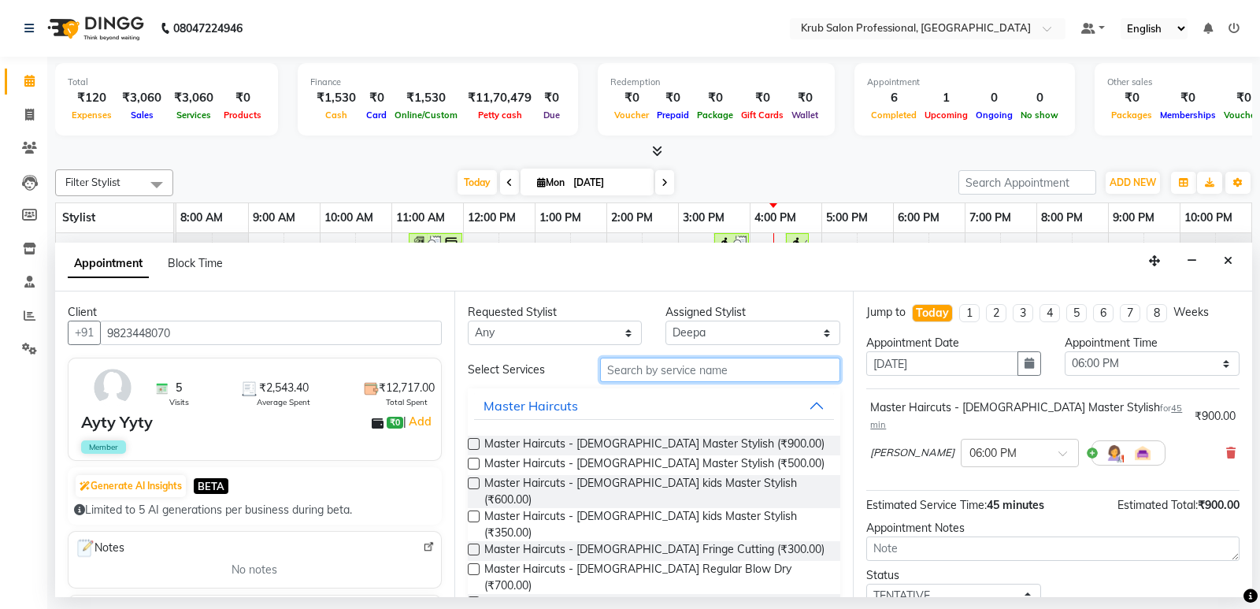
click at [654, 369] on input "text" at bounding box center [720, 370] width 241 height 24
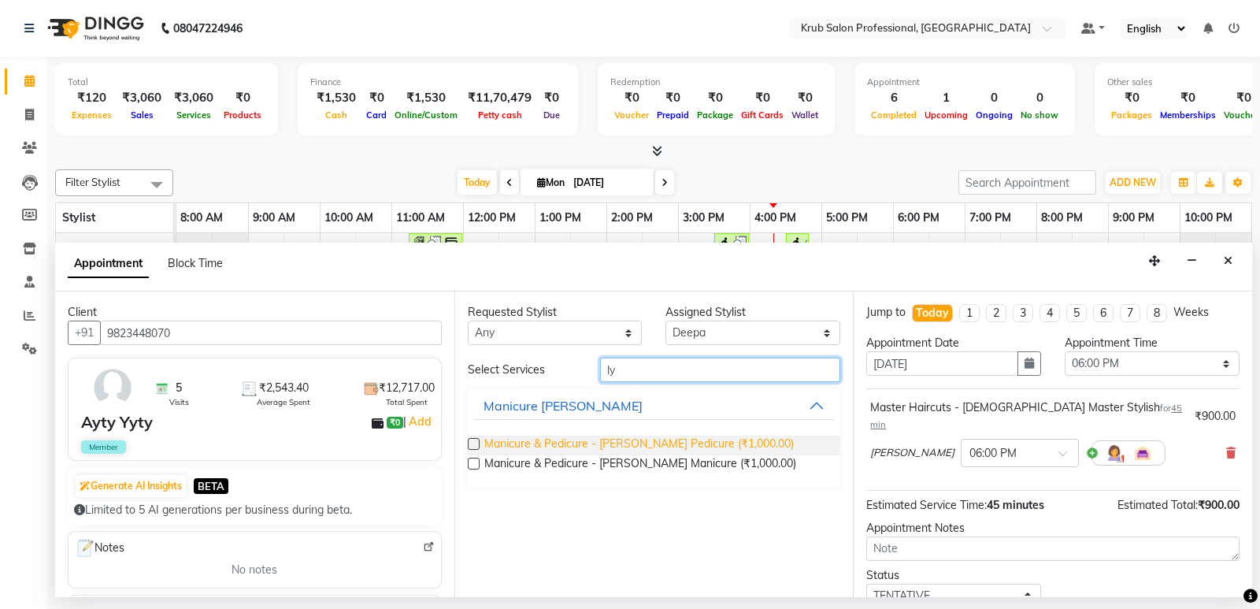
type input "ly"
click at [624, 443] on span "Manicure & Pedicure - LYN Pedicure (₹1,000.00)" at bounding box center [638, 445] width 309 height 20
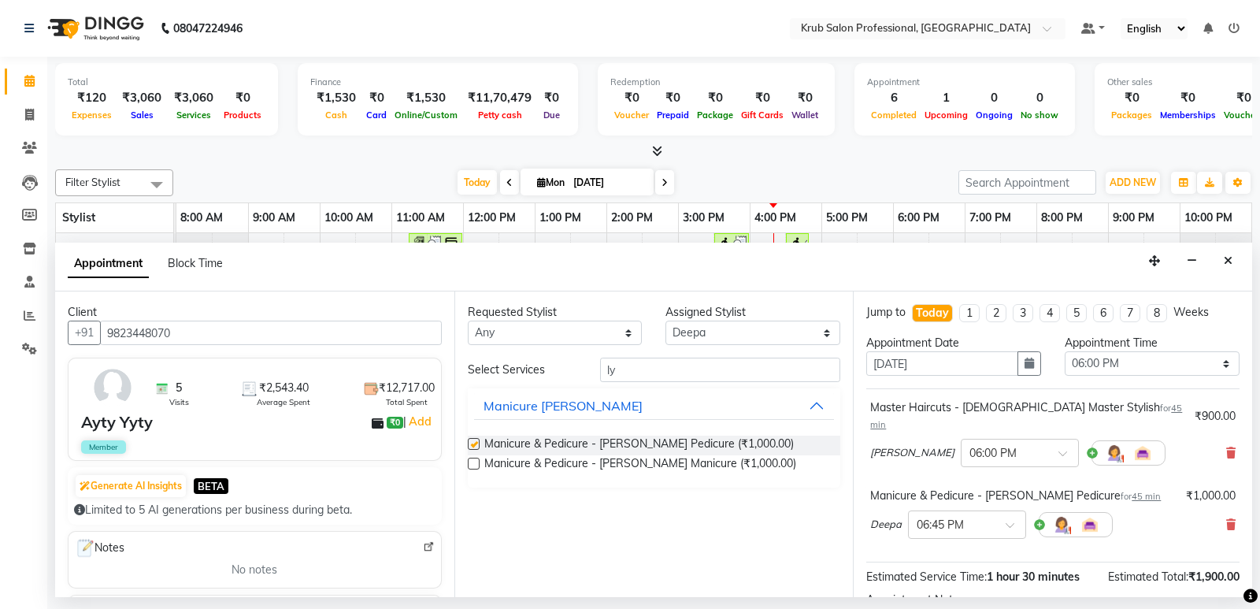
checkbox input "false"
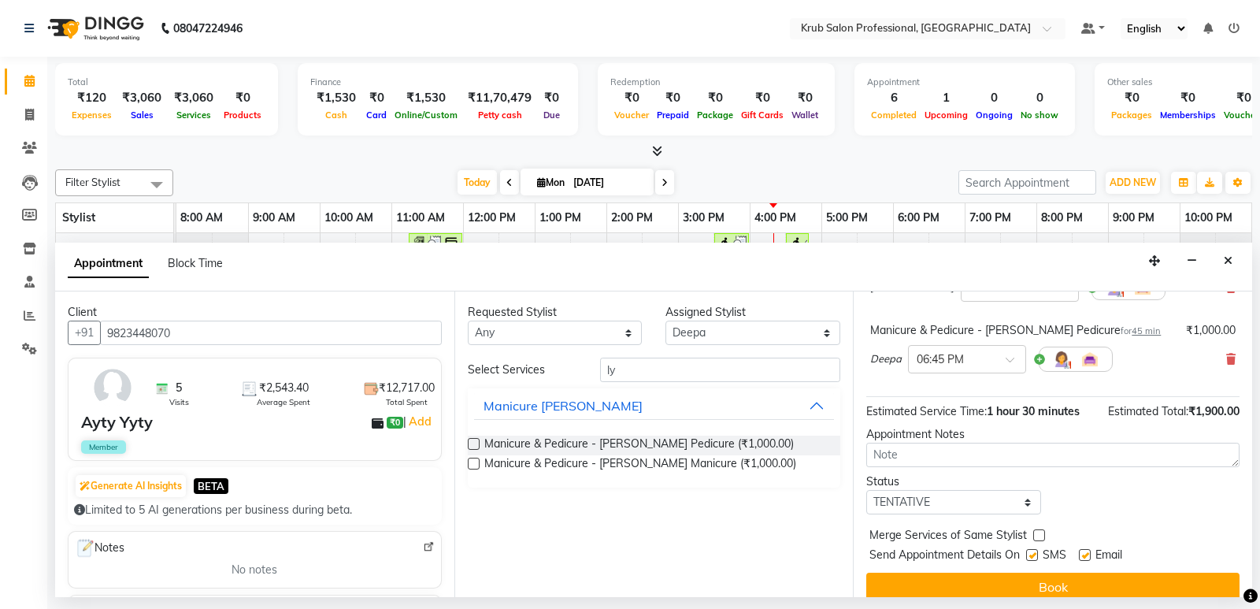
click at [1084, 549] on label at bounding box center [1085, 555] width 12 height 12
click at [1084, 551] on input "checkbox" at bounding box center [1084, 556] width 10 height 10
checkbox input "false"
click at [1033, 549] on label at bounding box center [1032, 555] width 12 height 12
click at [1033, 551] on input "checkbox" at bounding box center [1031, 556] width 10 height 10
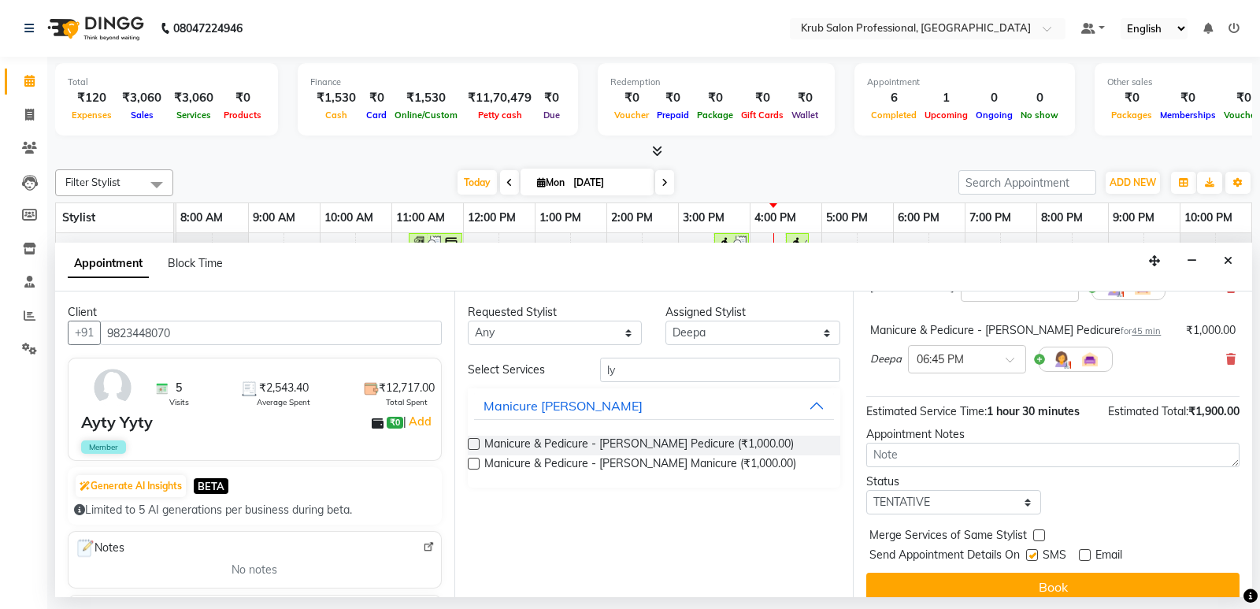
checkbox input "false"
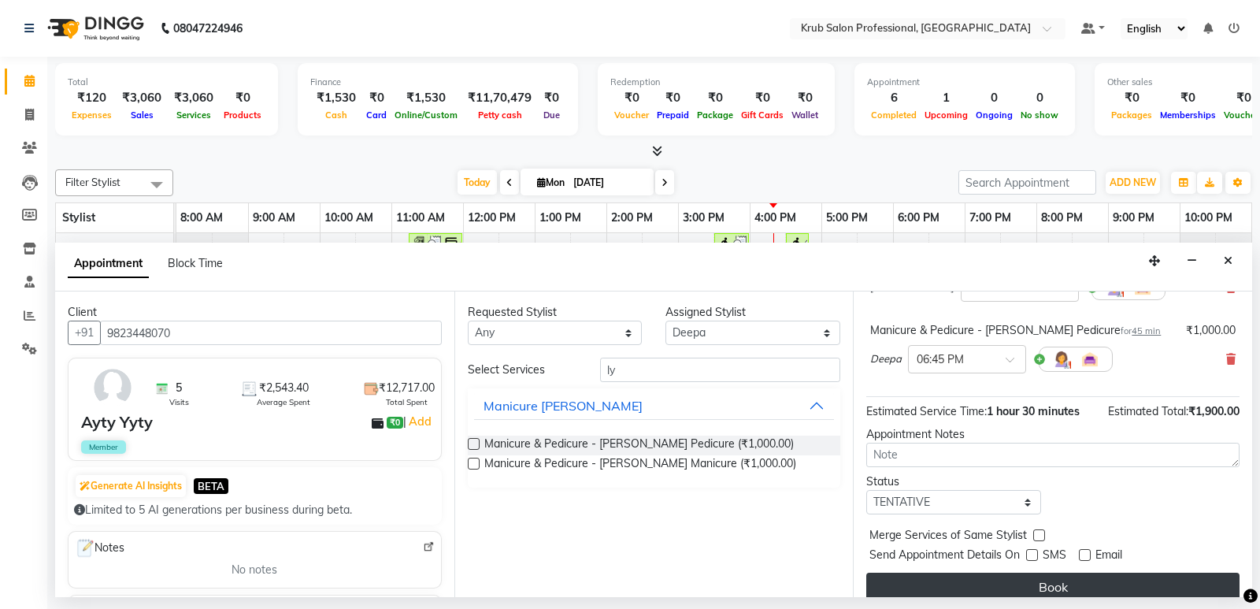
click at [1045, 573] on button "Book" at bounding box center [1052, 587] width 373 height 28
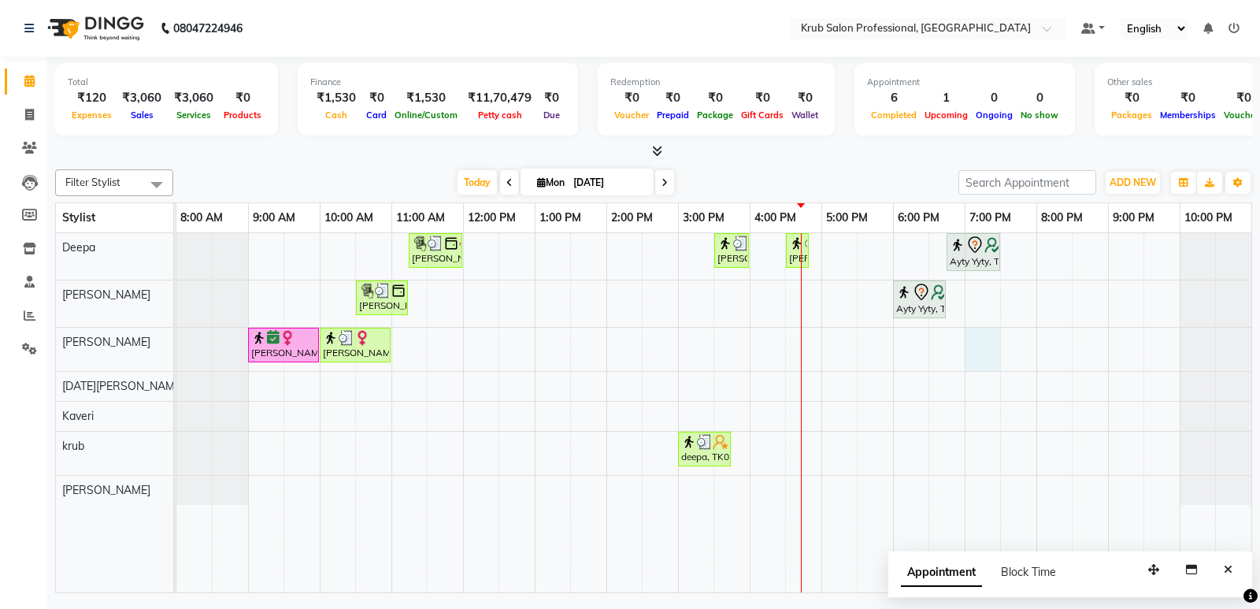
click at [974, 353] on div "Sobha Kumari, TK03, 11:15 AM-12:00 PM, Threading - female Eyebrows,Threading - …" at bounding box center [713, 412] width 1075 height 359
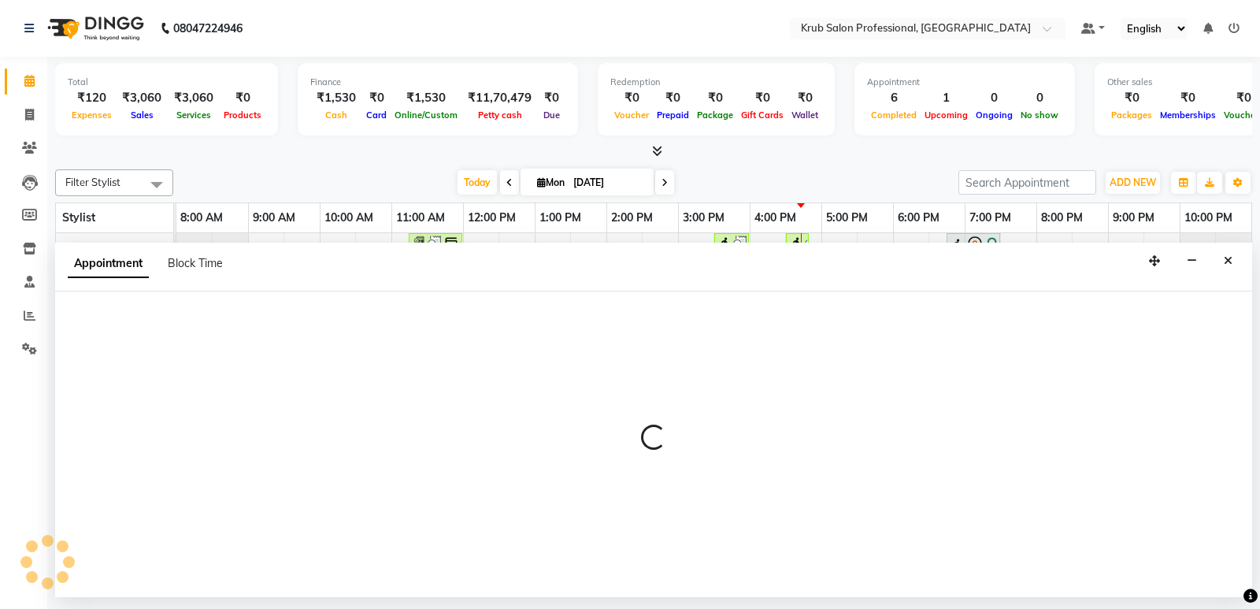
select select "66028"
select select "tentative"
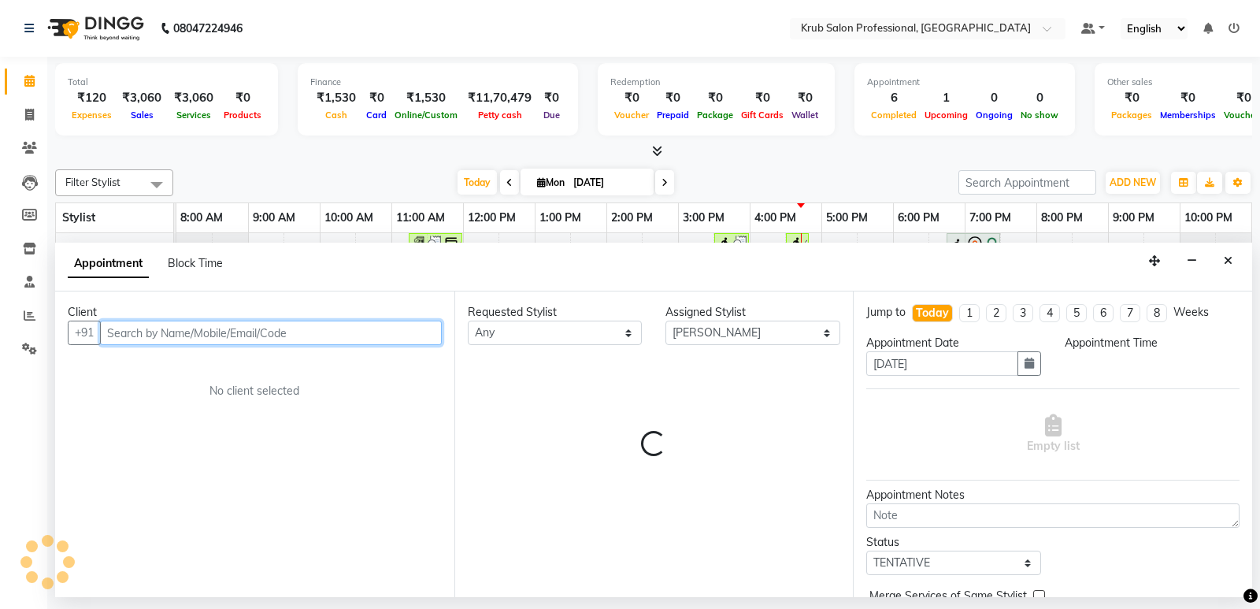
select select "1140"
type input "k"
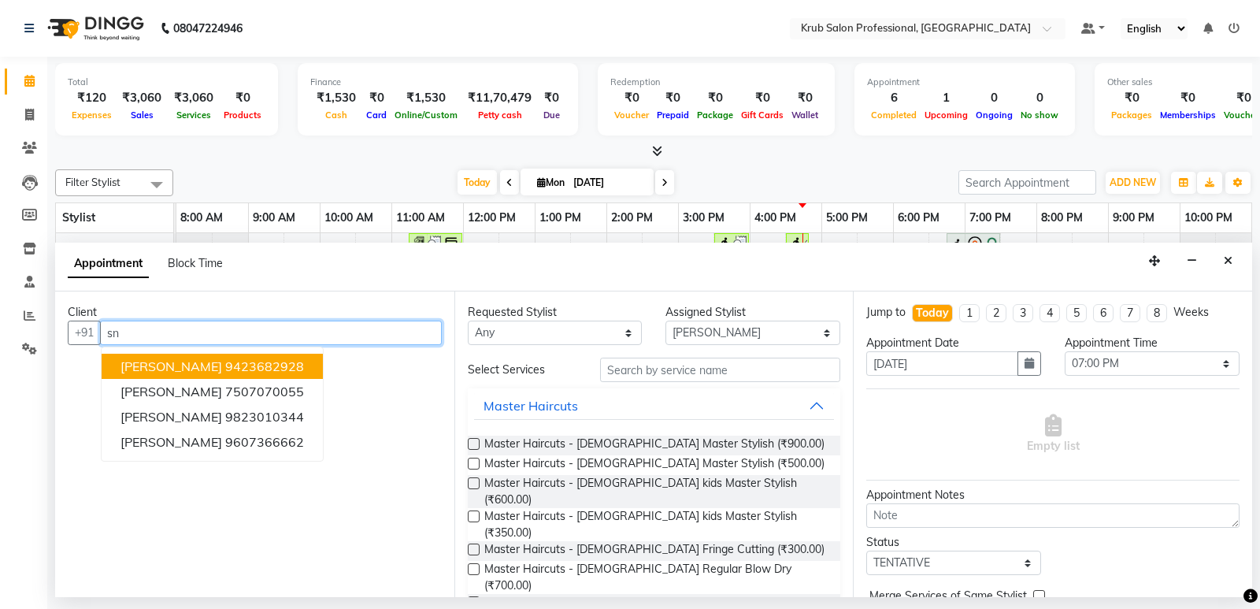
type input "s"
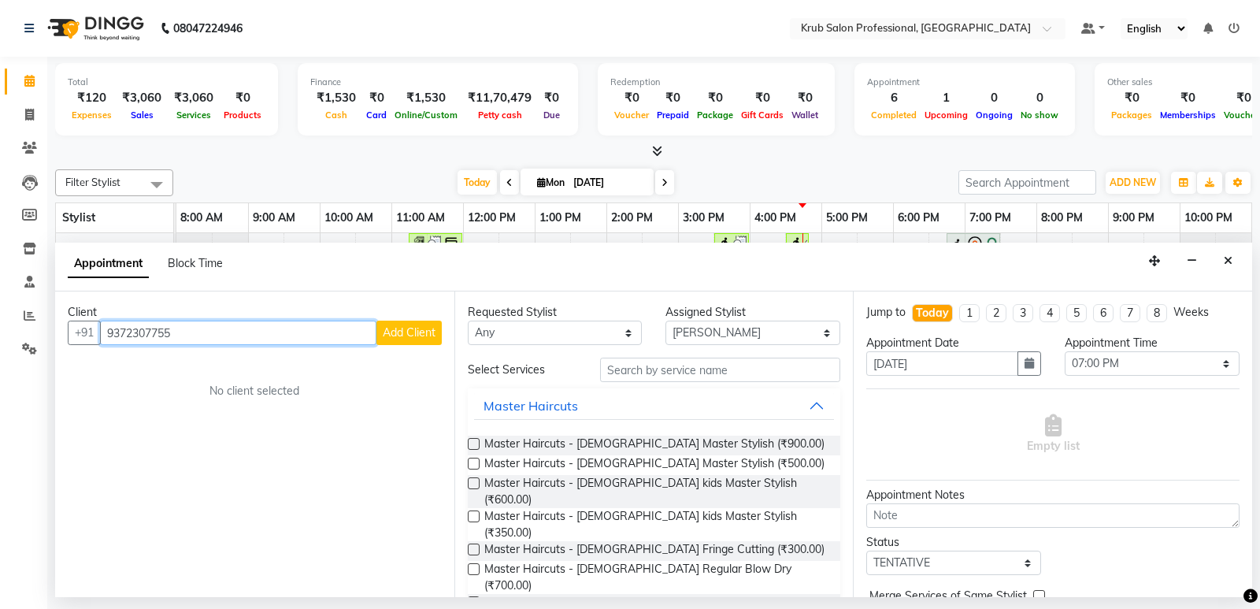
type input "9372307755"
click at [406, 334] on span "Add Client" at bounding box center [409, 332] width 53 height 14
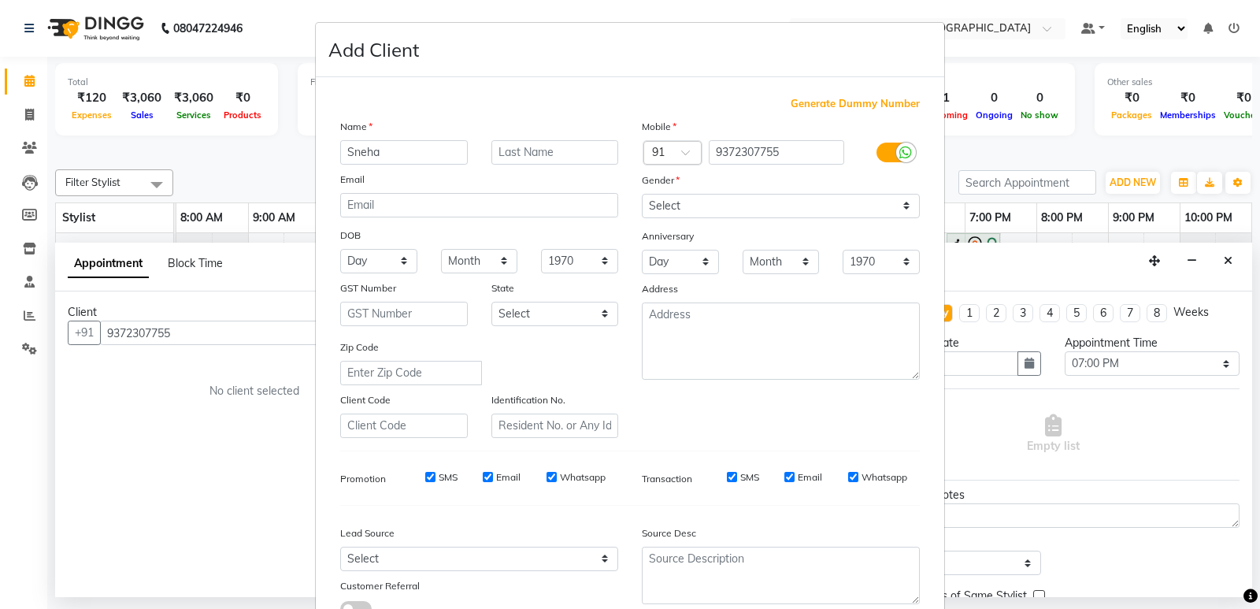
type input "Sneha"
click at [508, 150] on input "text" at bounding box center [555, 152] width 128 height 24
type input "Kingrani"
click at [691, 202] on select "Select Male Female Other Prefer Not To Say" at bounding box center [781, 206] width 278 height 24
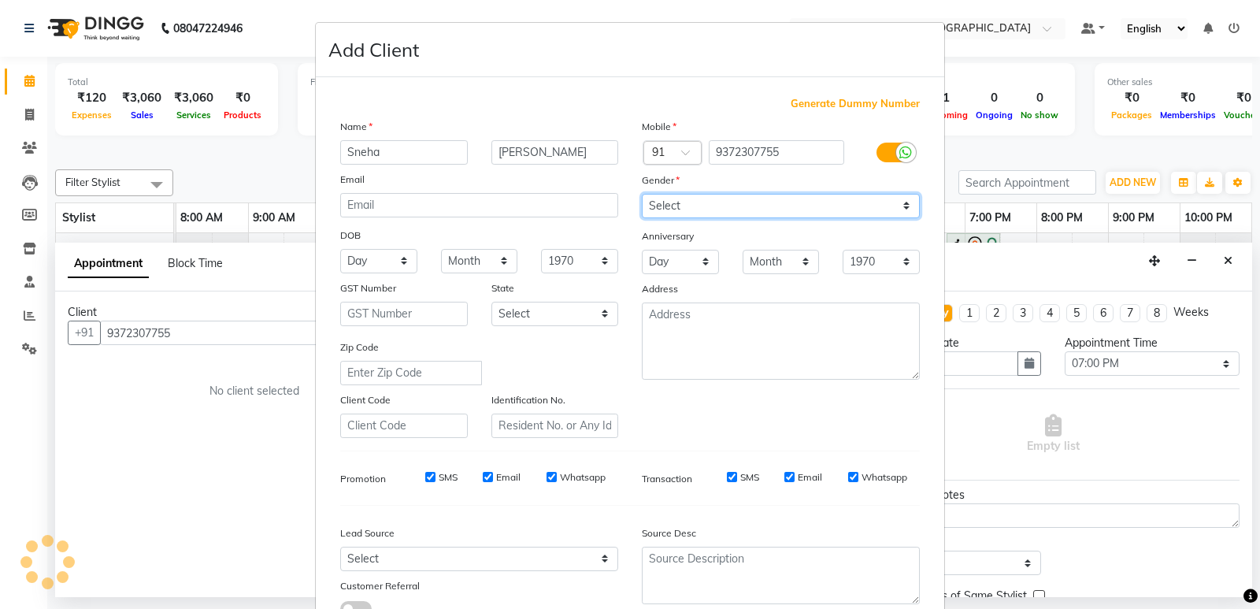
select select "female"
click at [642, 194] on select "Select Male Female Other Prefer Not To Say" at bounding box center [781, 206] width 278 height 24
click at [848, 478] on input "Whatsapp" at bounding box center [853, 477] width 10 height 10
checkbox input "false"
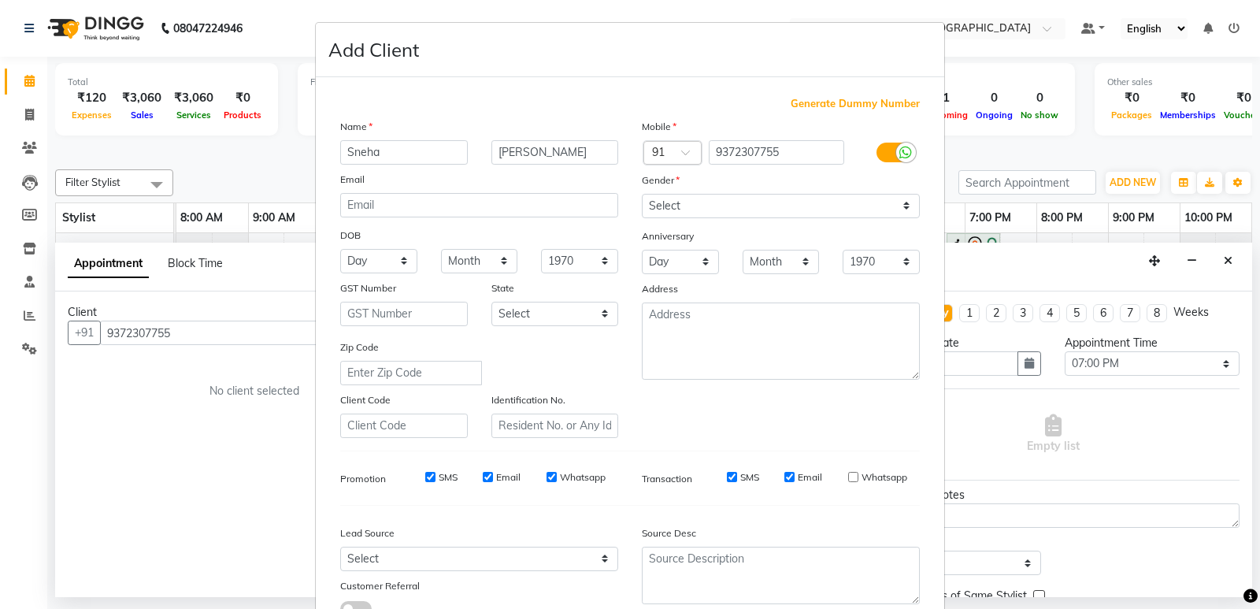
drag, startPoint x: 784, startPoint y: 478, endPoint x: 734, endPoint y: 475, distance: 49.7
click at [784, 478] on input "Email" at bounding box center [789, 477] width 10 height 10
checkbox input "false"
click at [727, 474] on input "SMS" at bounding box center [732, 477] width 10 height 10
checkbox input "false"
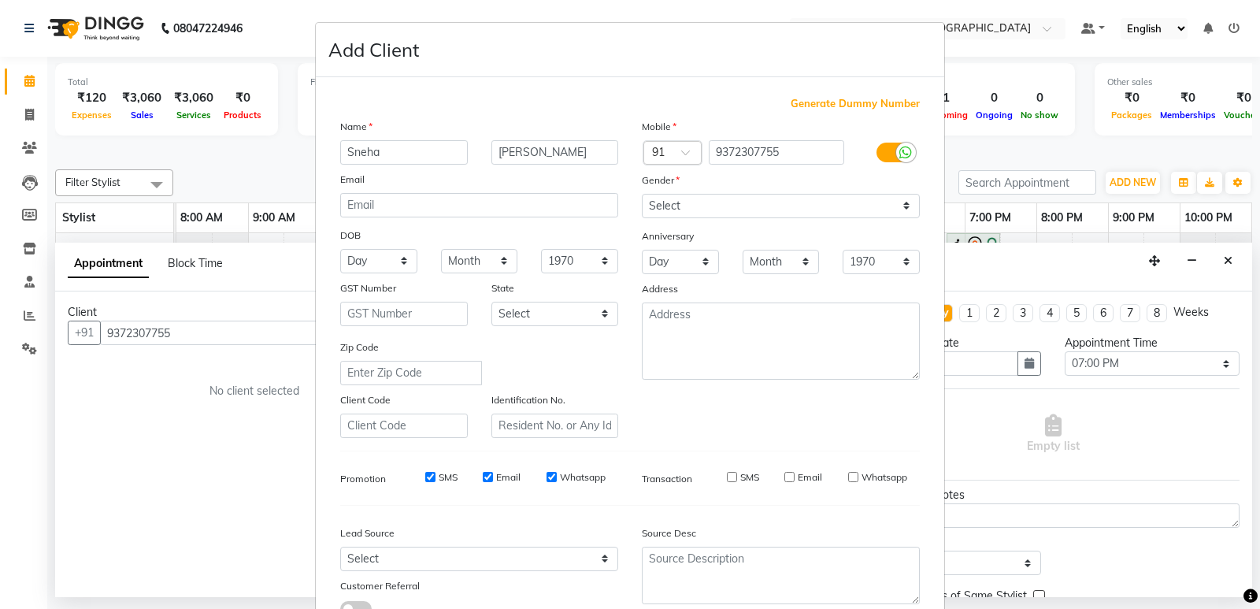
click at [547, 475] on input "Whatsapp" at bounding box center [552, 477] width 10 height 10
checkbox input "false"
click at [483, 478] on input "Email" at bounding box center [488, 477] width 10 height 10
checkbox input "false"
click at [425, 479] on input "SMS" at bounding box center [430, 477] width 10 height 10
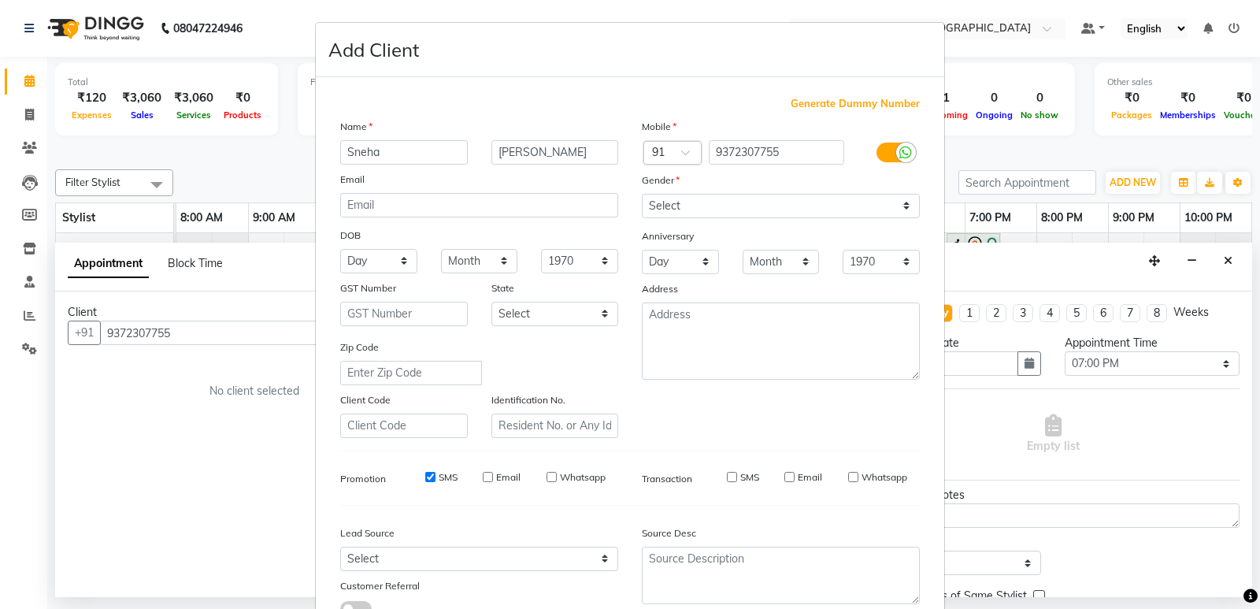
checkbox input "false"
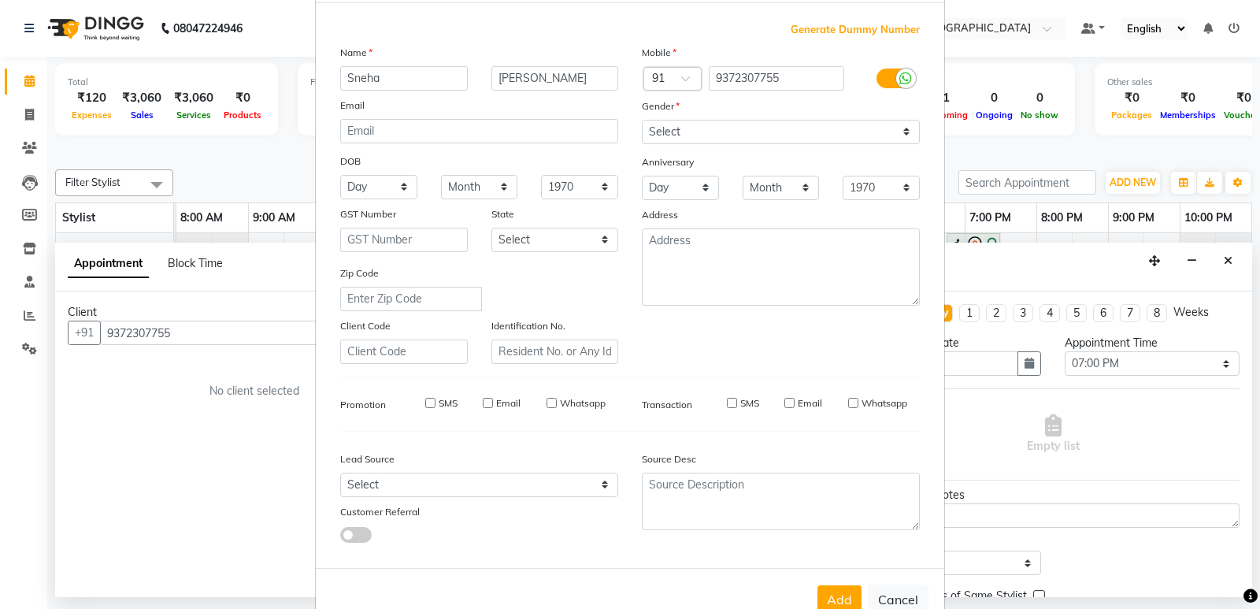
scroll to position [118, 0]
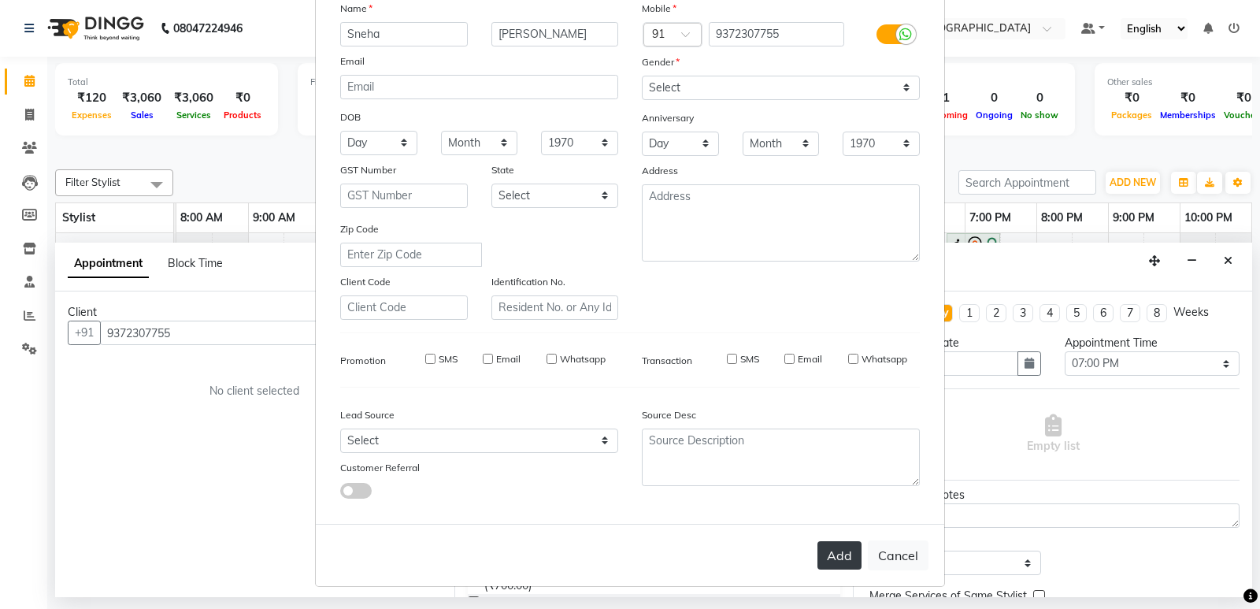
click at [831, 544] on button "Add" at bounding box center [839, 555] width 44 height 28
select select
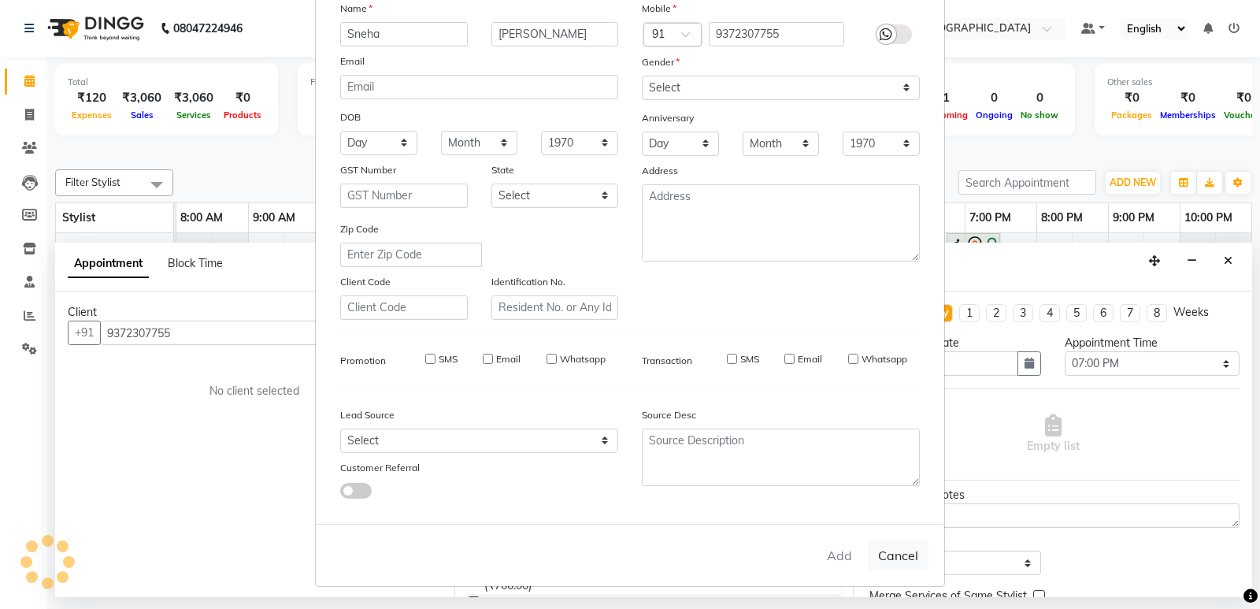
select select
checkbox input "false"
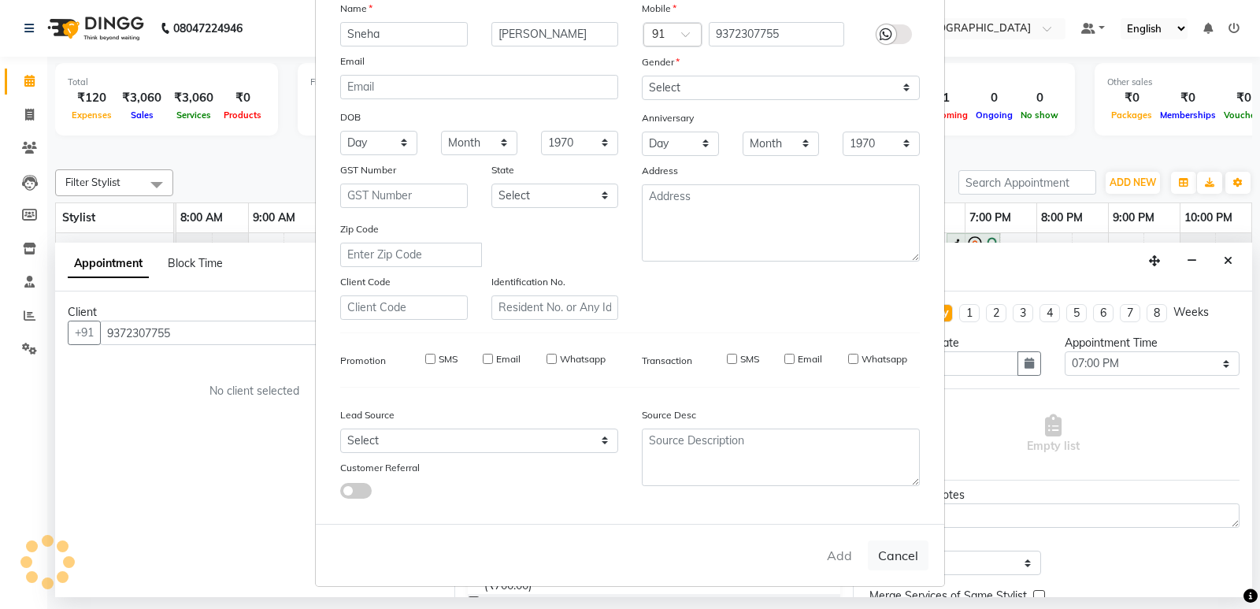
checkbox input "false"
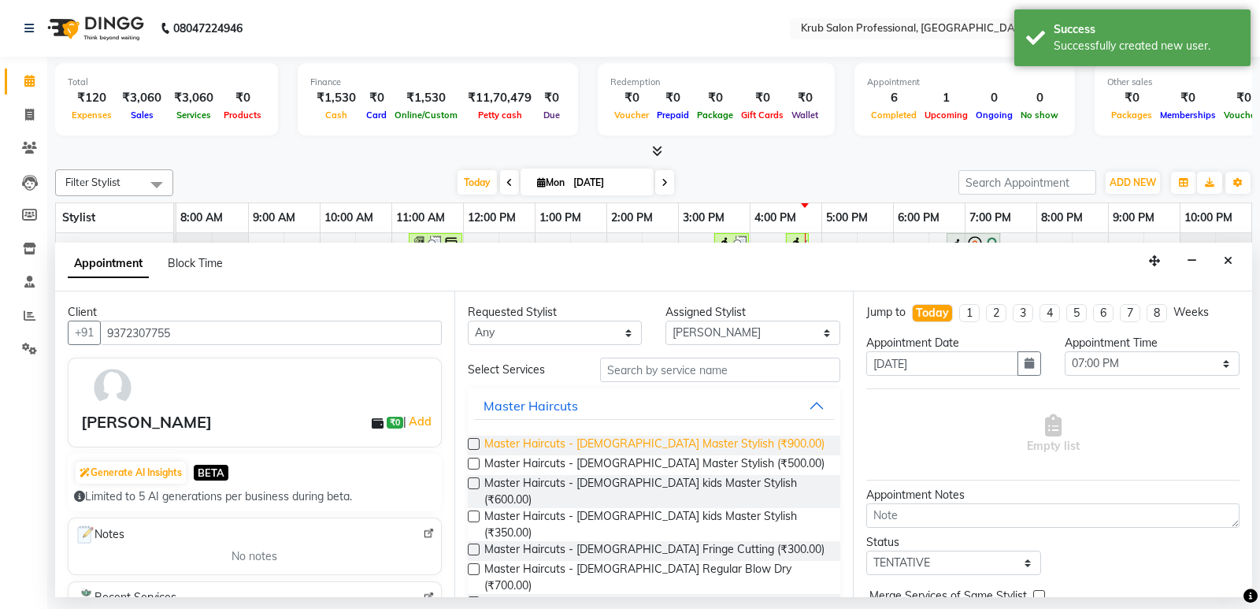
click at [673, 437] on span "Master Haircuts - [DEMOGRAPHIC_DATA] Master Stylish (₹900.00)" at bounding box center [654, 445] width 340 height 20
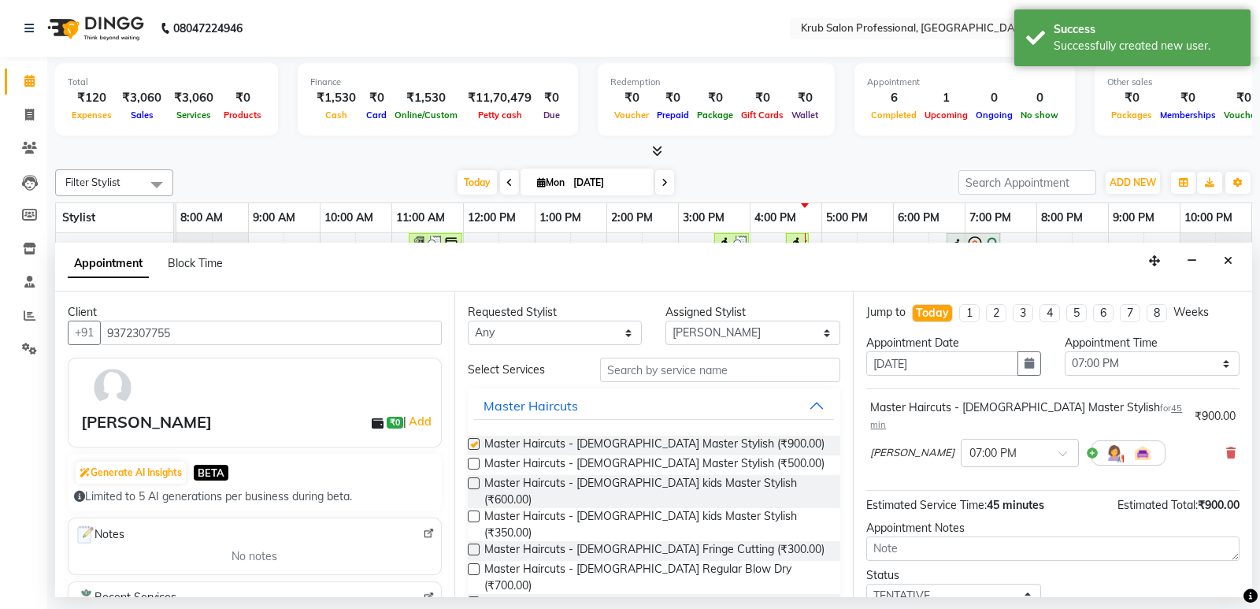
checkbox input "false"
click at [741, 332] on select "Select Deepa Kartik Wanjari Kaveri krub Raj shahnawaz Vijay Shende" at bounding box center [752, 333] width 175 height 24
select select "66022"
click at [665, 321] on select "Select Deepa Kartik Wanjari Kaveri krub Raj shahnawaz Vijay Shende" at bounding box center [752, 333] width 175 height 24
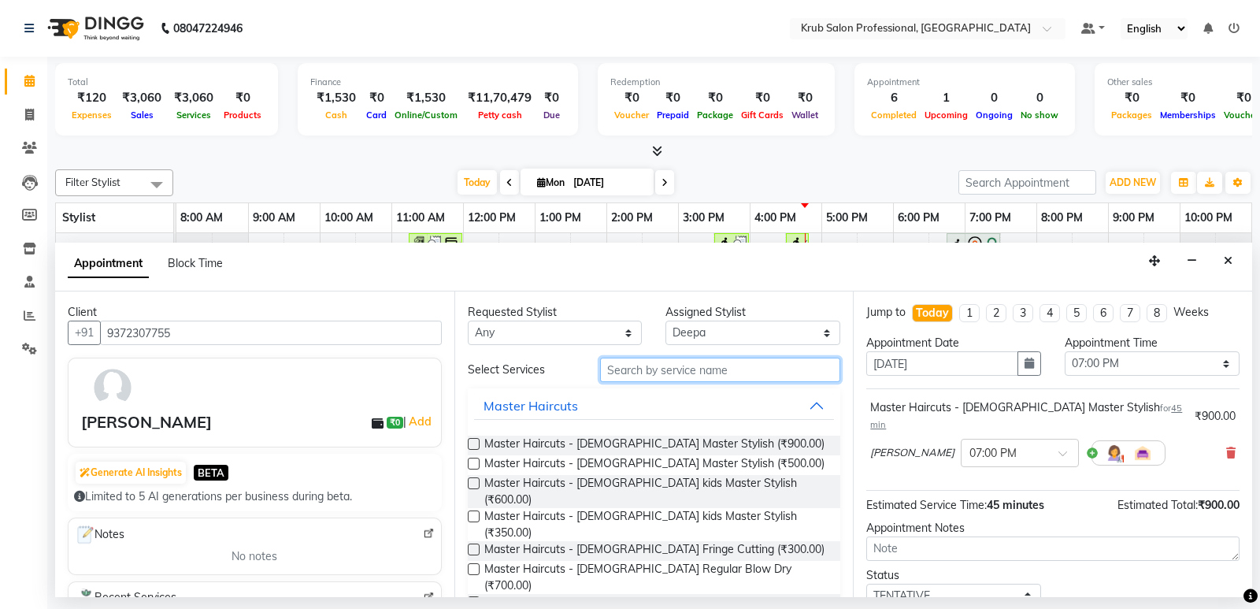
click at [632, 369] on input "text" at bounding box center [720, 370] width 241 height 24
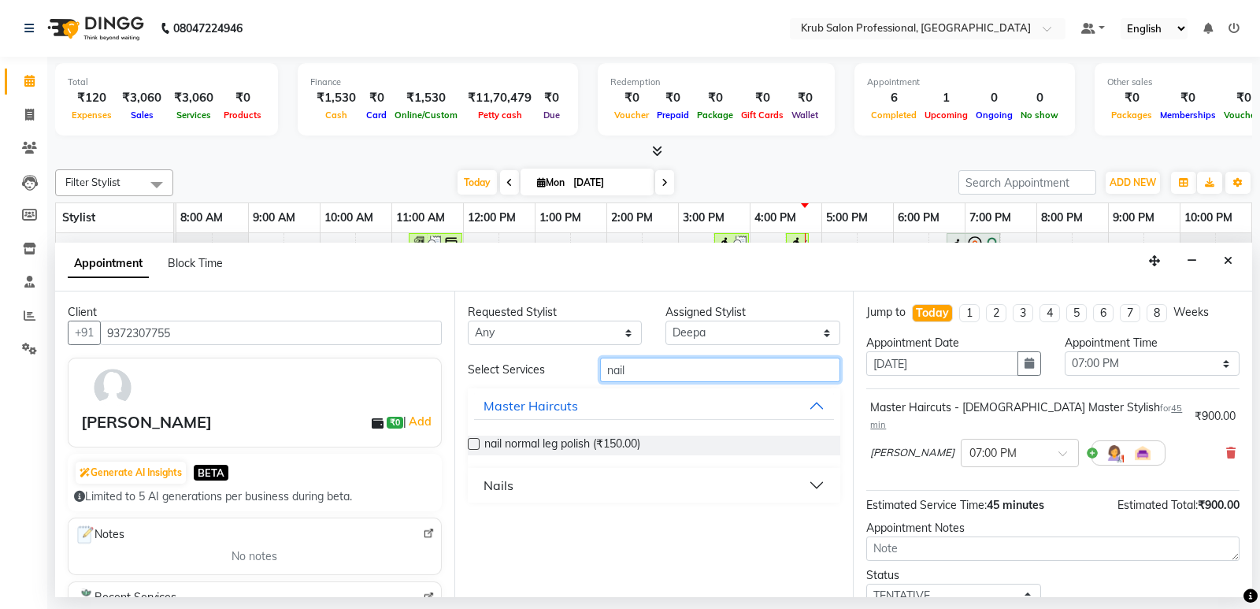
type input "nail"
click at [517, 492] on button "Nails" at bounding box center [654, 485] width 361 height 28
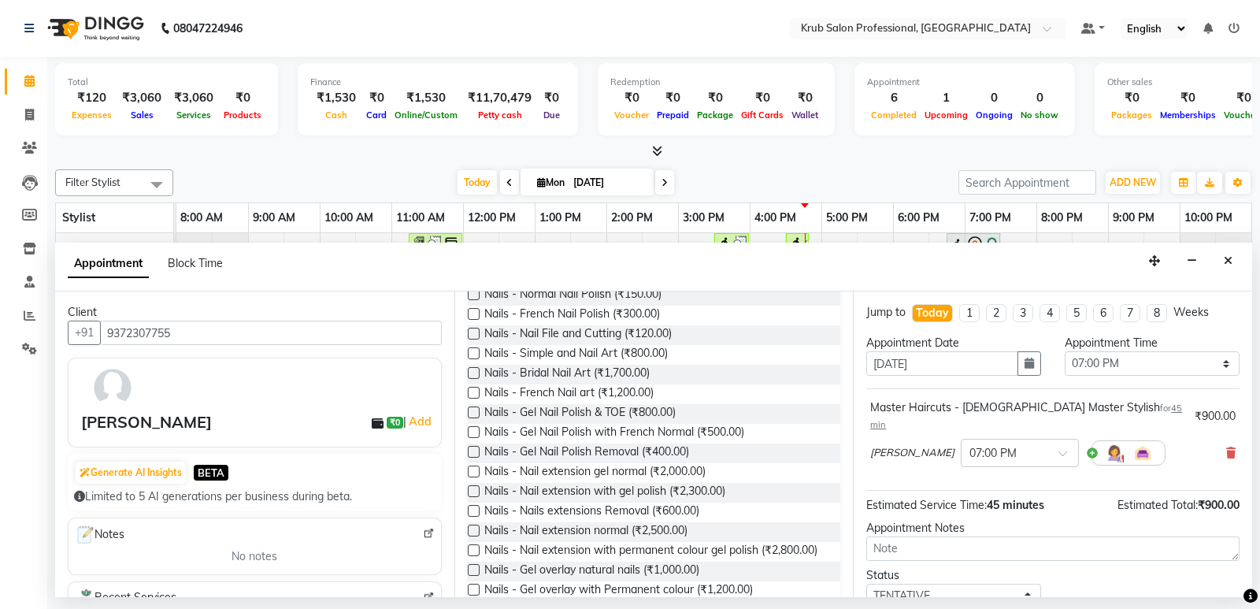
scroll to position [231, 0]
click at [626, 447] on span "Nails - Gel Nail Polish Removal (₹400.00)" at bounding box center [586, 452] width 205 height 20
checkbox input "false"
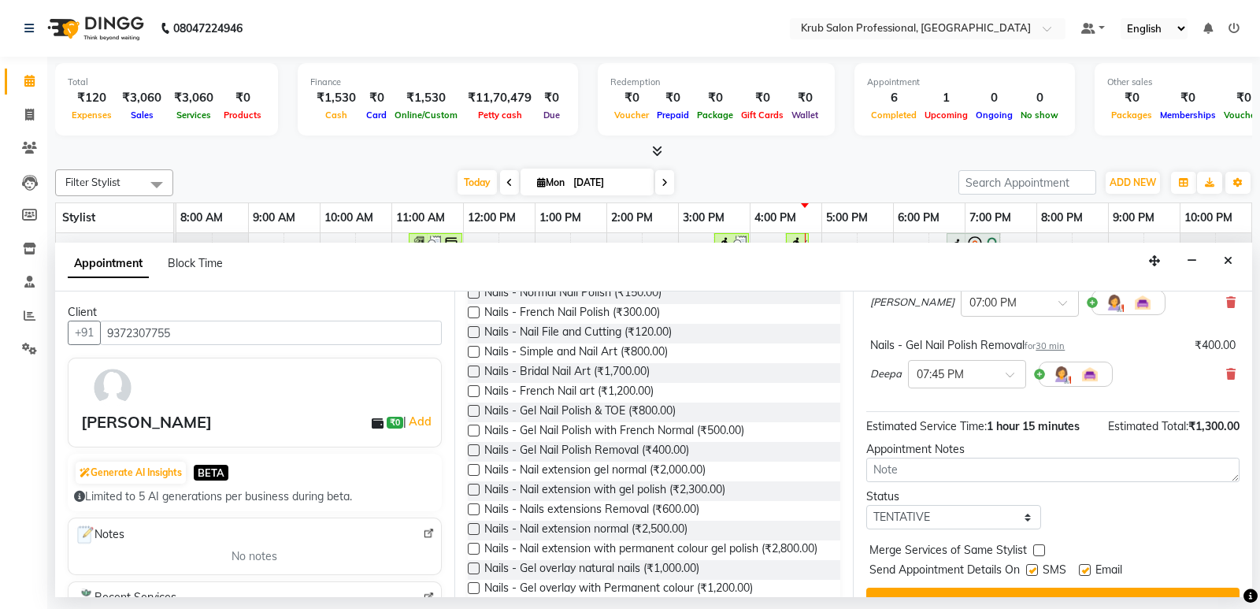
scroll to position [165, 0]
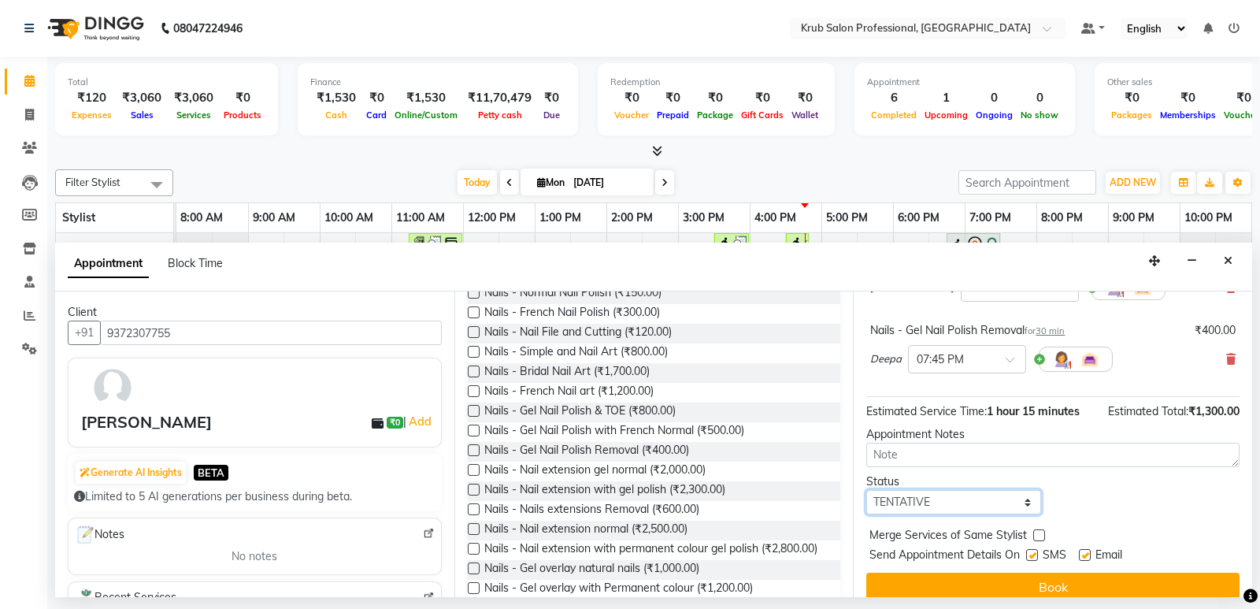
click at [973, 490] on select "Select TENTATIVE CONFIRM CHECK-IN UPCOMING" at bounding box center [953, 502] width 175 height 24
select select "confirm booking"
click at [866, 490] on select "Select TENTATIVE CONFIRM CHECK-IN UPCOMING" at bounding box center [953, 502] width 175 height 24
click at [1030, 549] on label at bounding box center [1032, 555] width 12 height 12
click at [1030, 551] on input "checkbox" at bounding box center [1031, 556] width 10 height 10
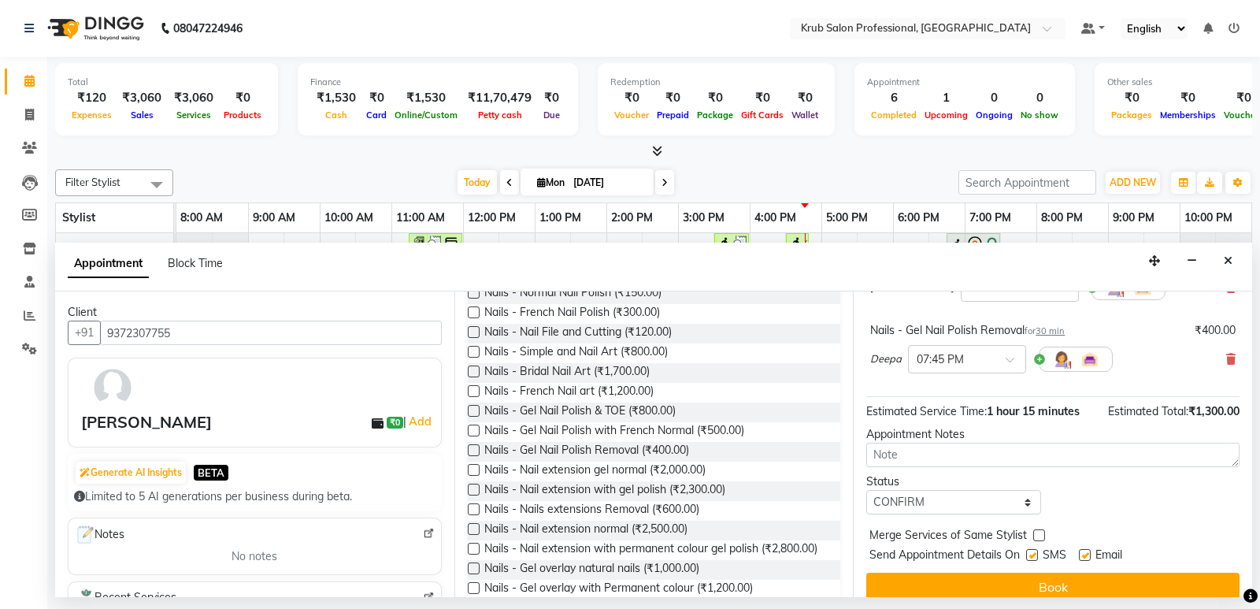
checkbox input "false"
click at [1084, 549] on label at bounding box center [1085, 555] width 12 height 12
click at [1084, 551] on input "checkbox" at bounding box center [1084, 556] width 10 height 10
checkbox input "false"
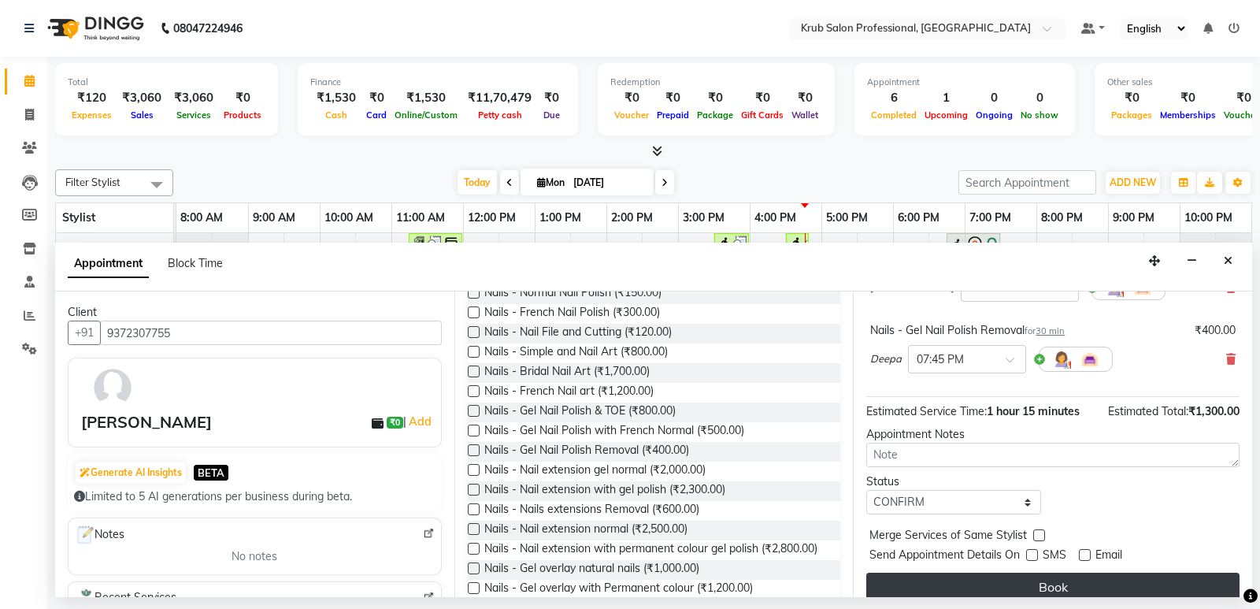
click at [1084, 573] on button "Book" at bounding box center [1052, 587] width 373 height 28
